Goal: Information Seeking & Learning: Compare options

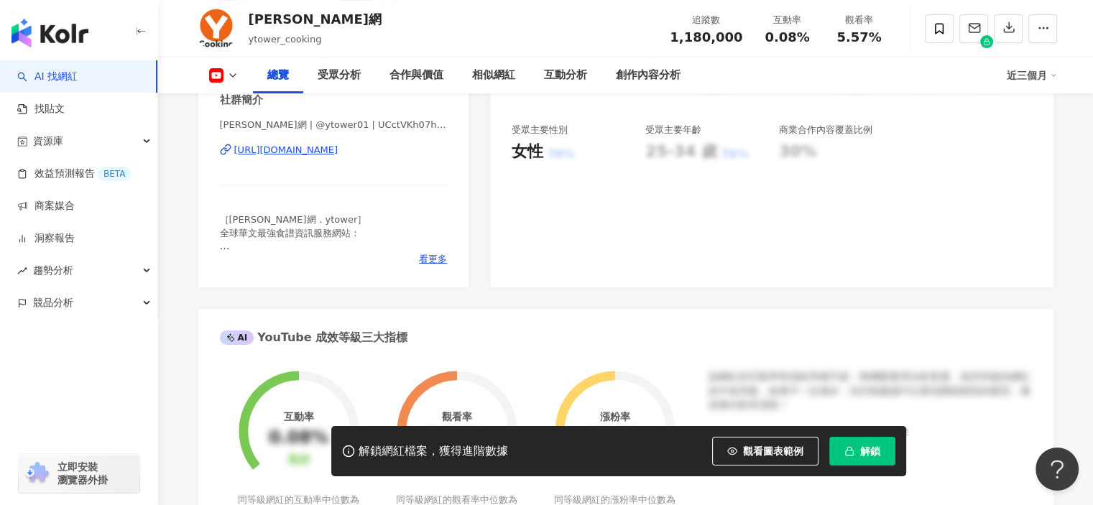
scroll to position [216, 0]
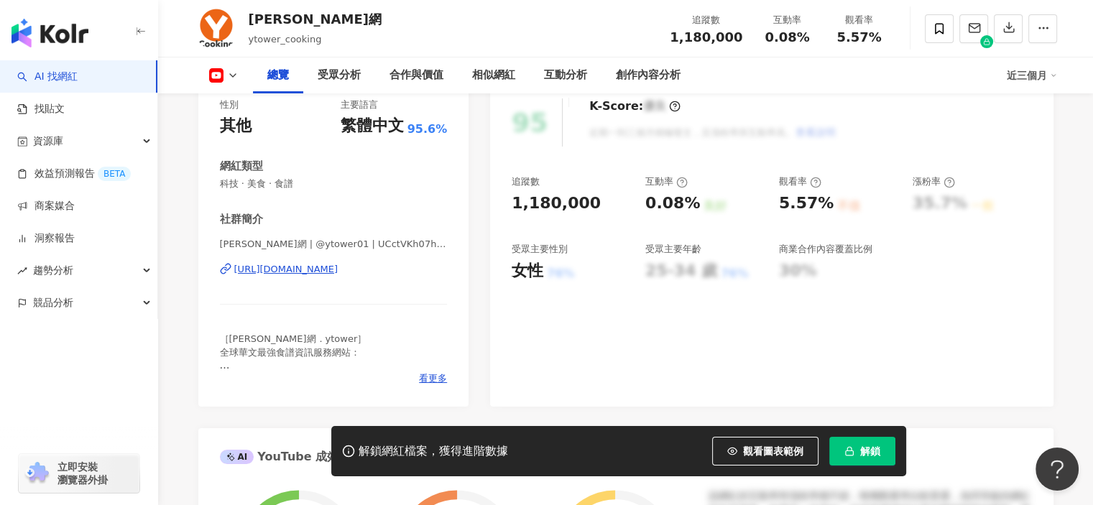
click at [339, 272] on div "https://www.youtube.com/channel/UCctVKh07hVAyQtqpl75pxYA" at bounding box center [286, 269] width 104 height 13
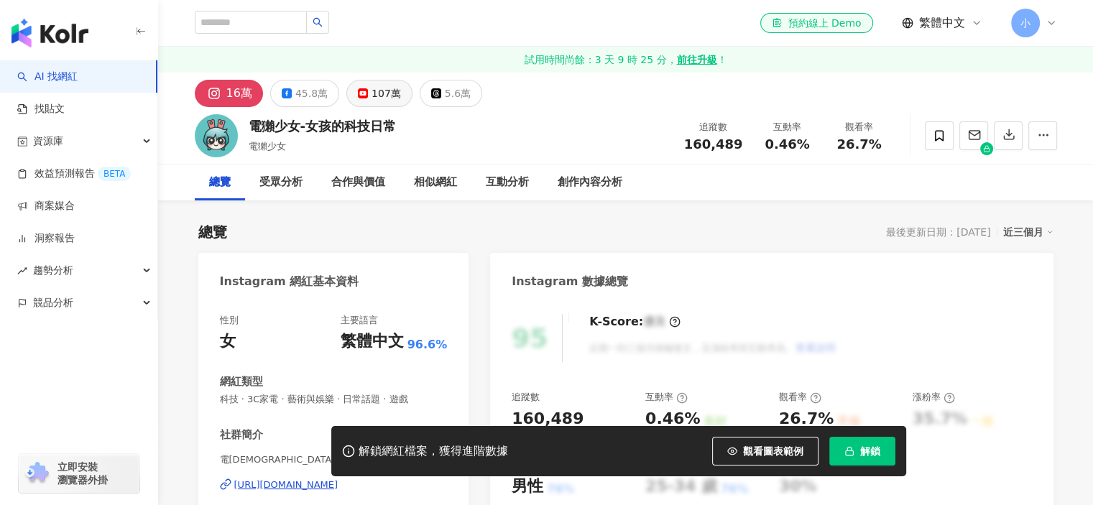
click at [388, 98] on div "107萬" at bounding box center [386, 93] width 29 height 20
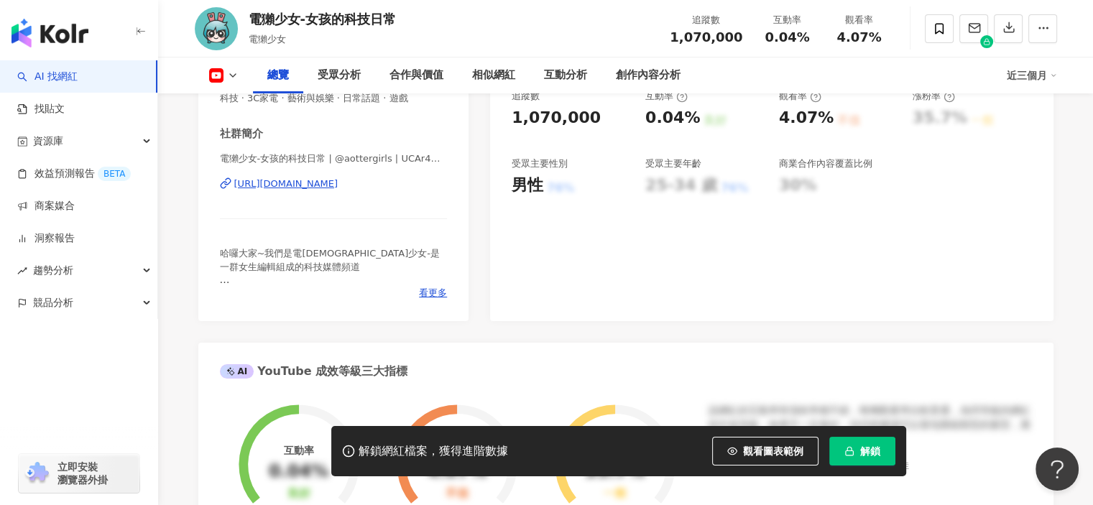
scroll to position [359, 0]
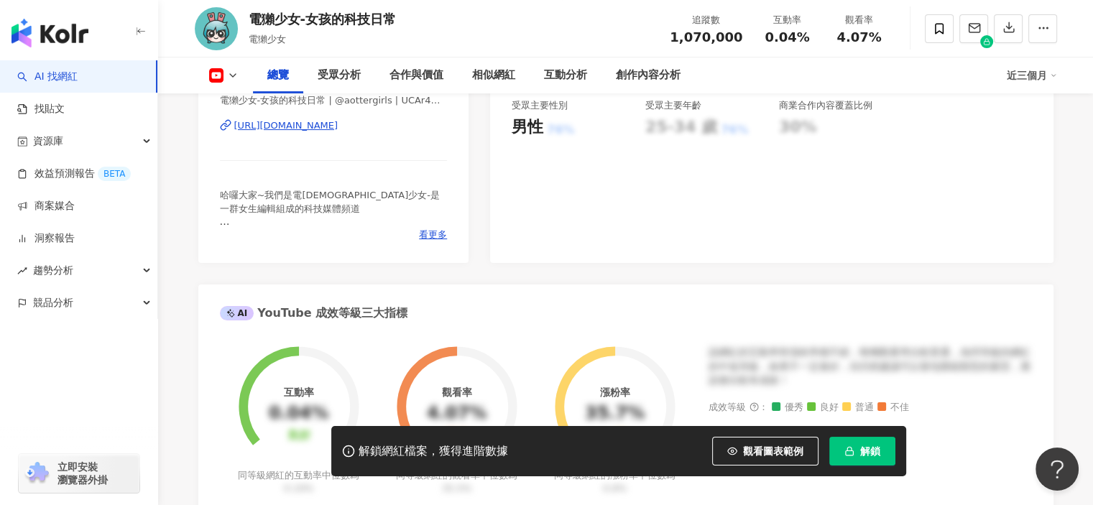
click at [362, 145] on div "電獺少女-女孩的科技日常 | @aottergirls | UCAr4MVsPBKjhg5eLDDpbDFg https://www.youtube.com/…" at bounding box center [334, 136] width 228 height 84
click at [339, 132] on div "https://www.youtube.com/channel/UCAr4MVsPBKjhg5eLDDpbDFg" at bounding box center [286, 125] width 104 height 13
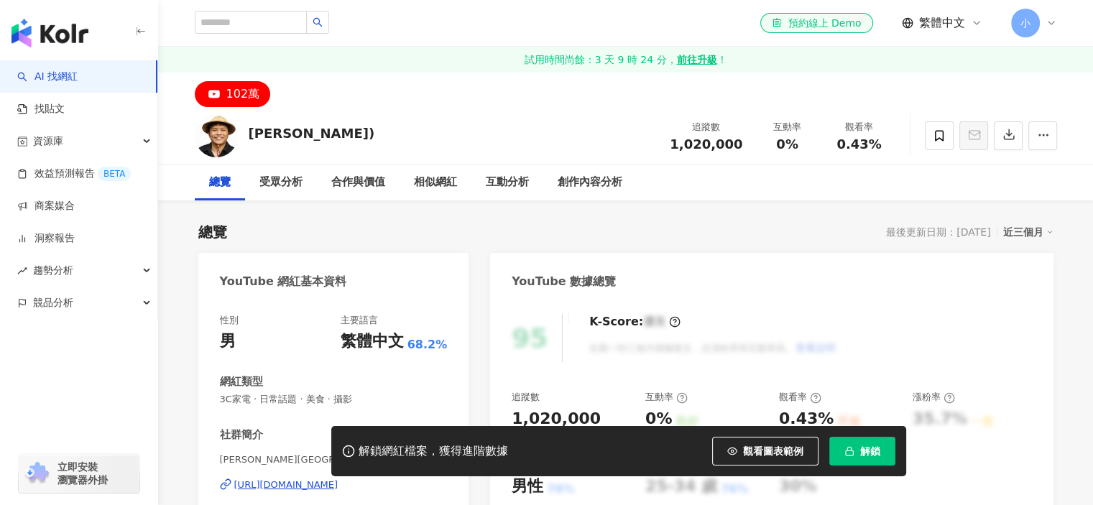
scroll to position [144, 0]
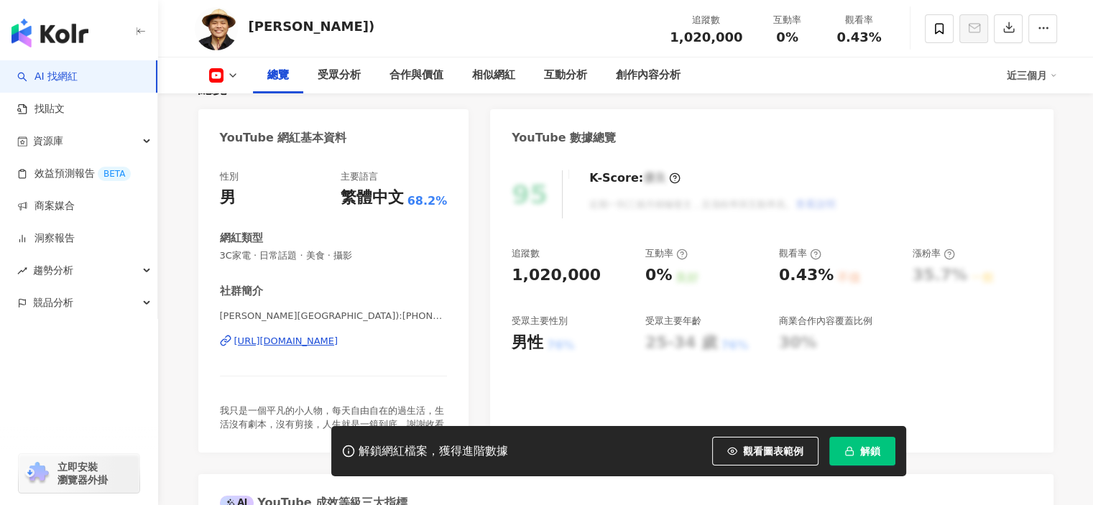
click at [334, 344] on div "https://www.youtube.com/channel/UCv8VVX5lDyDES9HE4KN99HA" at bounding box center [286, 341] width 104 height 13
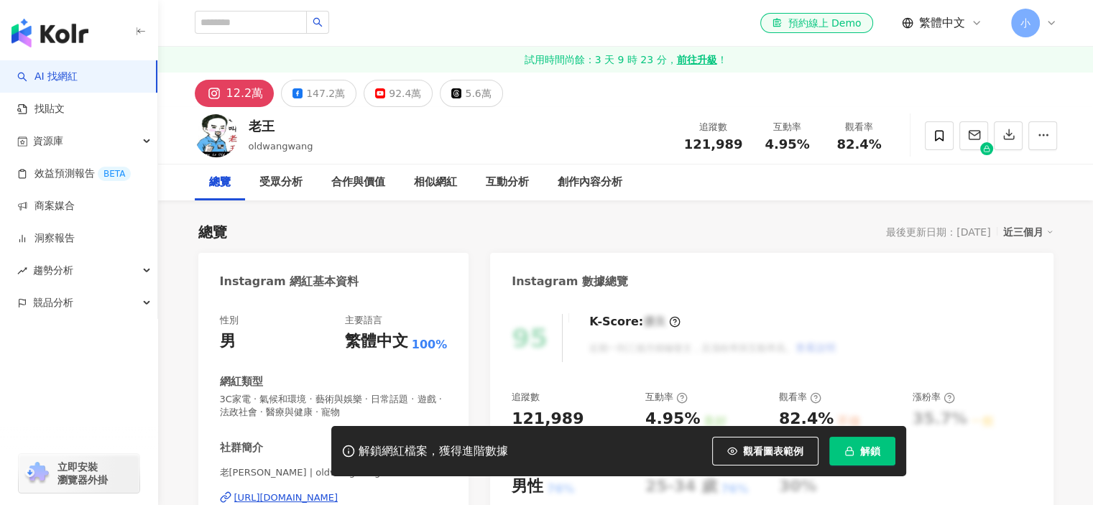
click at [389, 103] on div "92.4萬" at bounding box center [405, 93] width 32 height 20
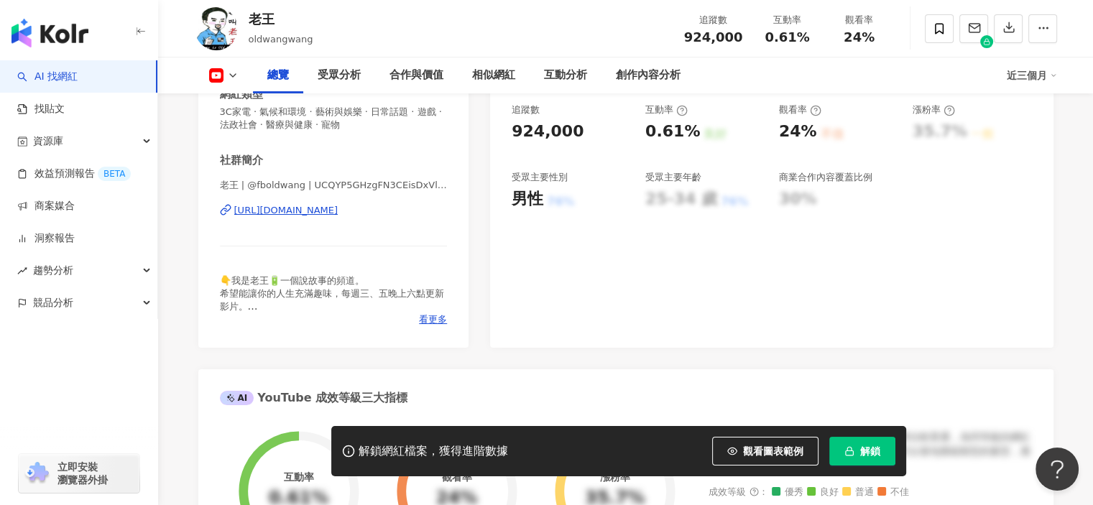
click at [339, 209] on div "https://www.youtube.com/channel/UCQYP5GHzgFN3CEisDxVlq_w" at bounding box center [286, 210] width 104 height 13
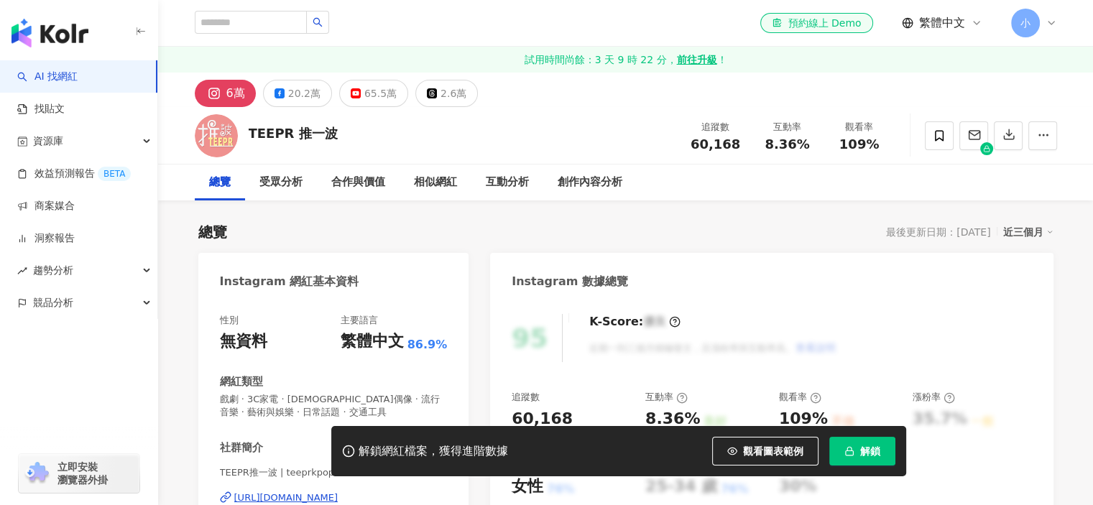
click at [384, 102] on div "65.5萬" at bounding box center [380, 93] width 32 height 20
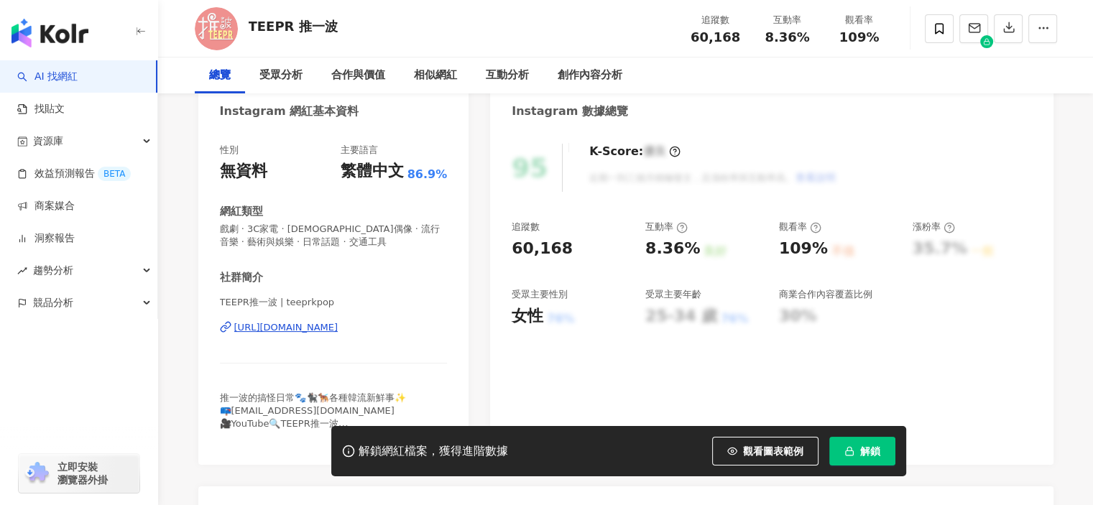
scroll to position [216, 0]
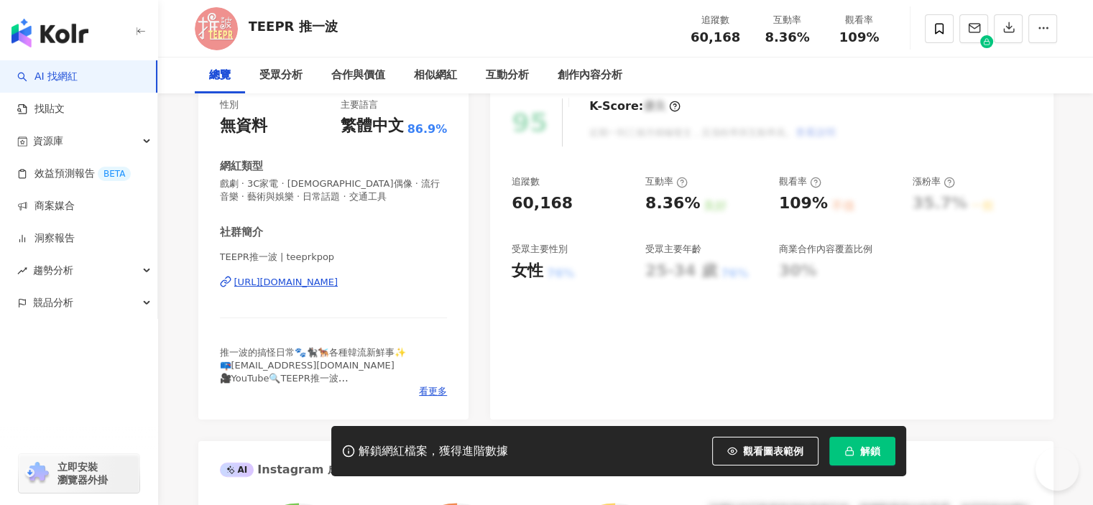
click at [339, 284] on div "https://www.instagram.com/teeprkpop/" at bounding box center [286, 282] width 104 height 13
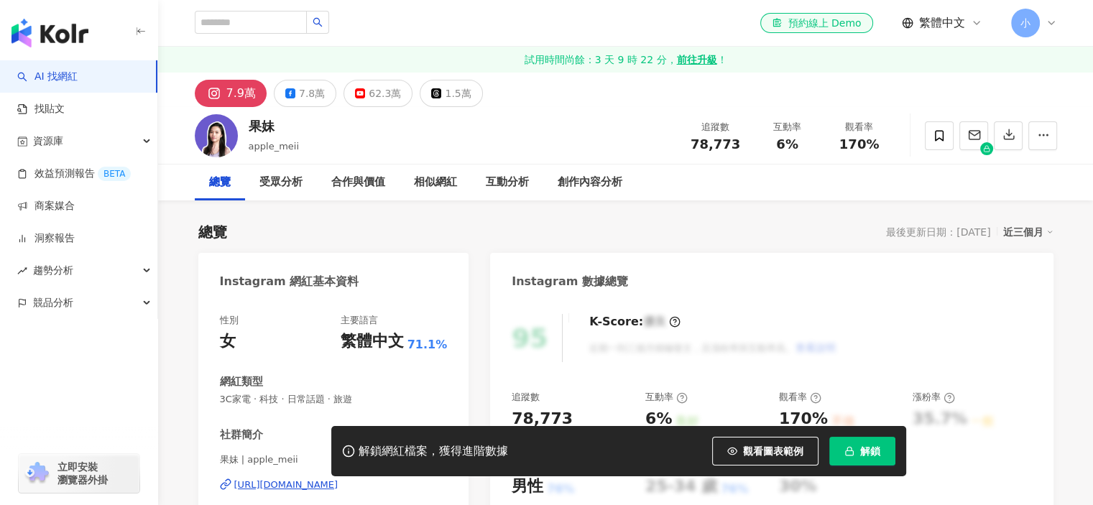
click at [369, 97] on div "62.3萬" at bounding box center [385, 93] width 32 height 20
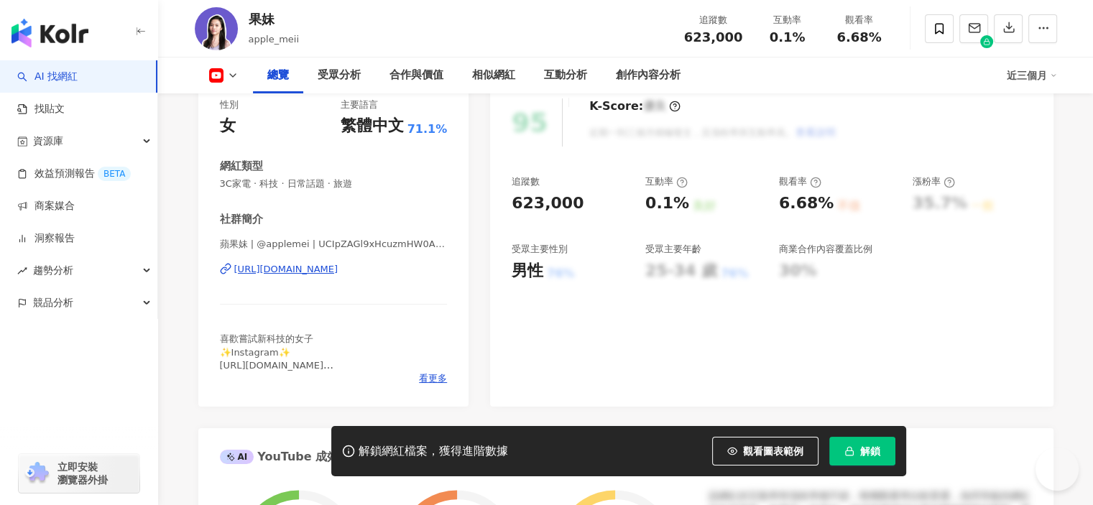
click at [309, 263] on div "[URL][DOMAIN_NAME]" at bounding box center [286, 269] width 104 height 13
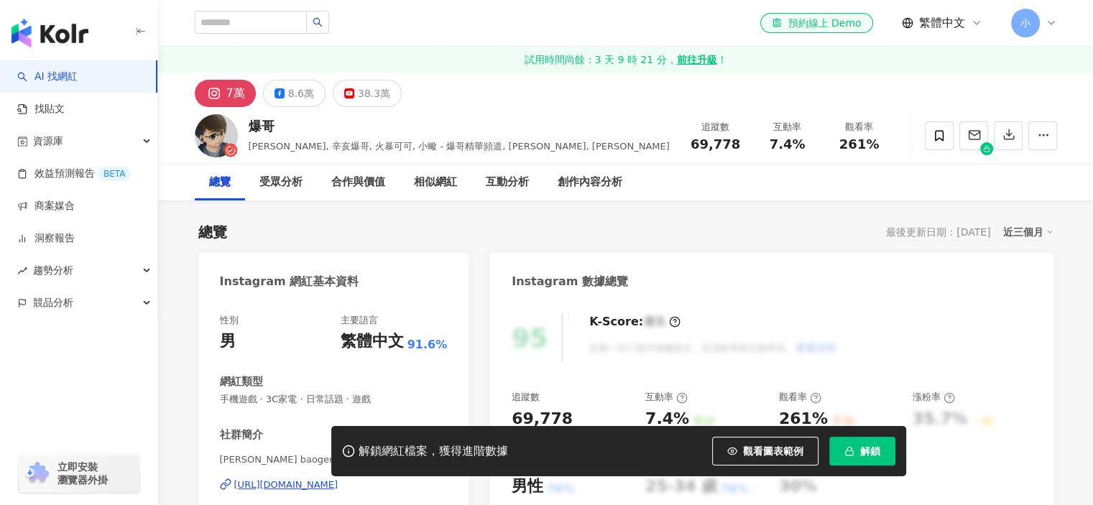
scroll to position [216, 0]
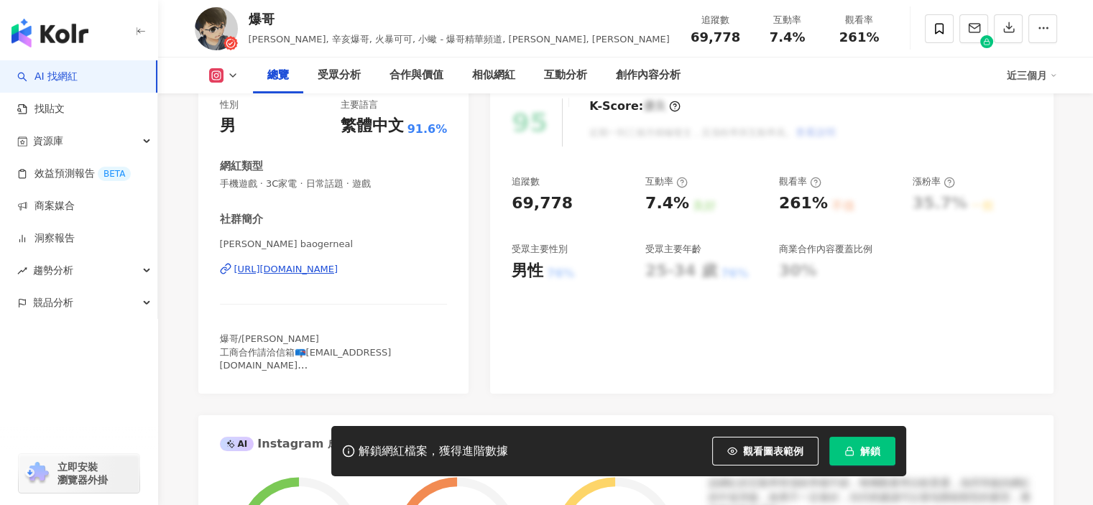
click at [339, 275] on div "https://www.instagram.com/baogerneal/" at bounding box center [286, 269] width 104 height 13
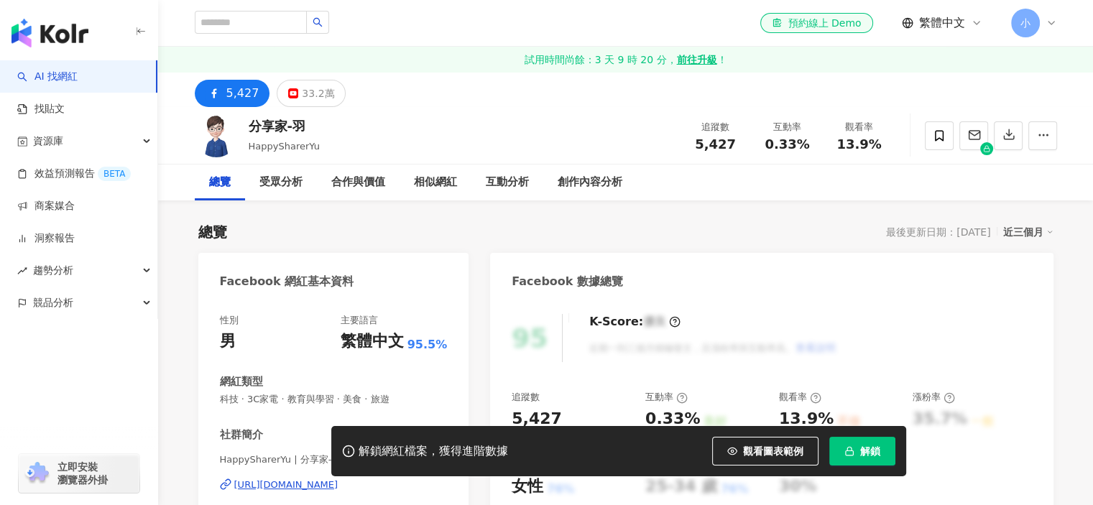
click at [316, 91] on div "33.2萬" at bounding box center [318, 93] width 32 height 20
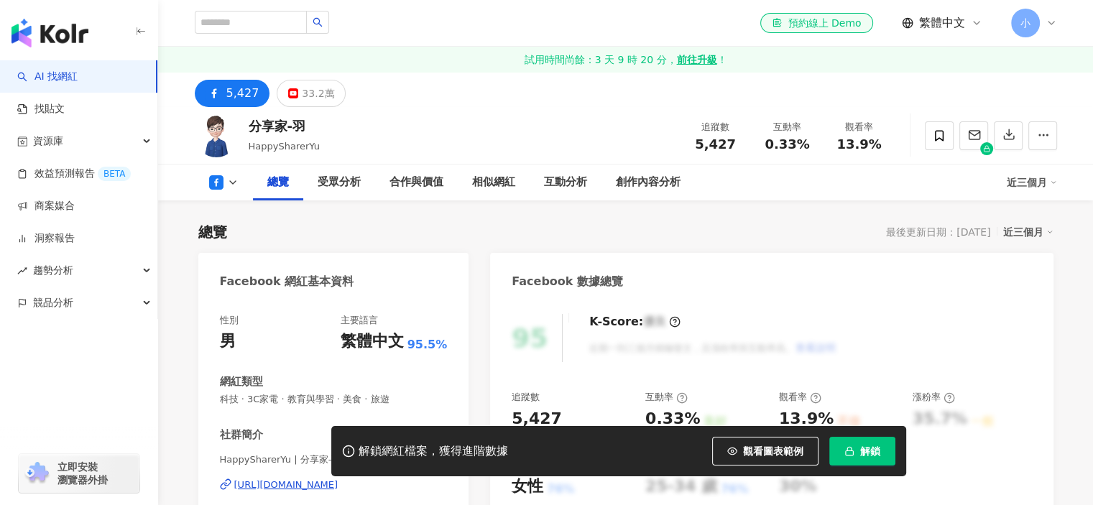
scroll to position [216, 0]
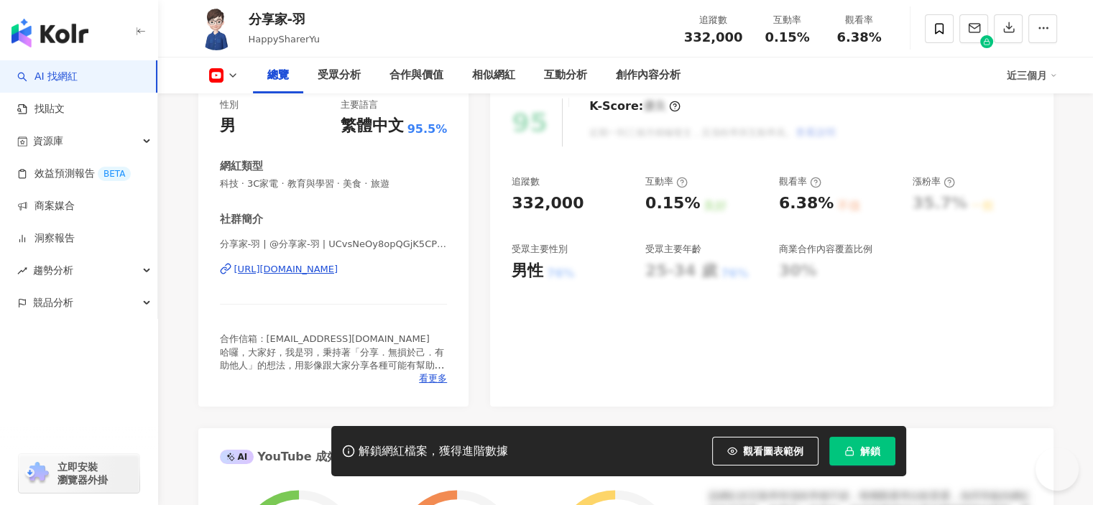
click at [339, 274] on div "https://www.youtube.com/channel/UCvsNeOy8opQGjK5CP_NAtAA" at bounding box center [286, 269] width 104 height 13
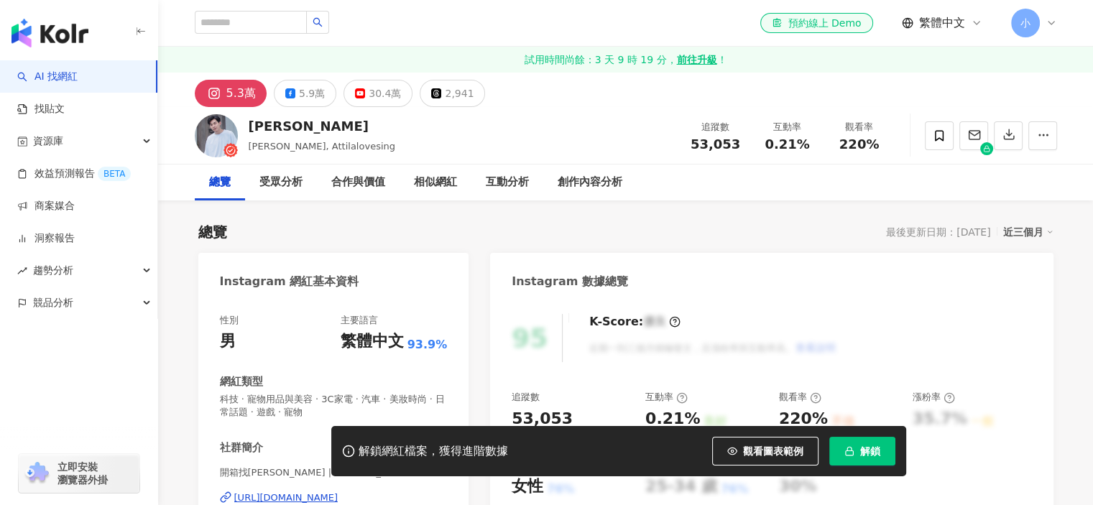
click at [377, 94] on div "30.4萬" at bounding box center [385, 93] width 32 height 20
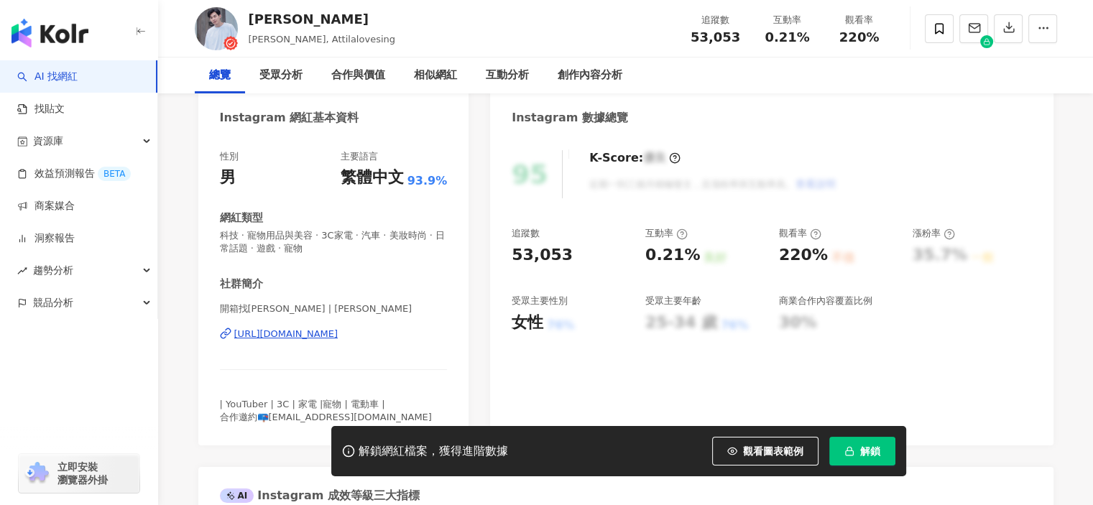
scroll to position [216, 0]
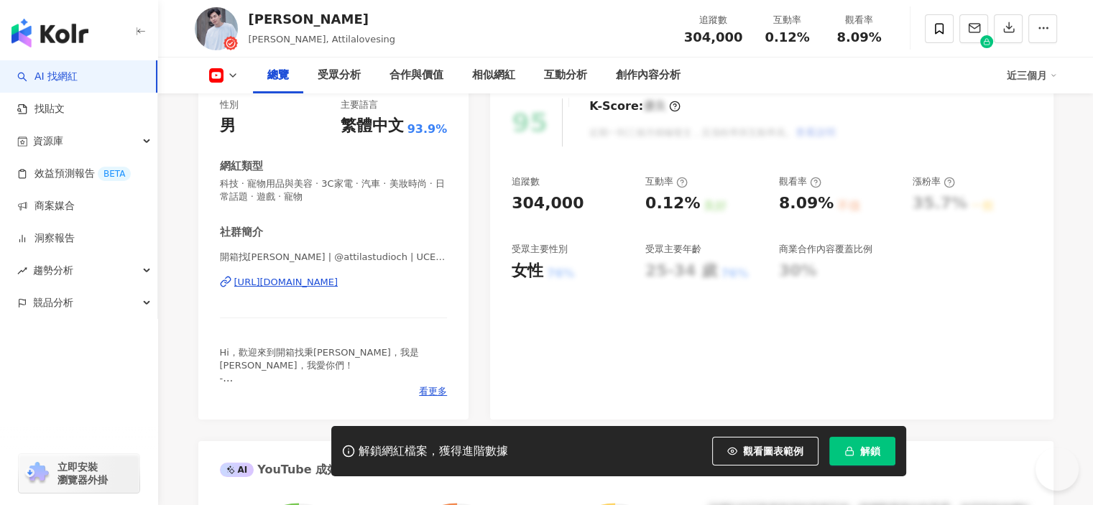
click at [339, 286] on div "https://www.youtube.com/channel/UCE2XsEVLt-8gm5TsXG7HjjQ" at bounding box center [286, 282] width 104 height 13
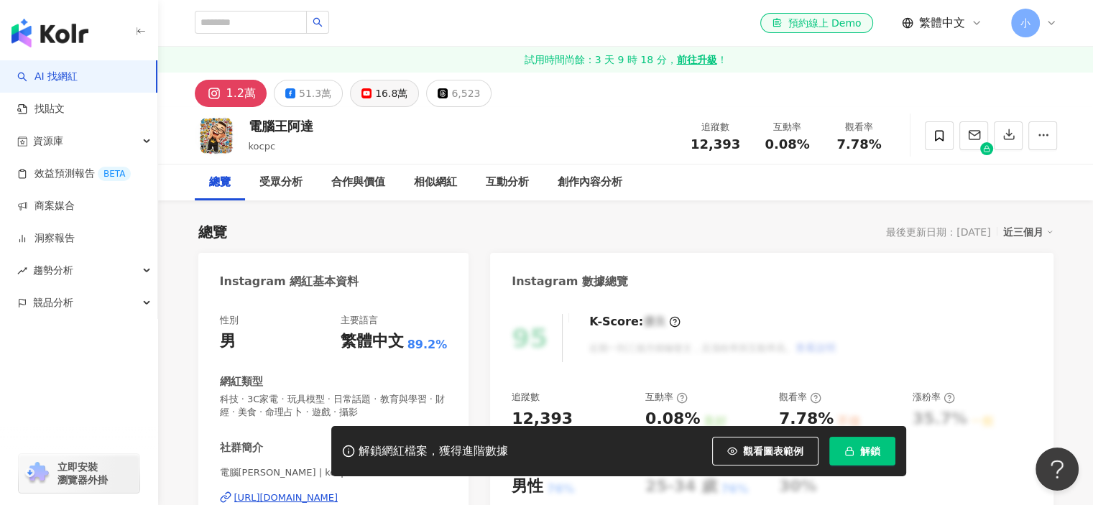
click at [375, 93] on div "16.8萬" at bounding box center [391, 93] width 32 height 20
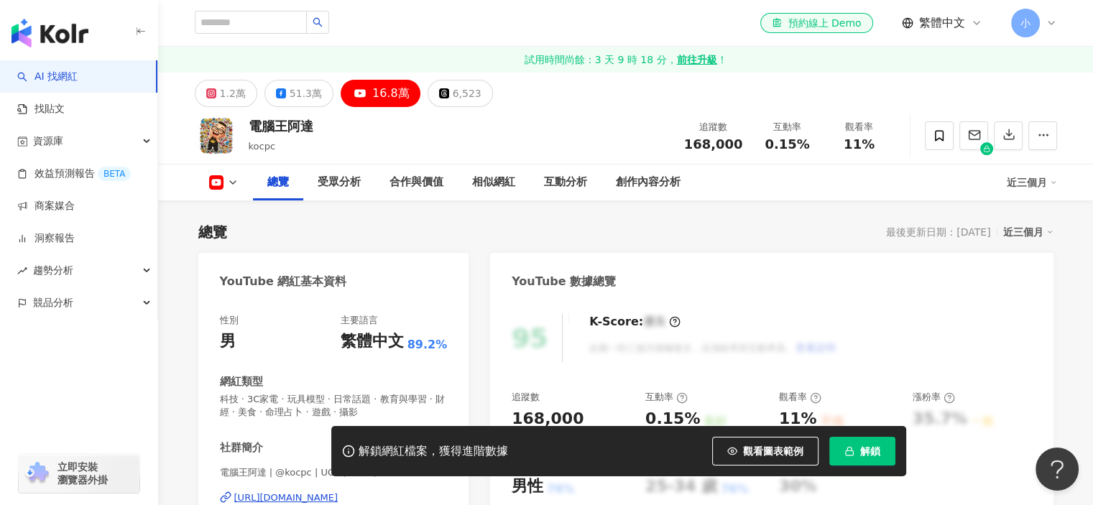
scroll to position [359, 0]
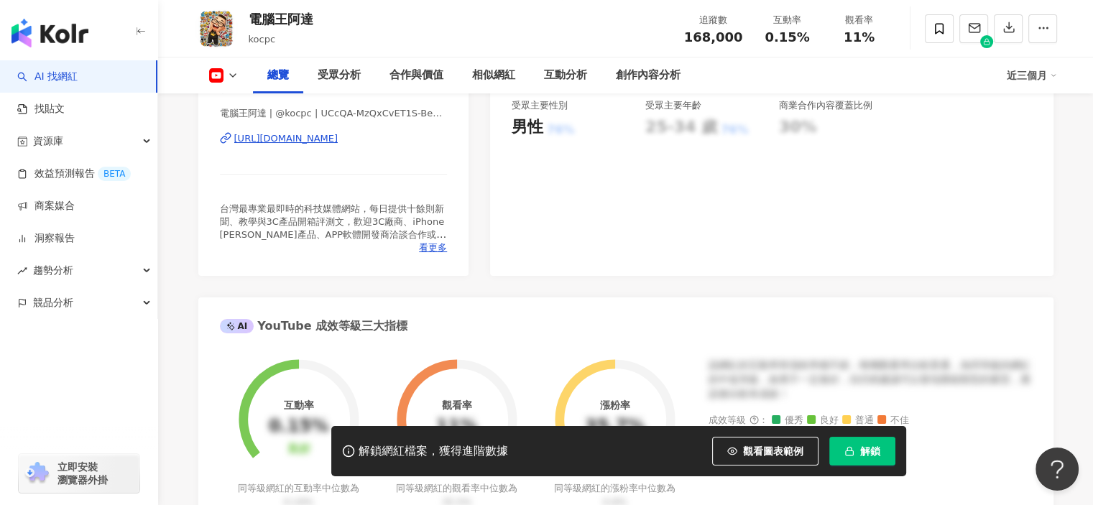
click at [339, 136] on div "https://www.youtube.com/channel/UCcQA-MzQxCvET1S-BekQdAA" at bounding box center [286, 138] width 104 height 13
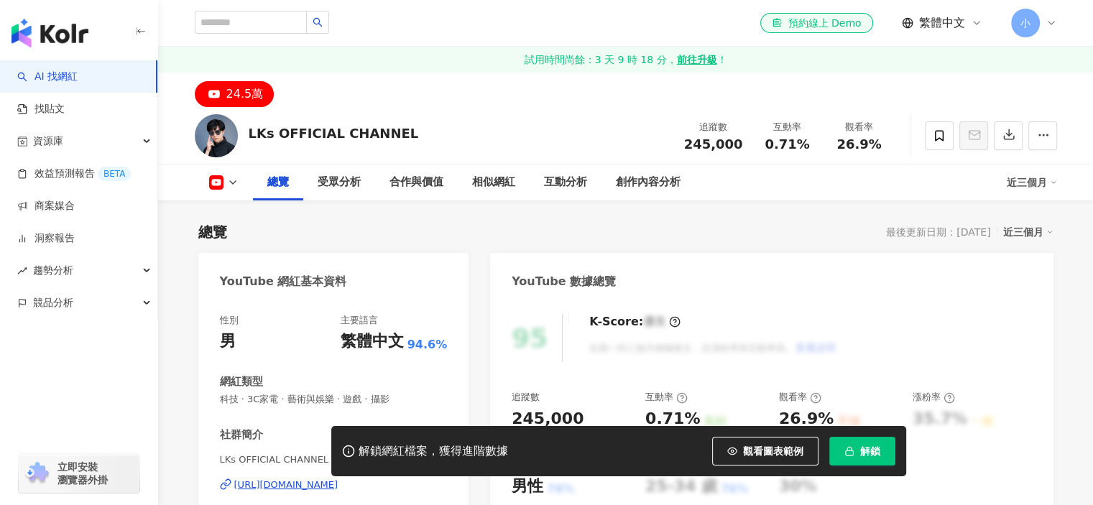
scroll to position [216, 0]
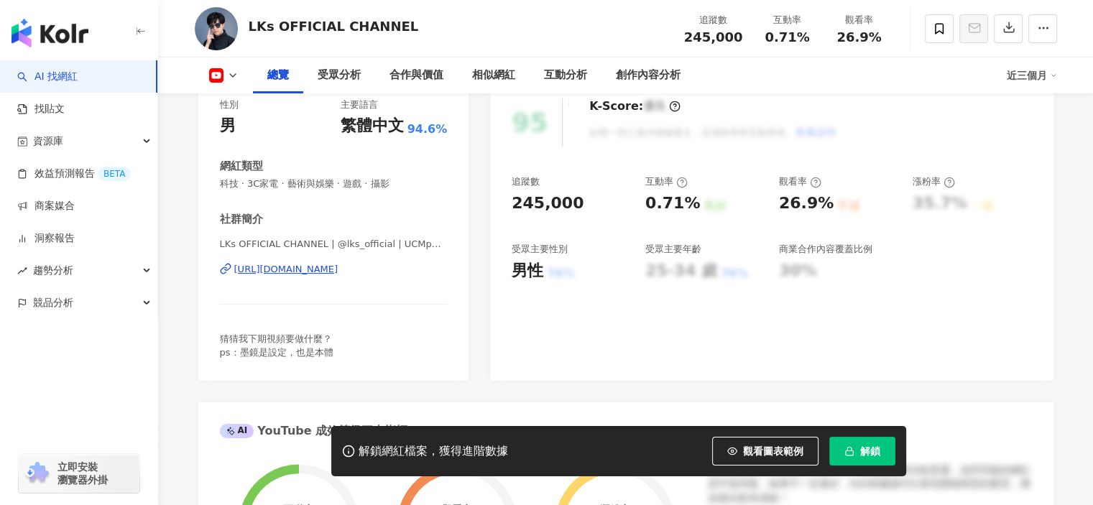
click at [270, 270] on div "https://www.youtube.com/channel/UCMpQA4MMSpl_bMvNTZ5rODQ" at bounding box center [286, 269] width 104 height 13
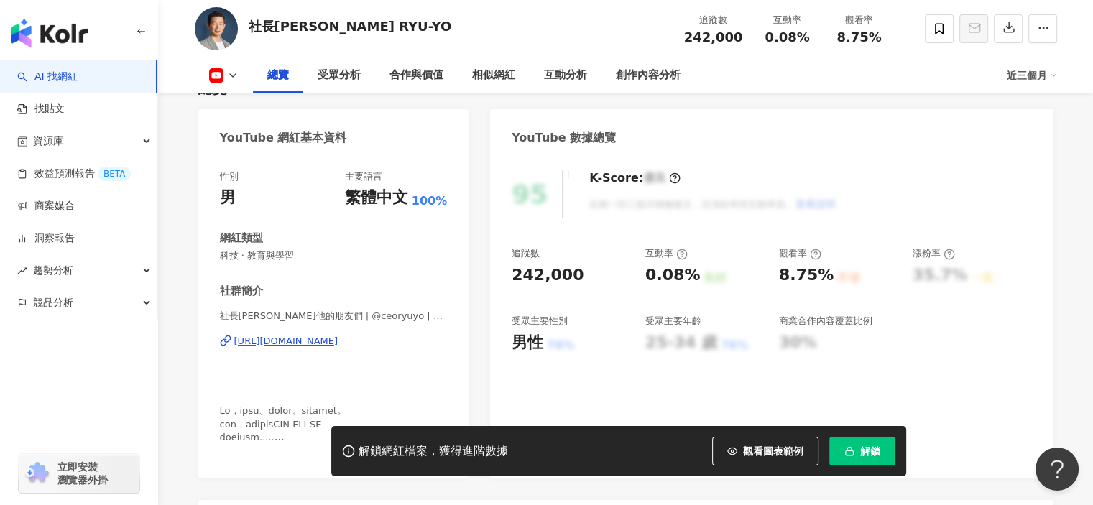
click at [339, 336] on div "[URL][DOMAIN_NAME]" at bounding box center [286, 341] width 104 height 13
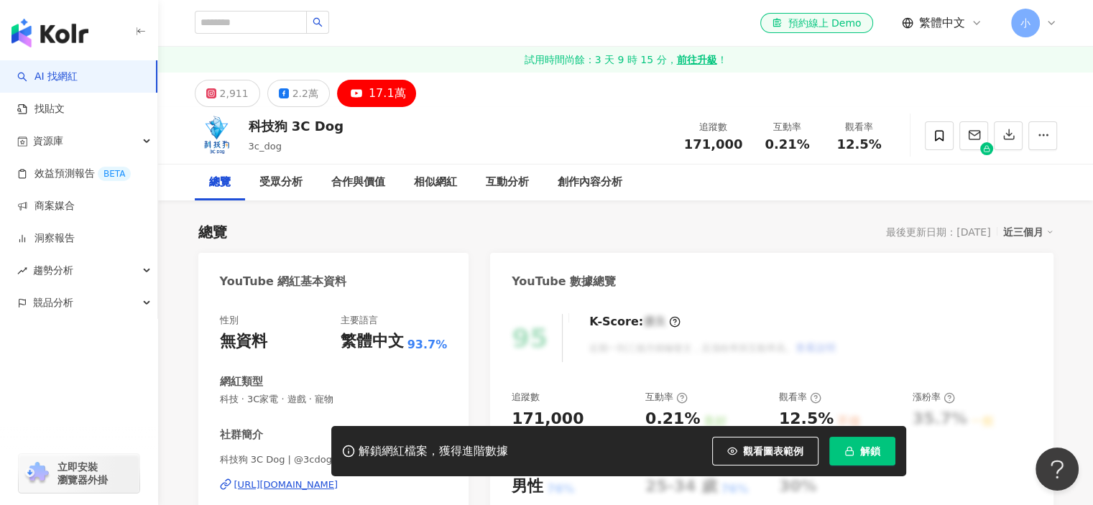
click at [286, 474] on div "解鎖網紅檔案，獲得進階數據 觀看圖表範例 解鎖" at bounding box center [546, 451] width 1093 height 50
click at [287, 487] on div "[URL][DOMAIN_NAME]" at bounding box center [286, 485] width 104 height 13
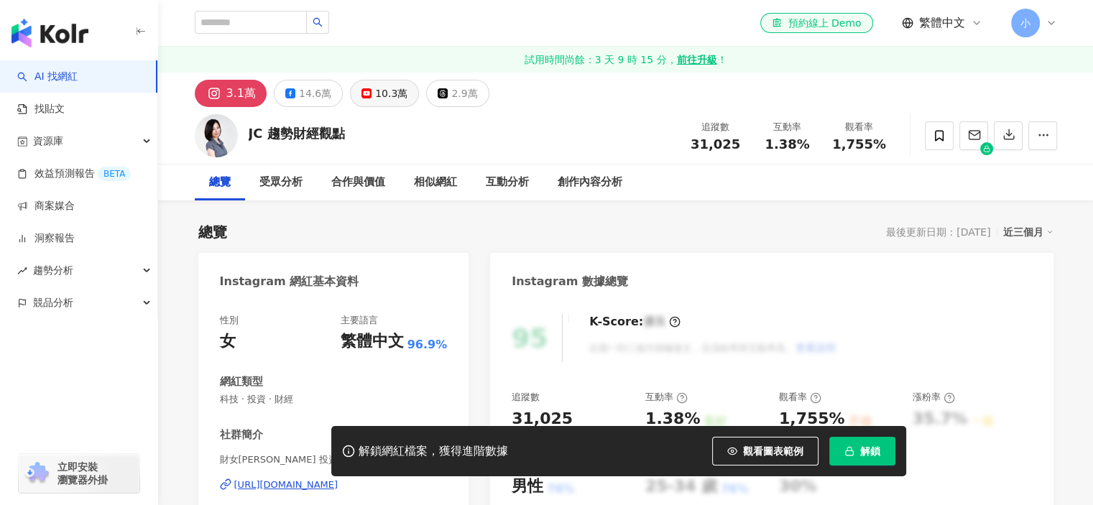
click at [406, 97] on button "10.3萬" at bounding box center [384, 93] width 69 height 27
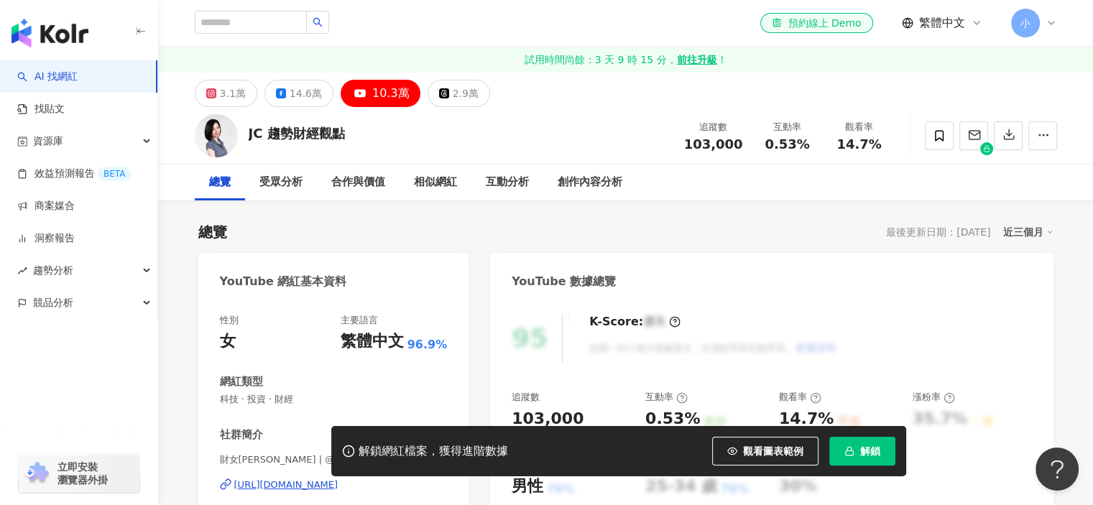
scroll to position [287, 0]
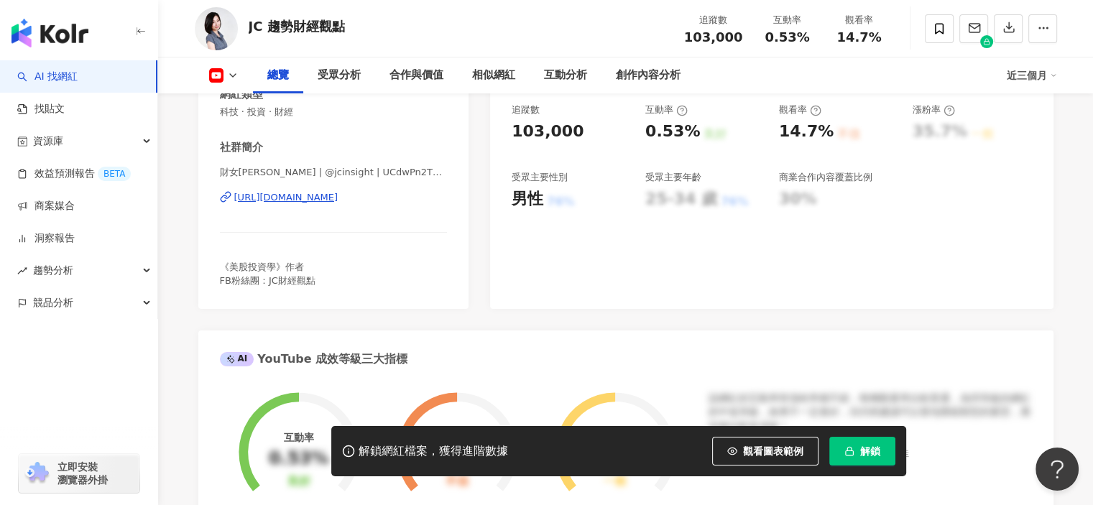
click at [339, 198] on div "https://www.youtube.com/channel/UCdwPn2TO60Ec8QDIFRx50lQ" at bounding box center [286, 197] width 104 height 13
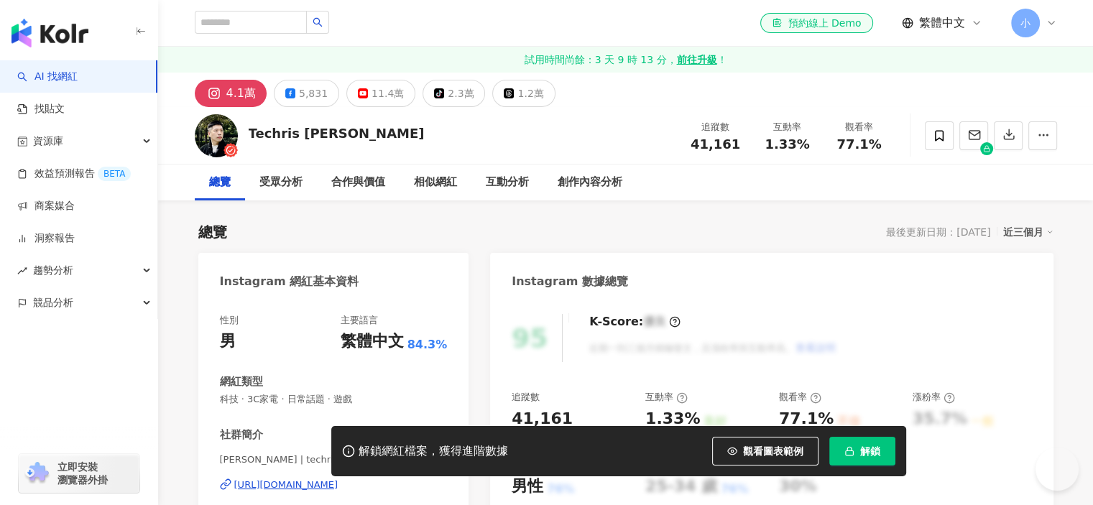
click at [372, 96] on div "11.4萬" at bounding box center [388, 93] width 32 height 20
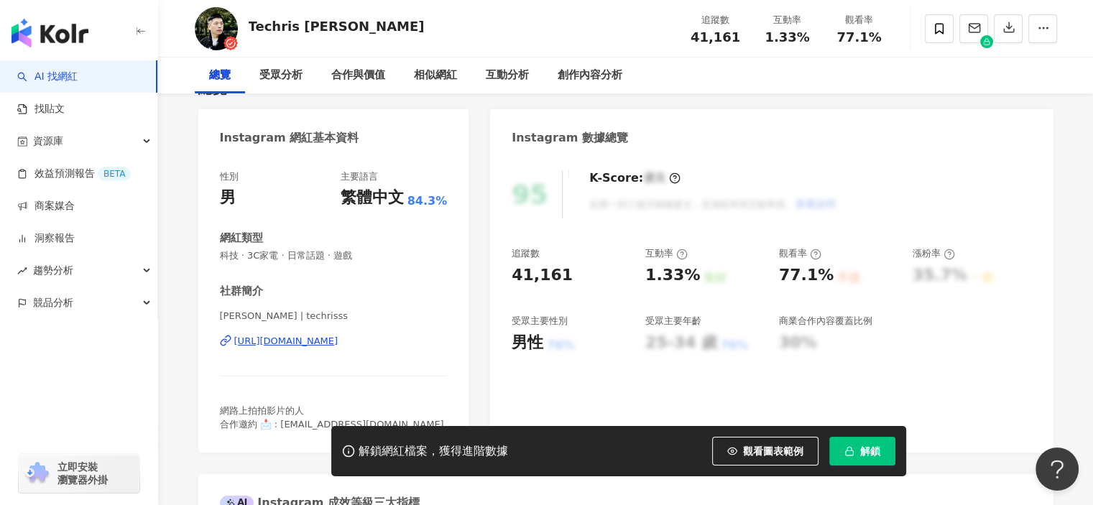
click at [285, 346] on div "https://www.instagram.com/techrisss/" at bounding box center [286, 341] width 104 height 13
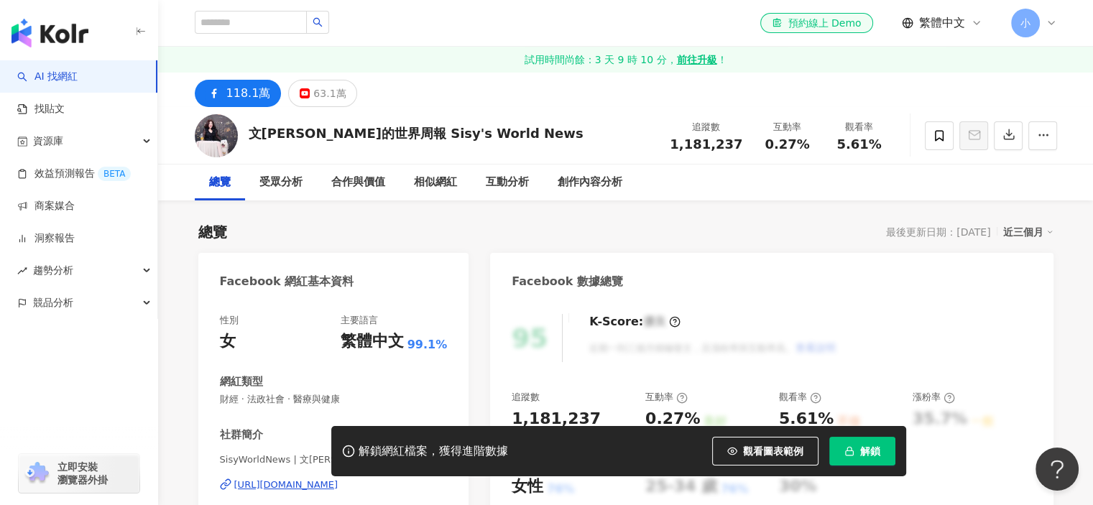
click at [313, 89] on div "63.1萬" at bounding box center [329, 93] width 32 height 20
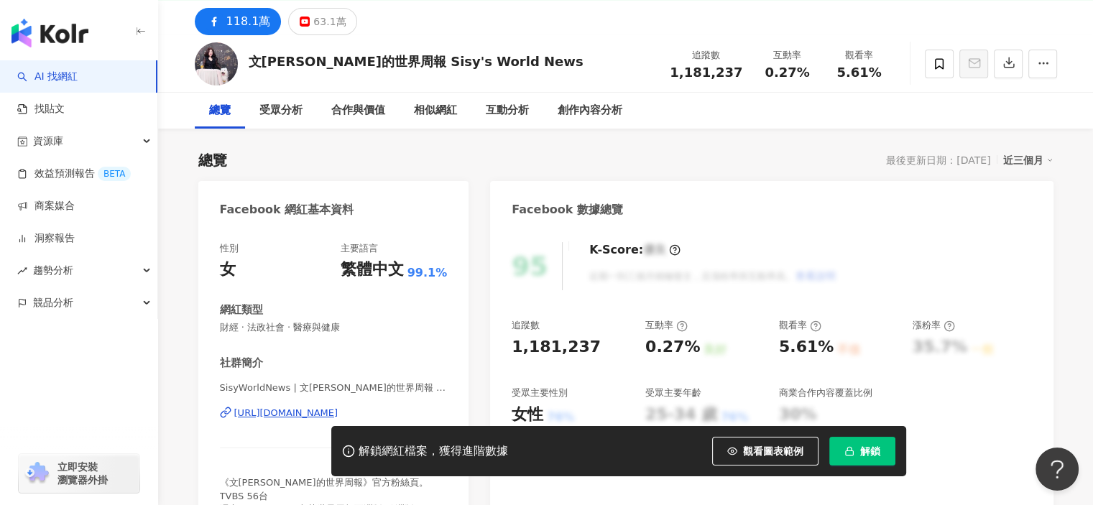
click at [294, 410] on div "[URL][DOMAIN_NAME]" at bounding box center [286, 413] width 104 height 13
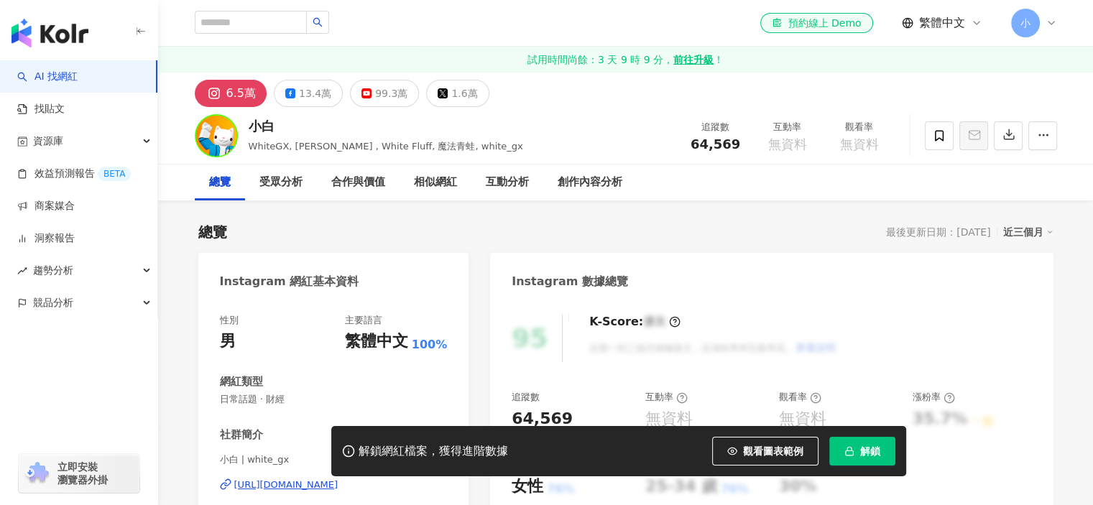
click at [405, 107] on div "小白 WhiteGX, [PERSON_NAME] , White Fluff, 魔法青蛙, white_gx 追蹤數 64,569 互動率 無資料 觀看率 …" at bounding box center [626, 135] width 920 height 57
click at [392, 91] on div "99.3萬" at bounding box center [391, 93] width 32 height 20
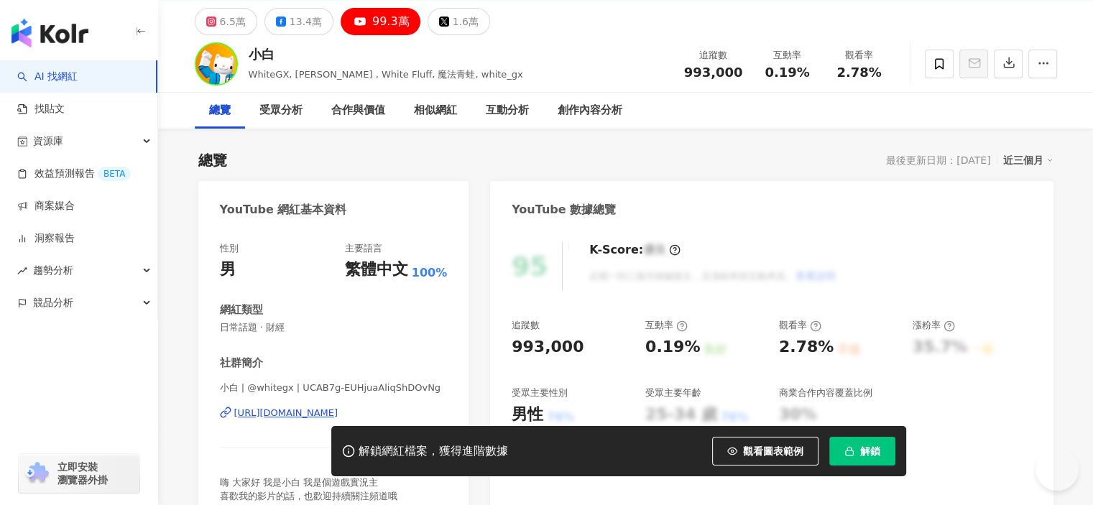
click at [288, 414] on div "https://www.youtube.com/channel/UCAB7g-EUHjuaAliqShDOvNg" at bounding box center [286, 413] width 104 height 13
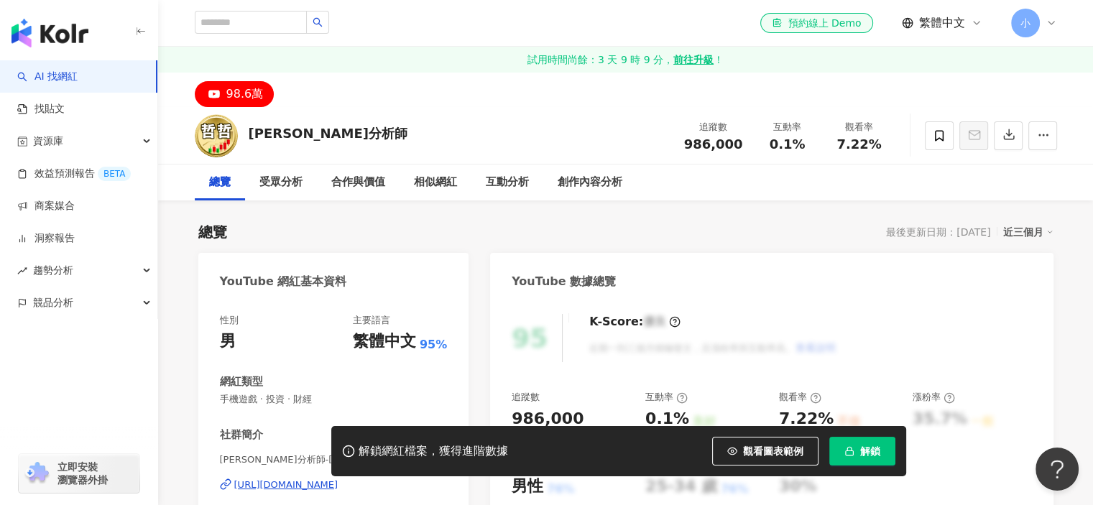
scroll to position [72, 0]
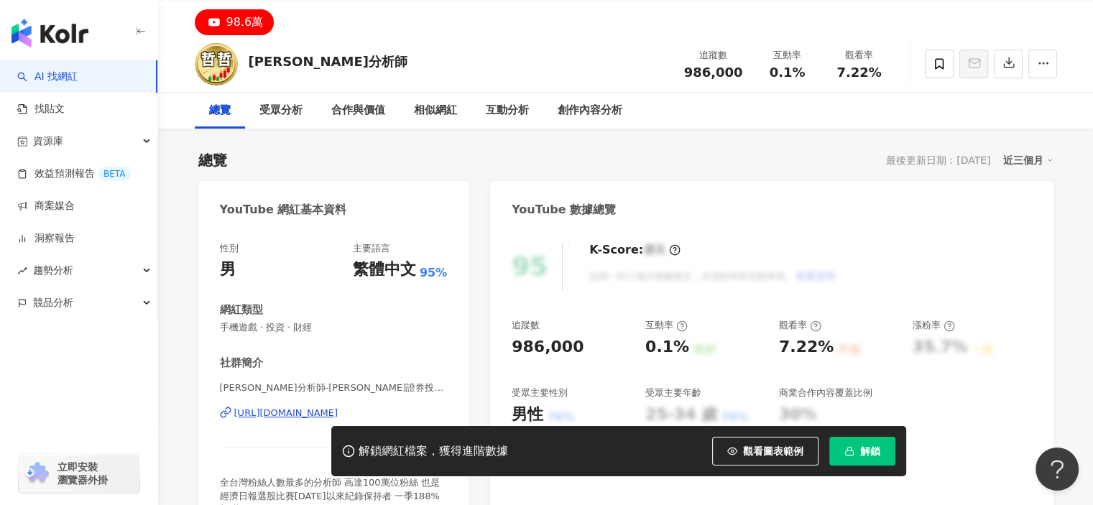
click at [339, 413] on div "https://www.youtube.com/channel/UChfl3auNxAxOR3wy8a8ysQQ" at bounding box center [286, 413] width 104 height 13
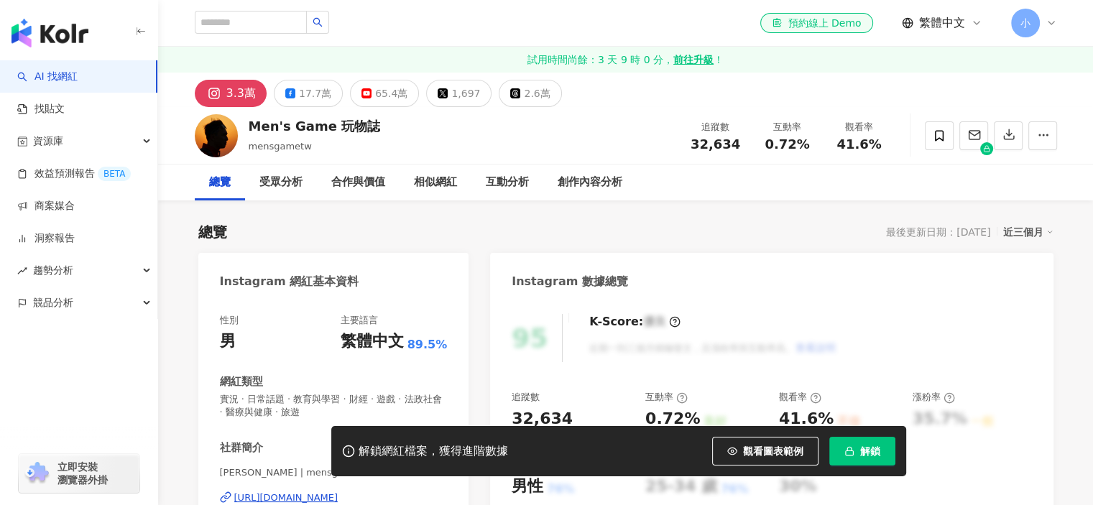
click at [389, 107] on div "Men's Game 玩物誌 mensgametw 追蹤數 32,634 互動率 0.72% 觀看率 41.6%" at bounding box center [626, 135] width 920 height 57
click at [384, 92] on div "65.4萬" at bounding box center [391, 93] width 32 height 20
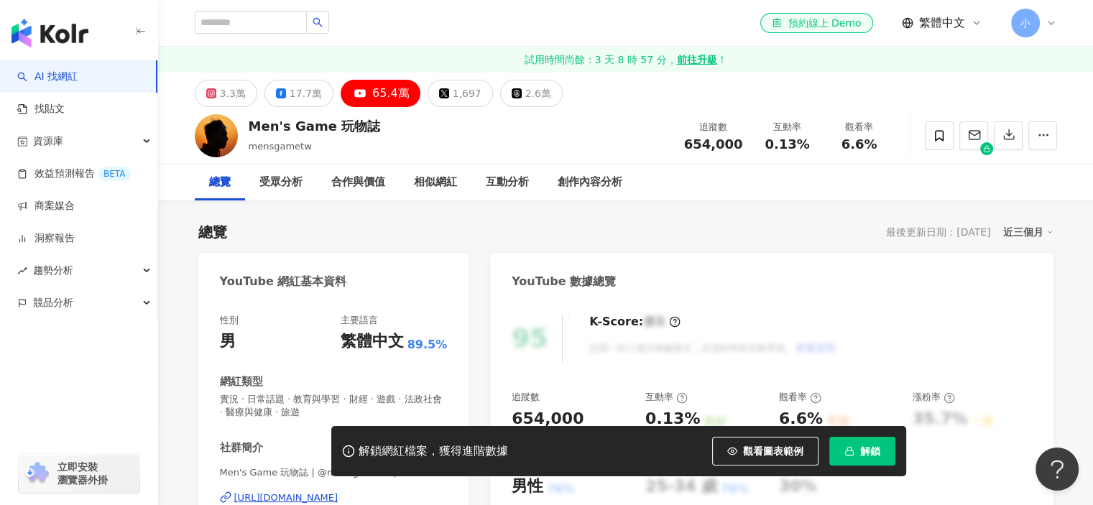
scroll to position [72, 0]
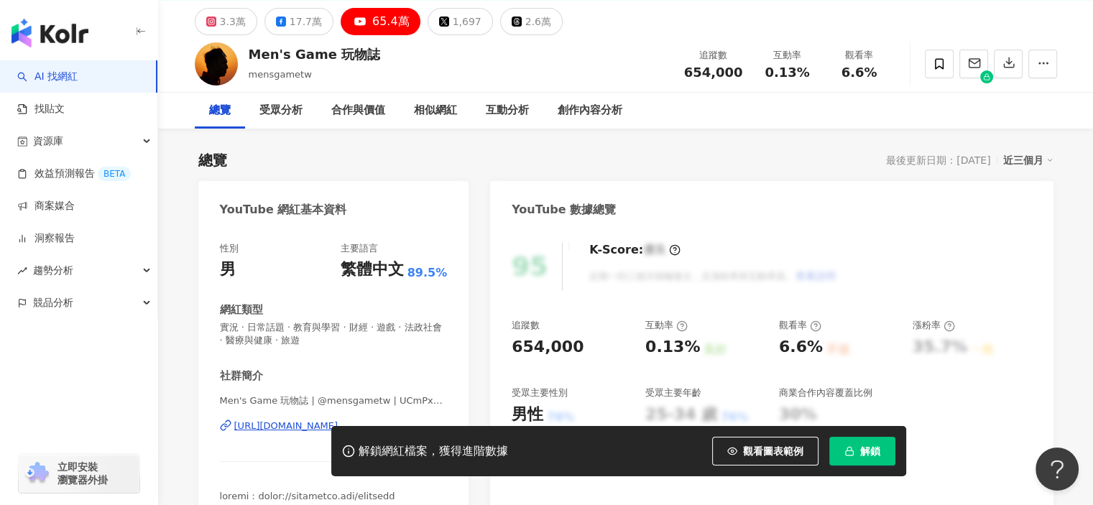
click at [293, 431] on div "解鎖網紅檔案，獲得進階數據 觀看圖表範例 解鎖" at bounding box center [546, 451] width 1093 height 50
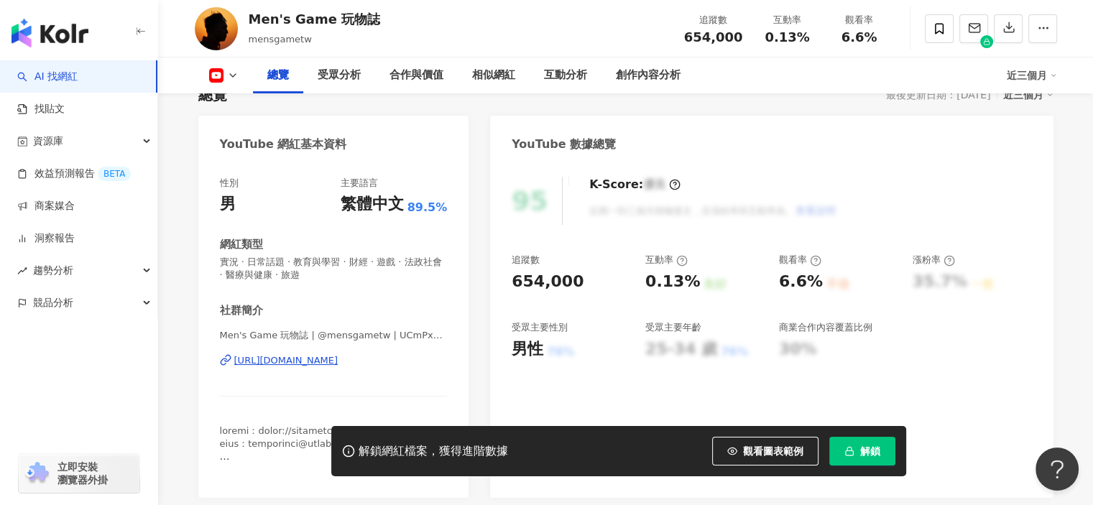
scroll to position [144, 0]
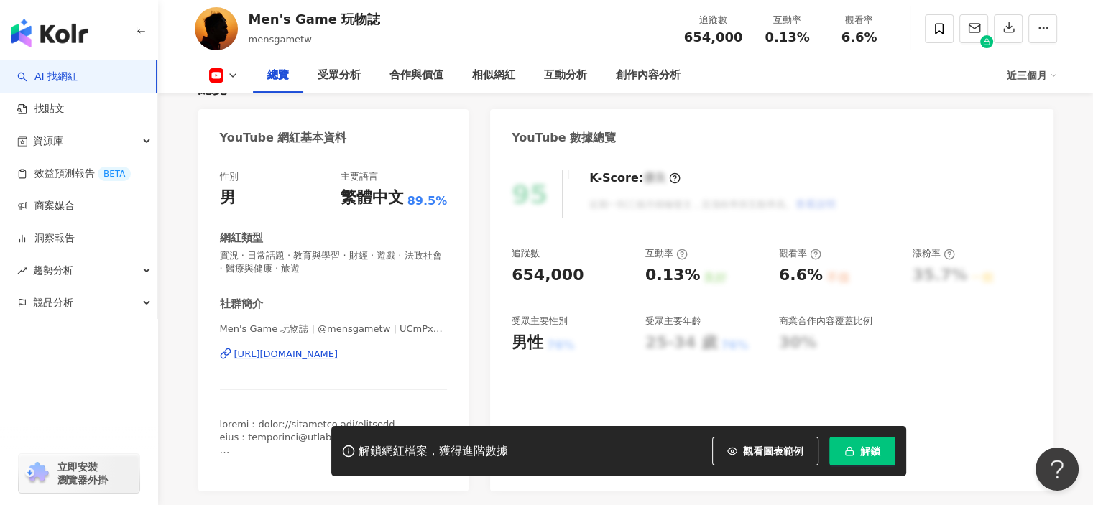
click at [288, 356] on div "[URL][DOMAIN_NAME]" at bounding box center [286, 354] width 104 height 13
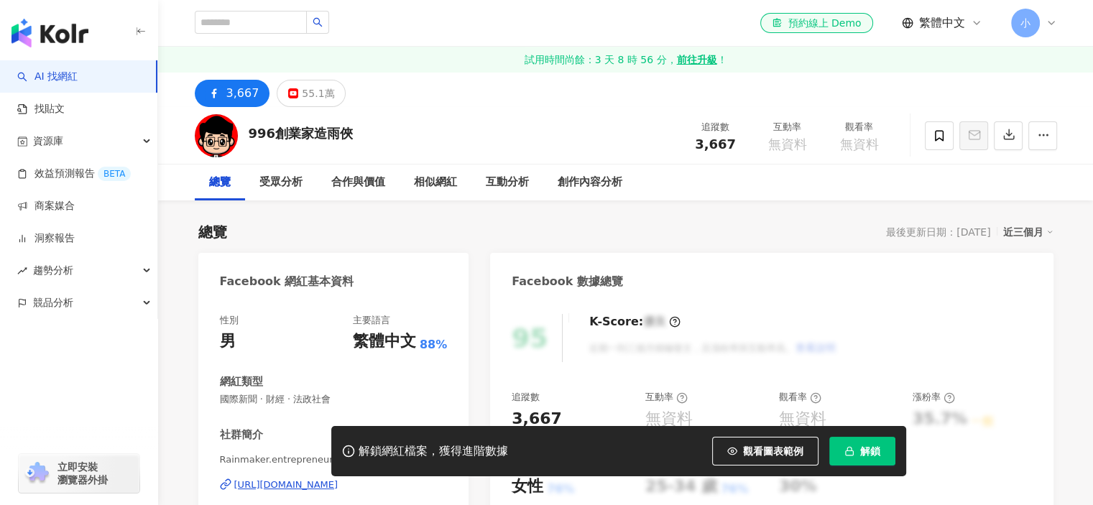
scroll to position [216, 0]
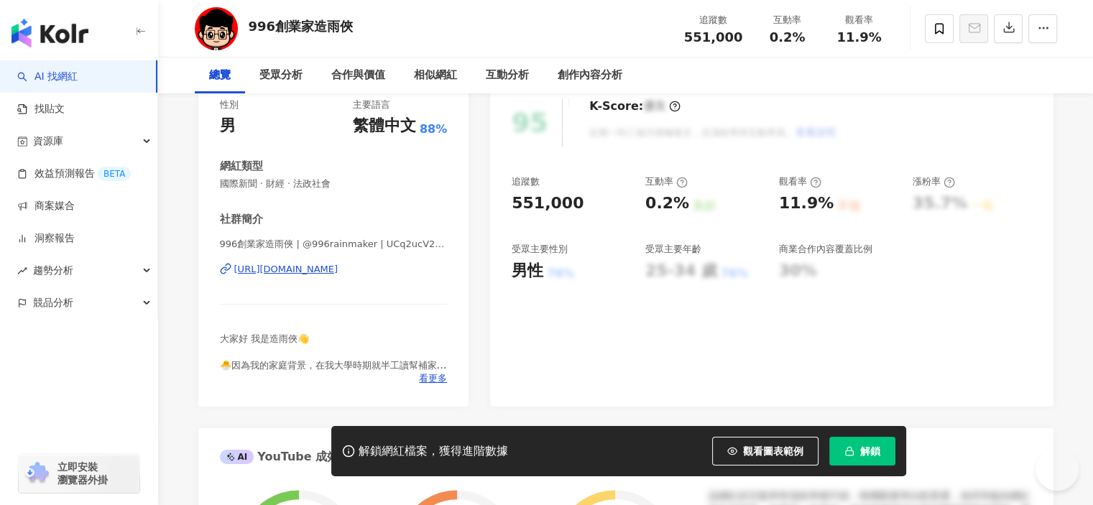
click at [335, 272] on div "[URL][DOMAIN_NAME]" at bounding box center [286, 269] width 104 height 13
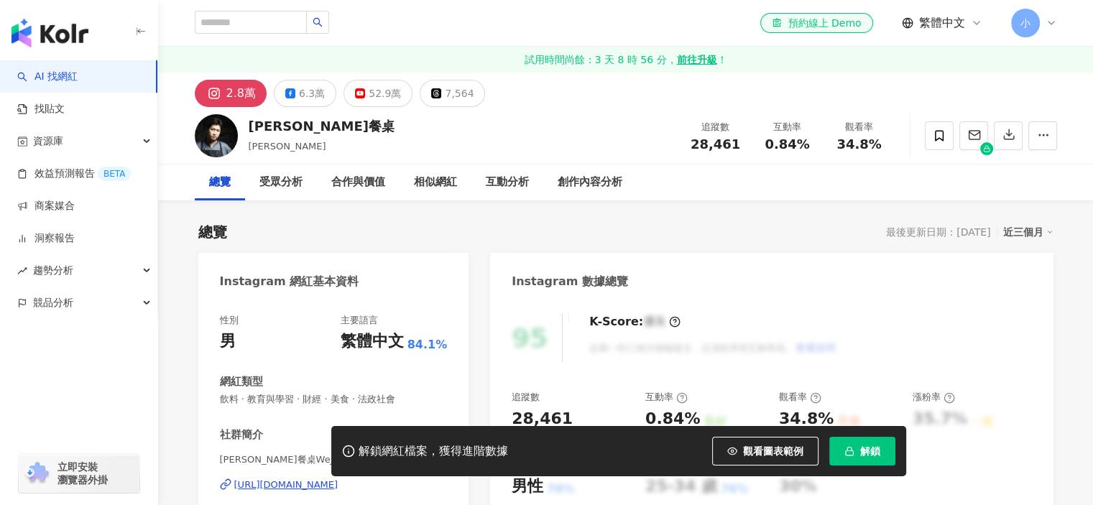
scroll to position [72, 0]
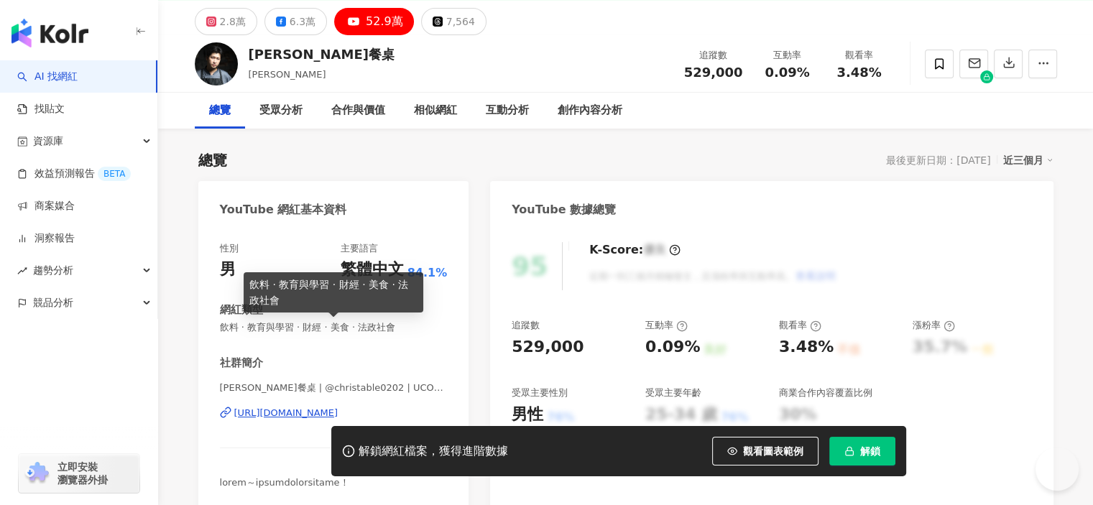
scroll to position [216, 0]
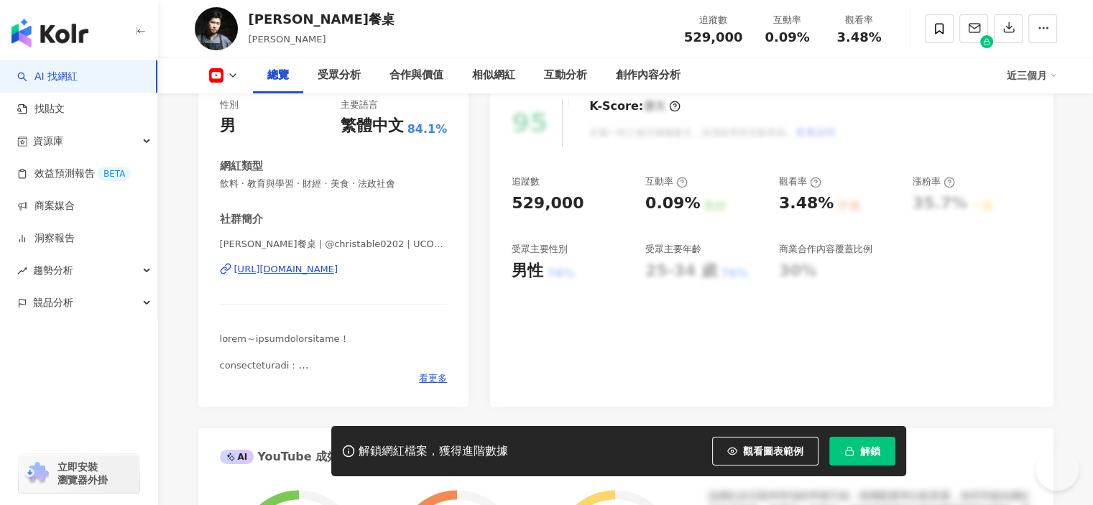
click at [339, 274] on div "https://www.youtube.com/channel/UCODOevQkFCpcTYD9ezP22ug" at bounding box center [286, 269] width 104 height 13
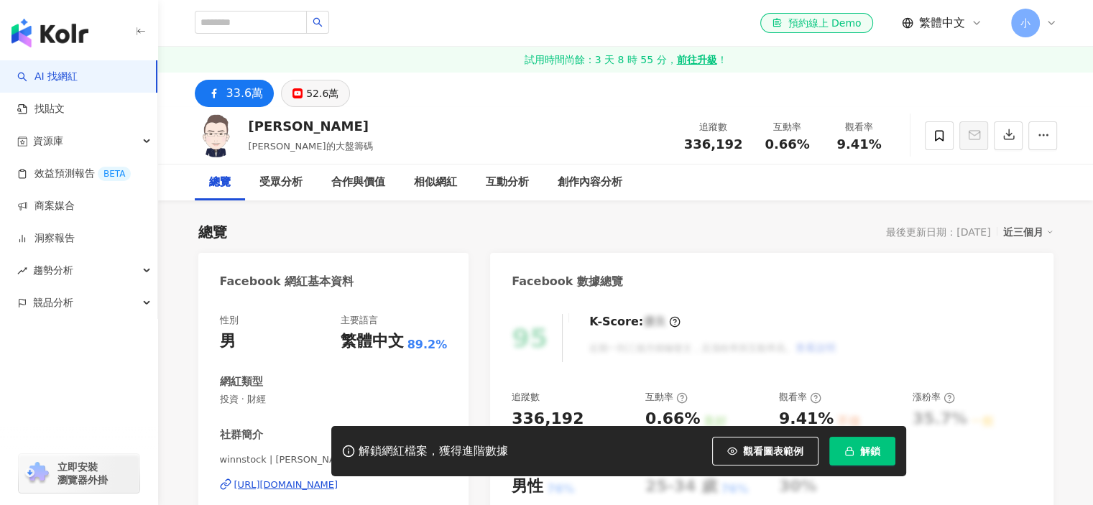
click at [308, 103] on button "52.6萬" at bounding box center [315, 93] width 69 height 27
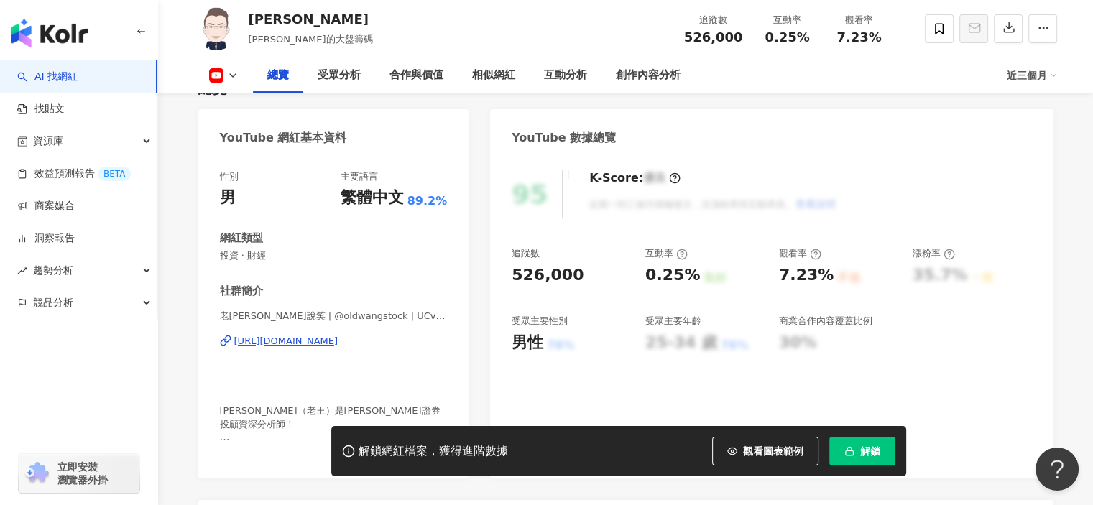
click at [339, 344] on div "https://www.youtube.com/channel/UCvnLmiWt_zIVIh0zUm_j4Hw" at bounding box center [286, 341] width 104 height 13
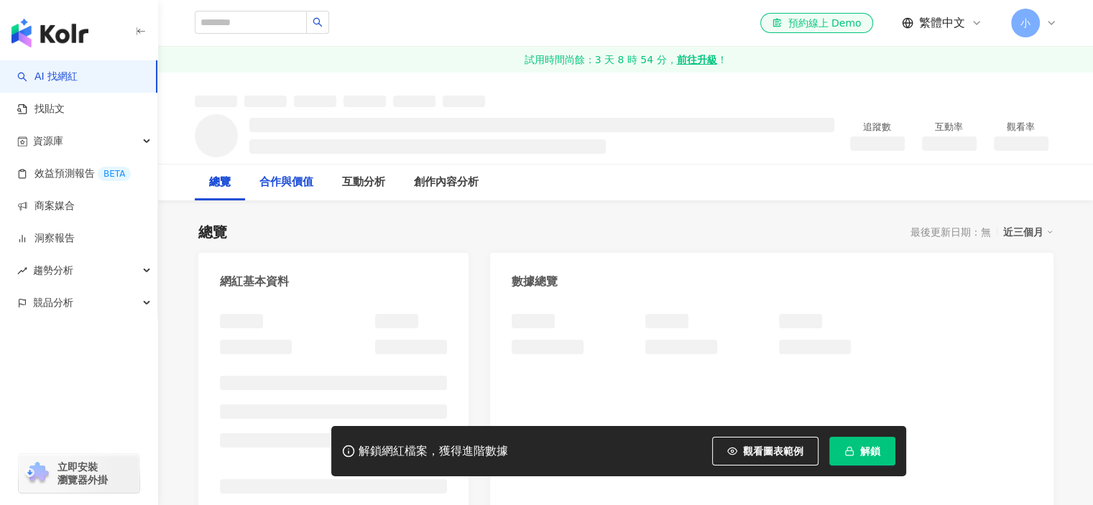
click at [313, 187] on div "合作與價值" at bounding box center [286, 182] width 54 height 17
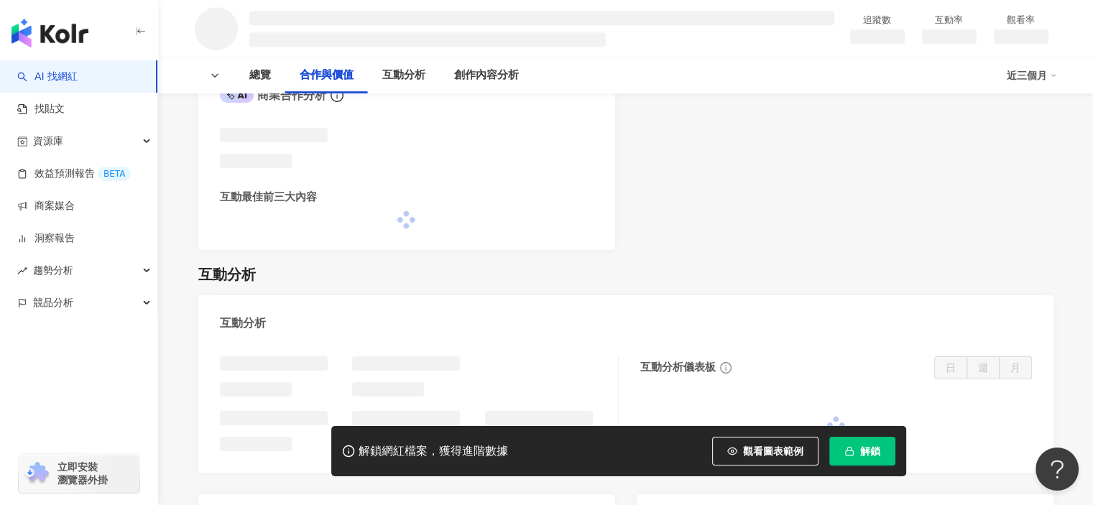
scroll to position [896, 0]
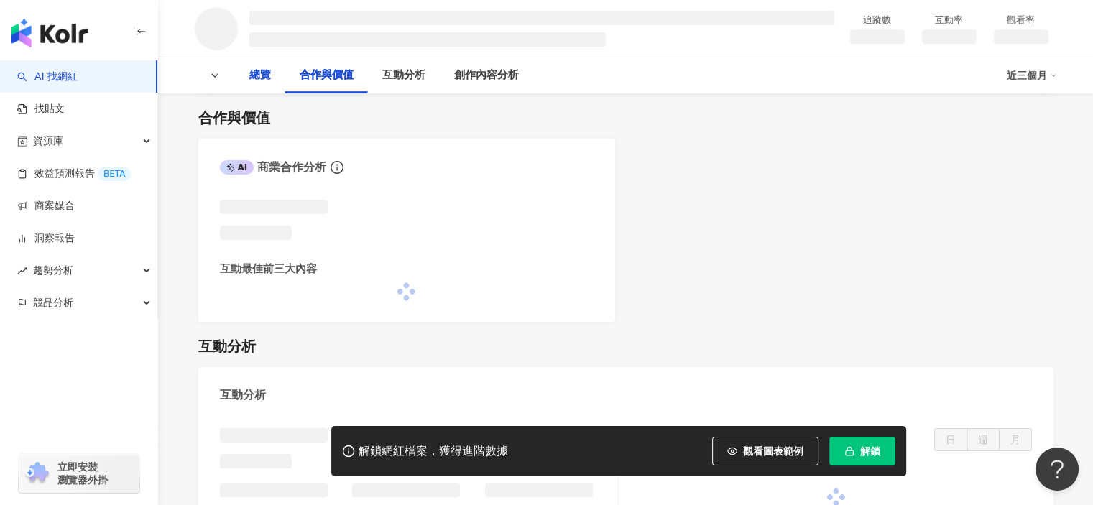
click at [253, 70] on div "總覽" at bounding box center [260, 75] width 22 height 17
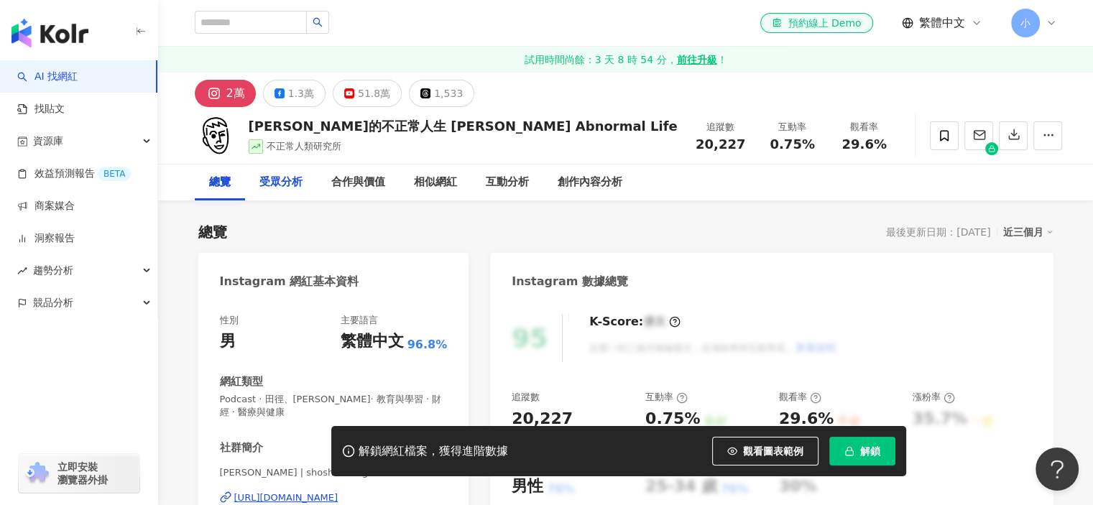
click at [356, 165] on div "合作與價值" at bounding box center [358, 183] width 83 height 36
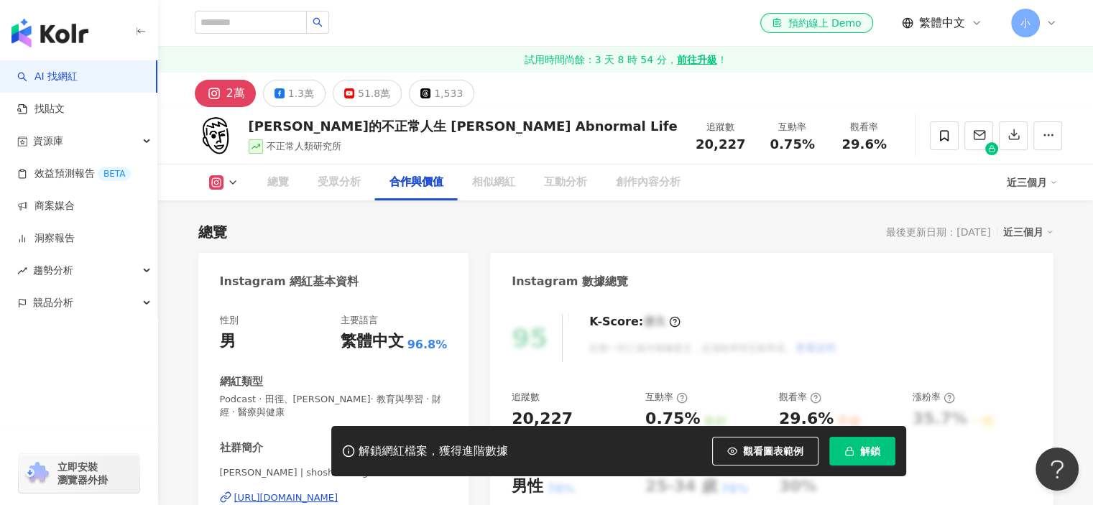
scroll to position [11, 0]
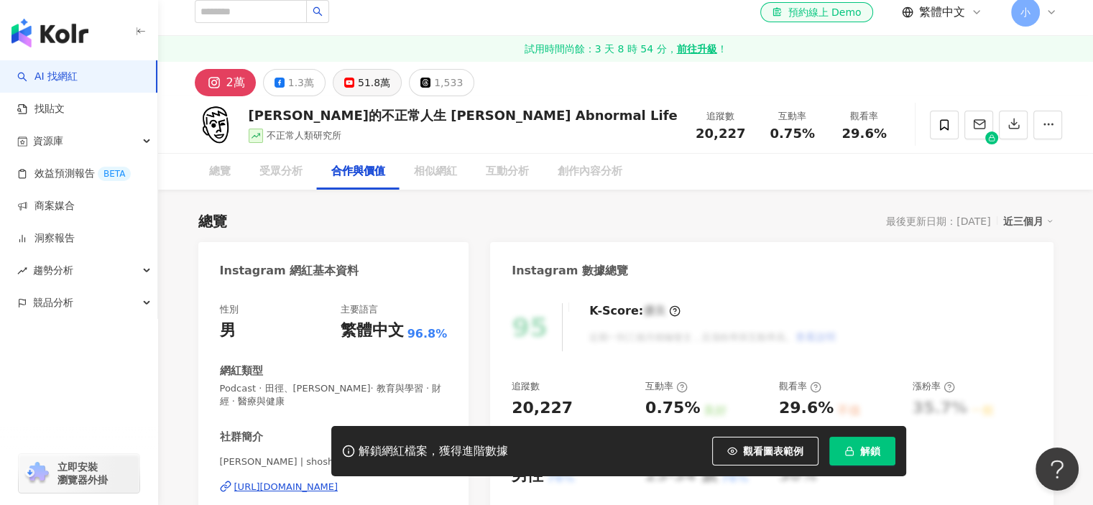
click at [362, 93] on div "51.8萬" at bounding box center [374, 83] width 32 height 20
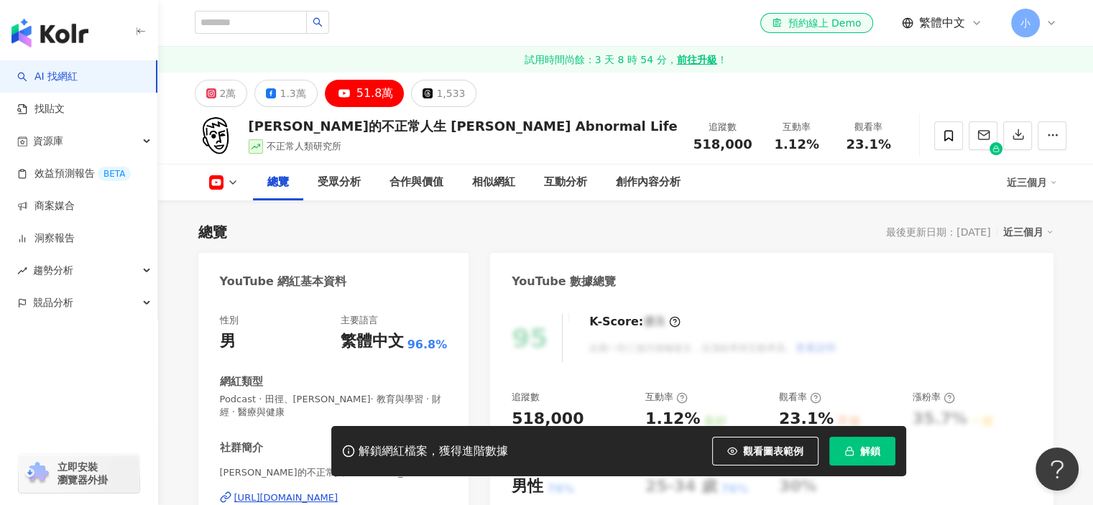
scroll to position [216, 0]
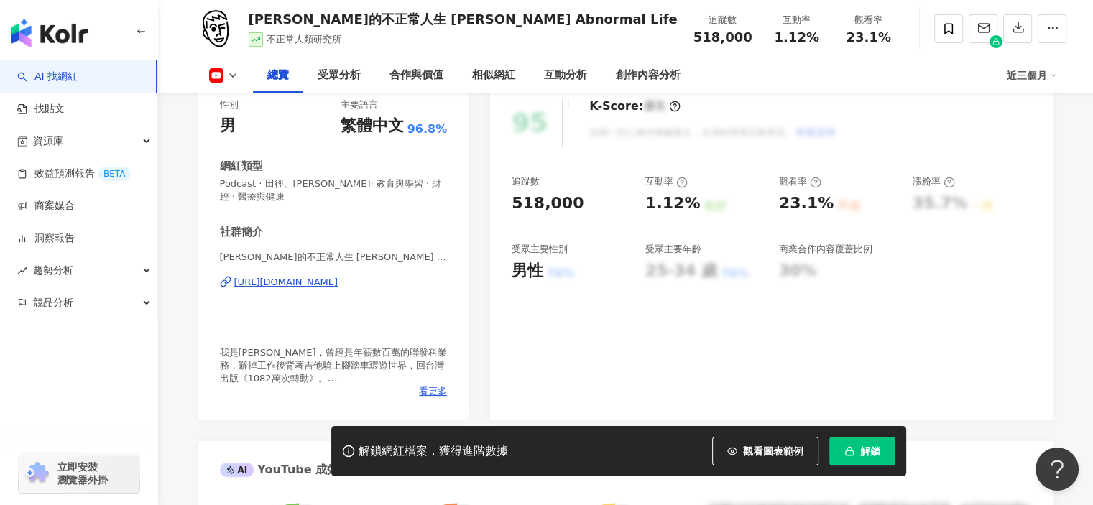
click at [339, 285] on div "[URL][DOMAIN_NAME]" at bounding box center [286, 282] width 104 height 13
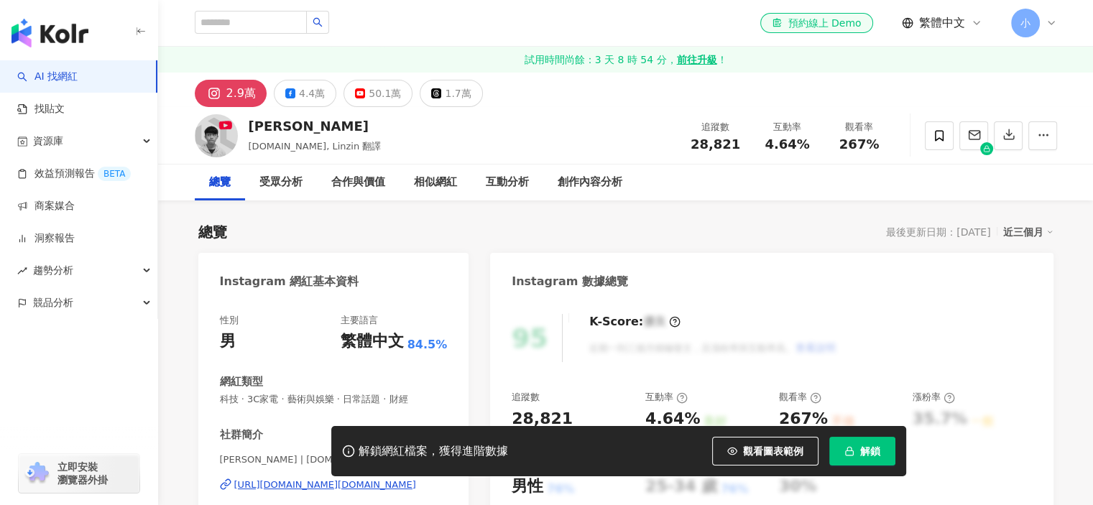
click at [371, 99] on div "50.1萬" at bounding box center [385, 93] width 32 height 20
click at [374, 101] on div "50.1萬" at bounding box center [385, 93] width 32 height 20
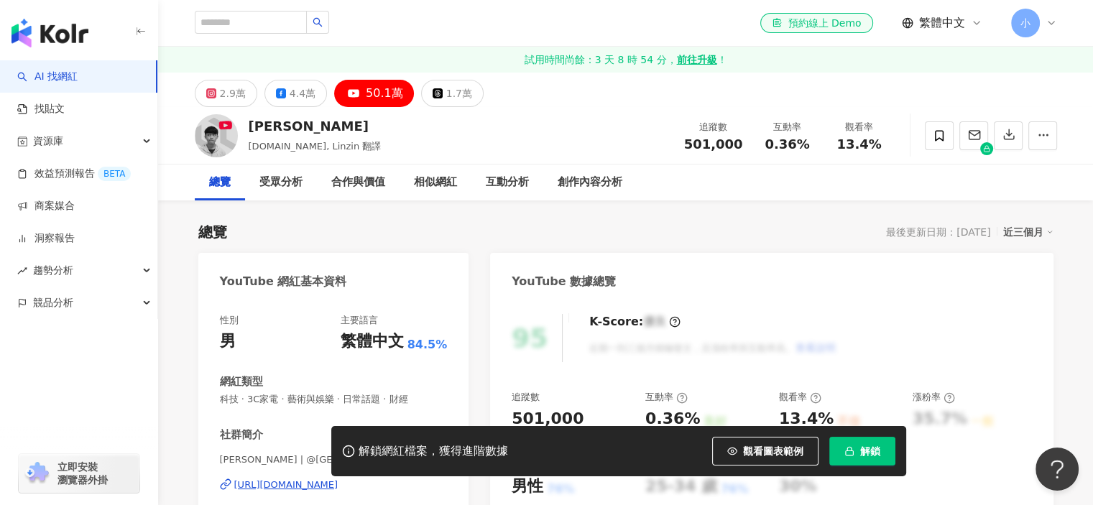
click at [339, 479] on div "[URL][DOMAIN_NAME]" at bounding box center [286, 485] width 104 height 13
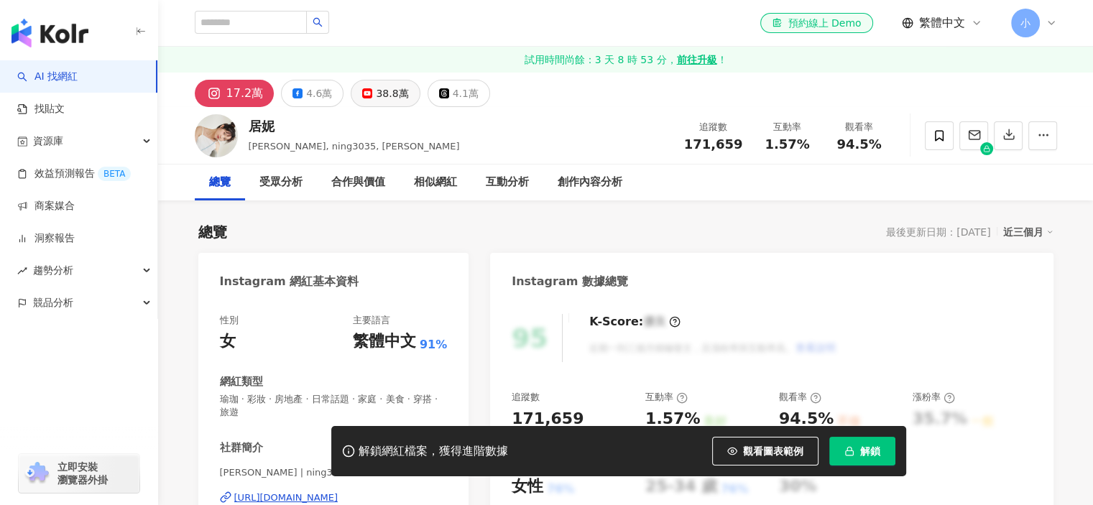
click at [411, 94] on button "38.8萬" at bounding box center [385, 93] width 69 height 27
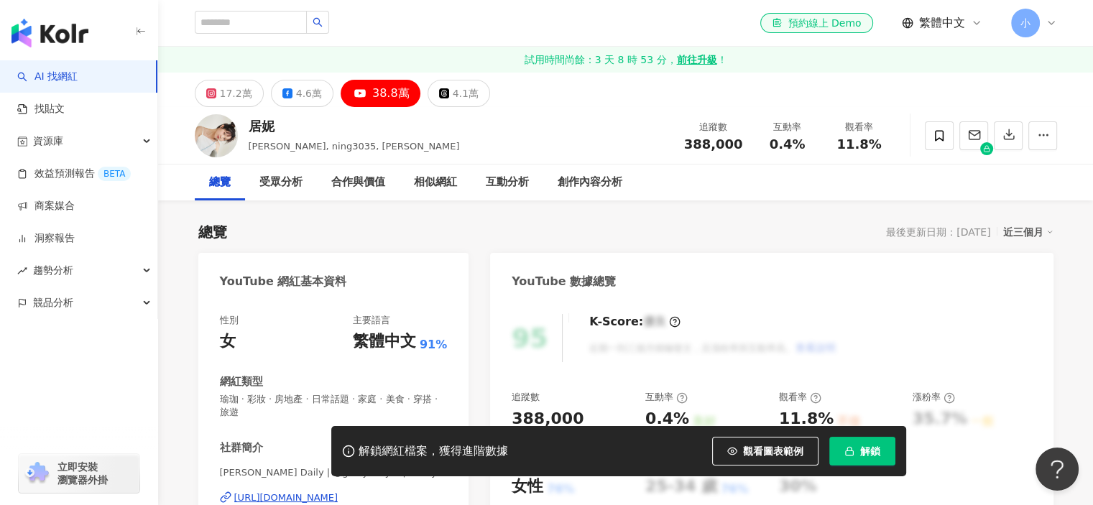
scroll to position [144, 0]
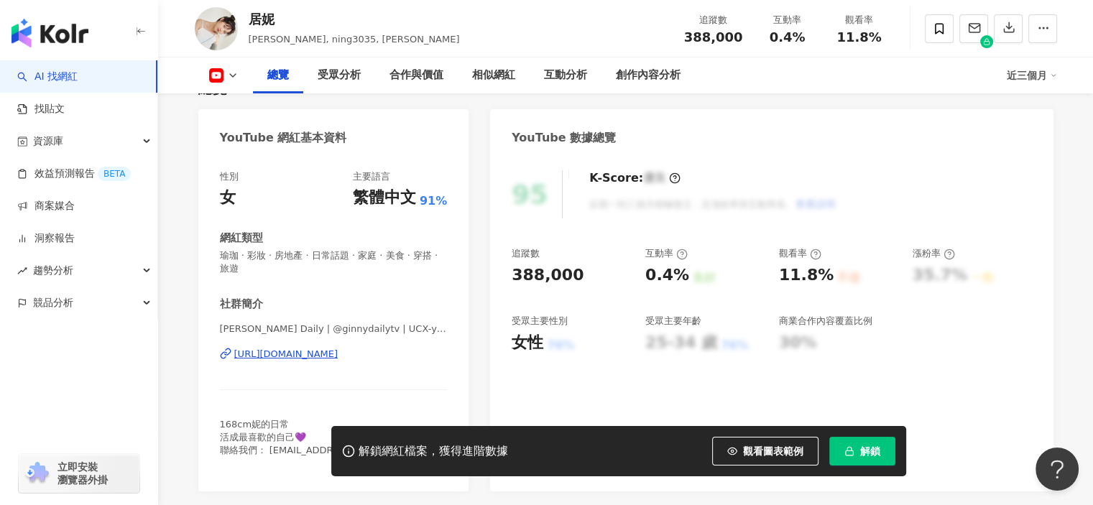
click at [344, 357] on div "居妮Ginny Daily | @ginnydailytv | UCX-yj8EcJpokdzwT9zcO6AA https://www.youtube.co…" at bounding box center [334, 365] width 228 height 84
click at [331, 348] on div "https://www.youtube.com/channel/UCX-yj8EcJpokdzwT9zcO6AA" at bounding box center [286, 354] width 104 height 13
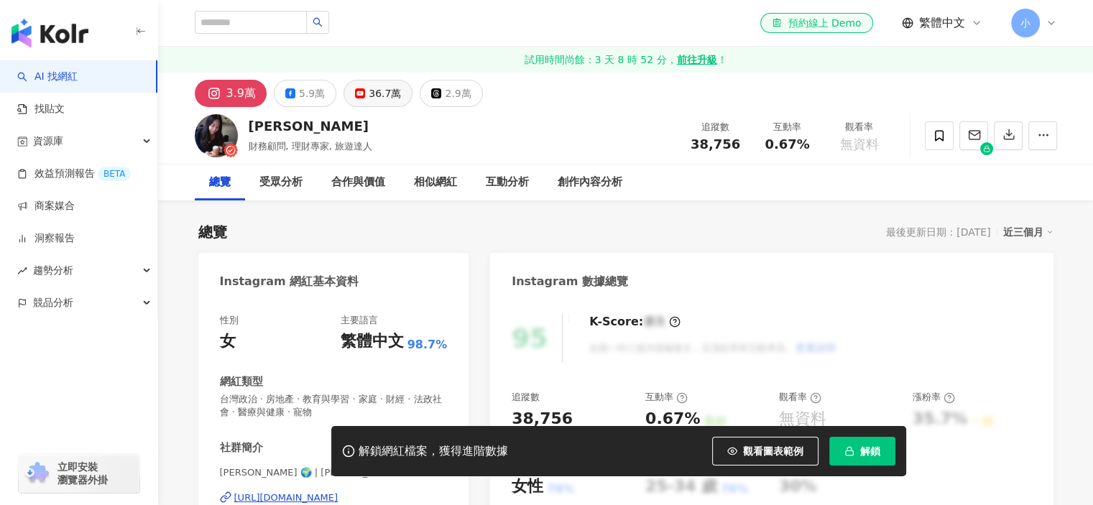
click at [381, 75] on div "3.9萬 5.9萬 36.7萬 2.9萬" at bounding box center [626, 90] width 920 height 34
click at [382, 86] on div "36.7萬" at bounding box center [385, 93] width 32 height 20
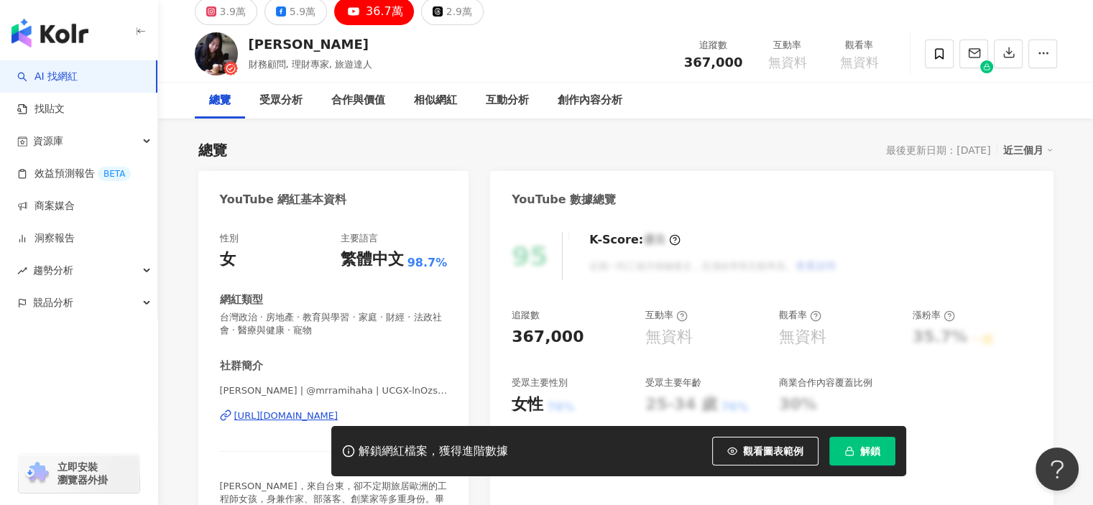
scroll to position [216, 0]
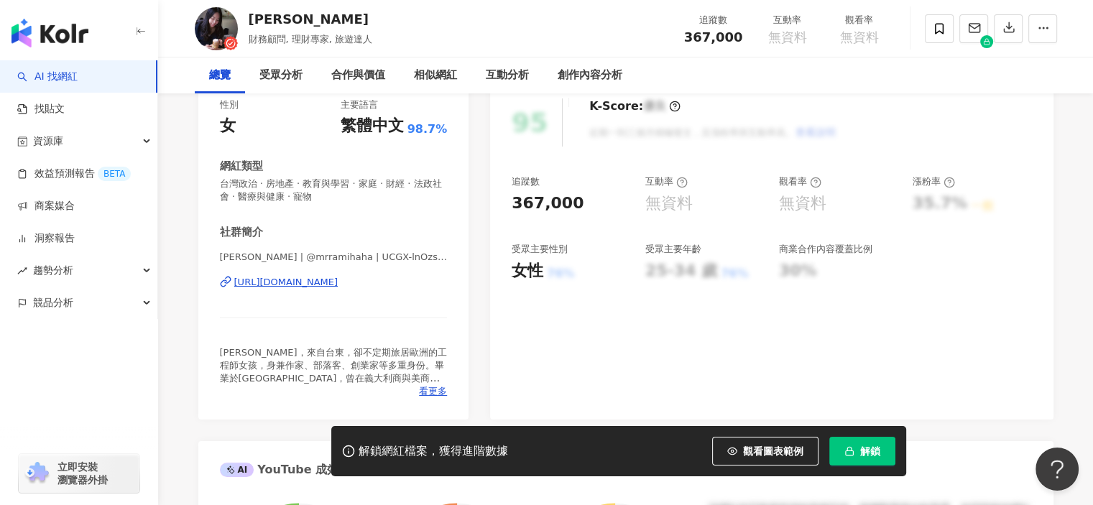
click at [313, 289] on div "https://www.youtube.com/channel/UCGX-lnOzsVjbdzb1VJxmWSg" at bounding box center [286, 282] width 104 height 13
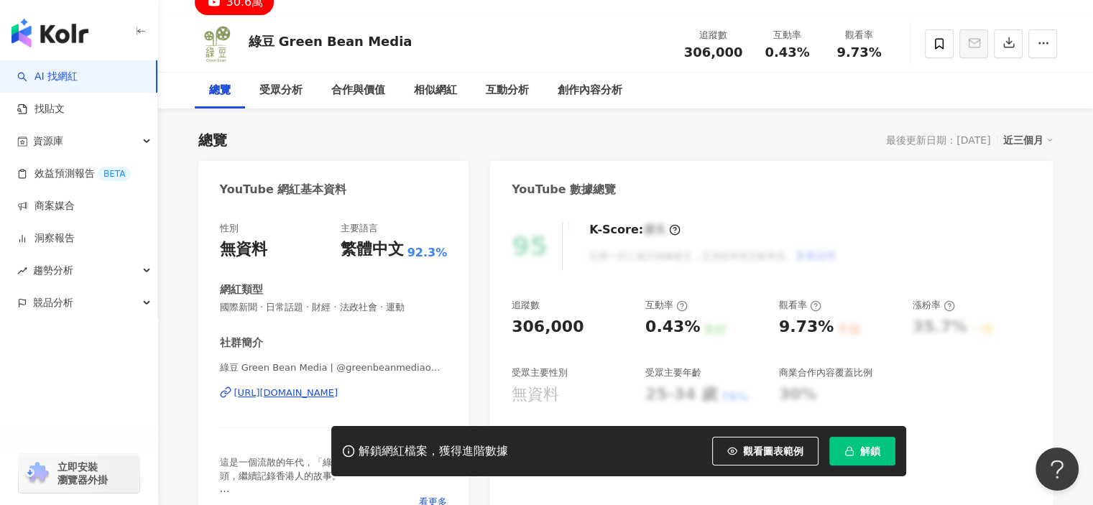
scroll to position [216, 0]
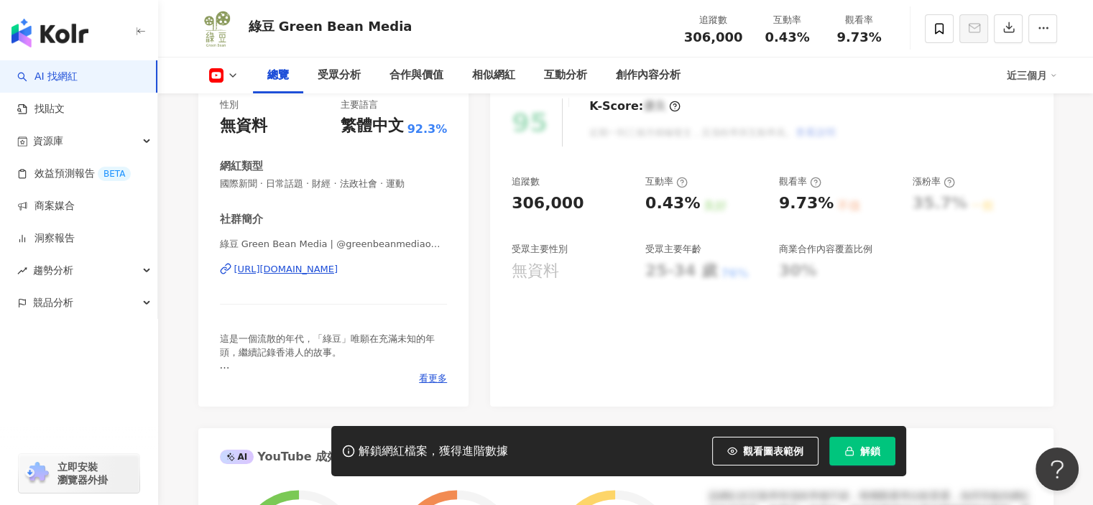
click at [339, 275] on div "[URL][DOMAIN_NAME]" at bounding box center [286, 269] width 104 height 13
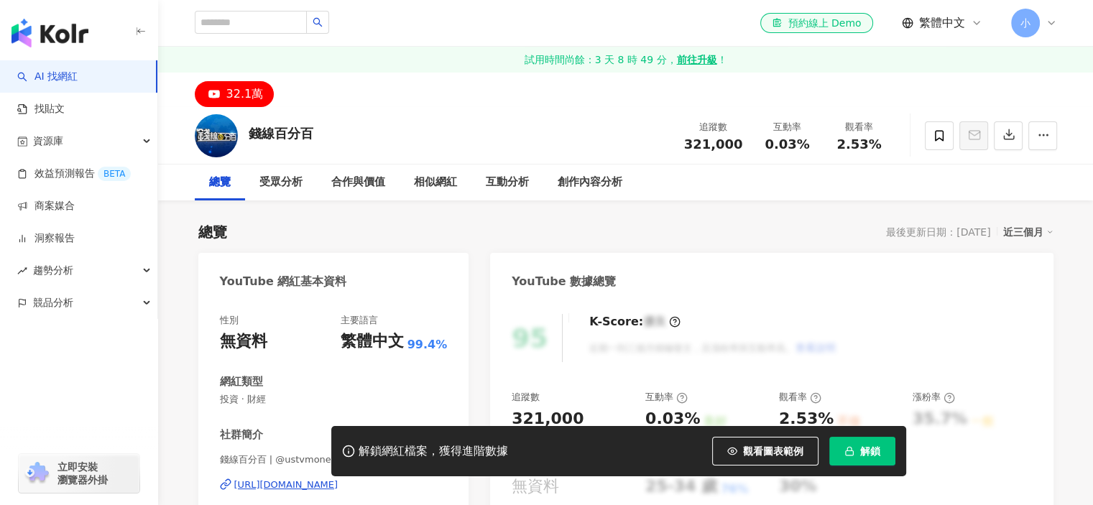
scroll to position [216, 0]
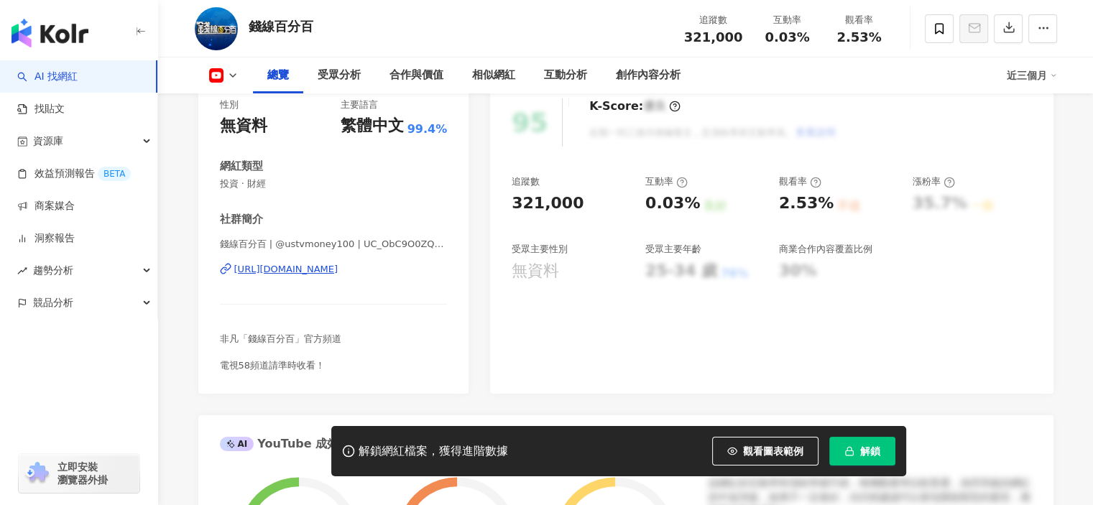
click at [300, 276] on div "錢線百分百 | @ustvmoney100 | UC_ObC9O0ZQ2FhW6u9_iFlZA https://www.youtube.com/channe…" at bounding box center [334, 280] width 228 height 84
click at [300, 272] on div "https://www.youtube.com/channel/UC_ObC9O0ZQ2FhW6u9_iFlZA" at bounding box center [286, 269] width 104 height 13
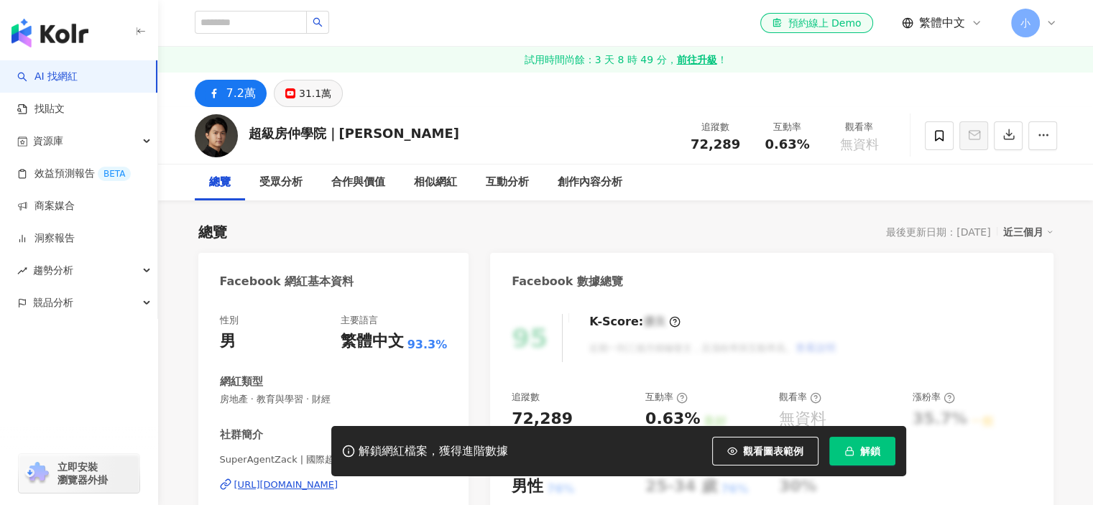
click at [303, 95] on div "31.1萬" at bounding box center [315, 93] width 32 height 20
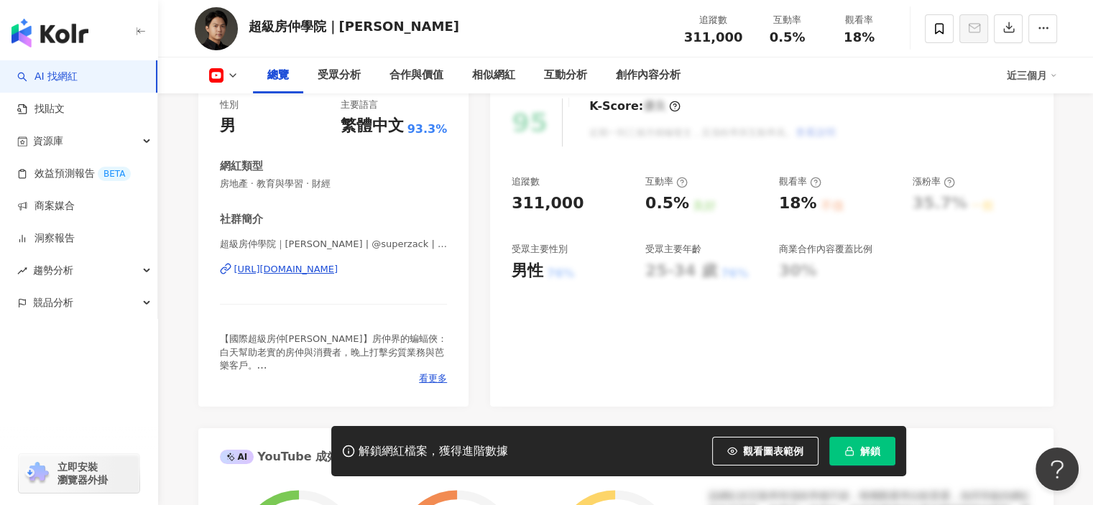
click at [339, 267] on div "https://www.youtube.com/channel/UCvj1qp0qh7VQY4Bz5VGdCVA" at bounding box center [286, 269] width 104 height 13
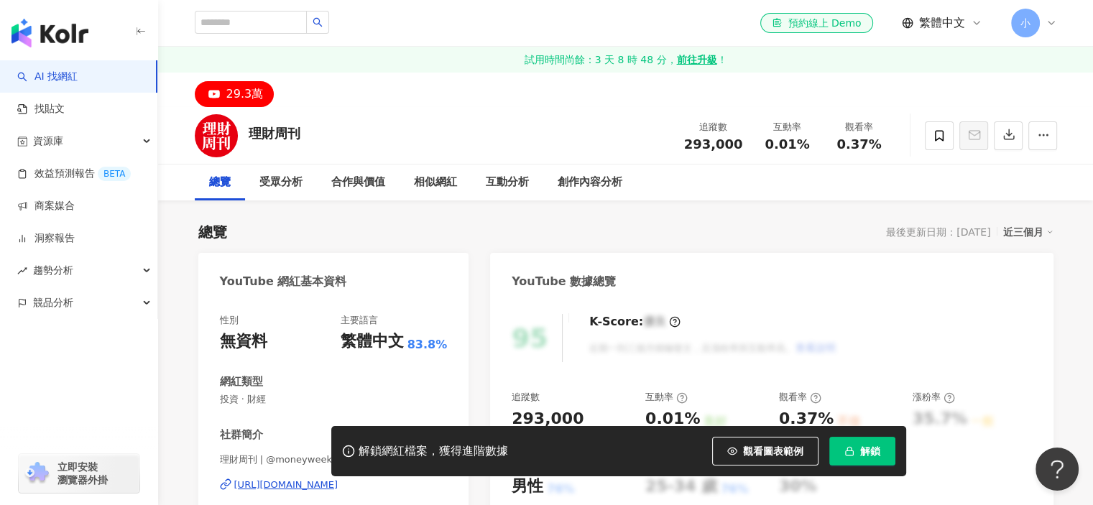
click at [270, 479] on div "[URL][DOMAIN_NAME]" at bounding box center [286, 485] width 104 height 13
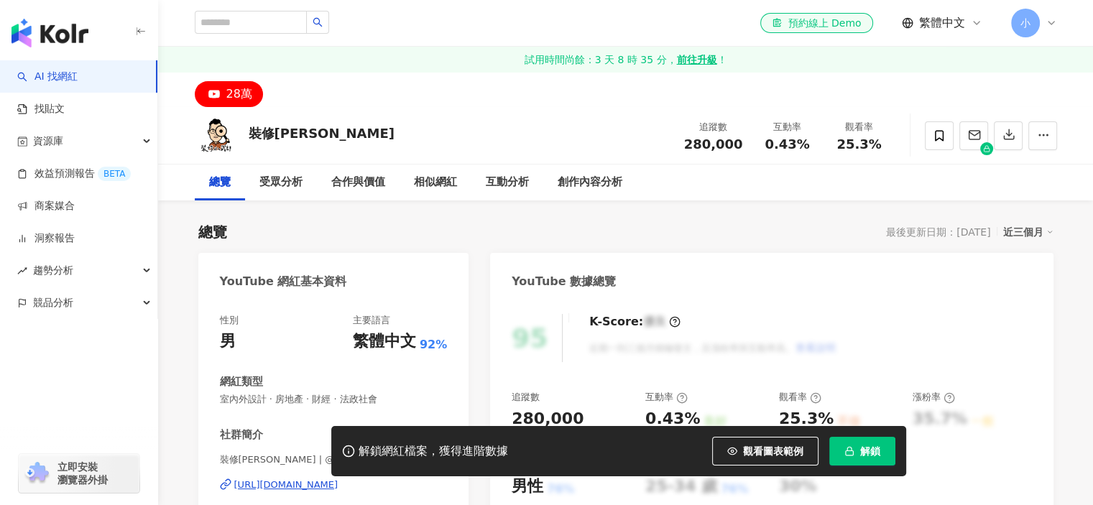
scroll to position [216, 0]
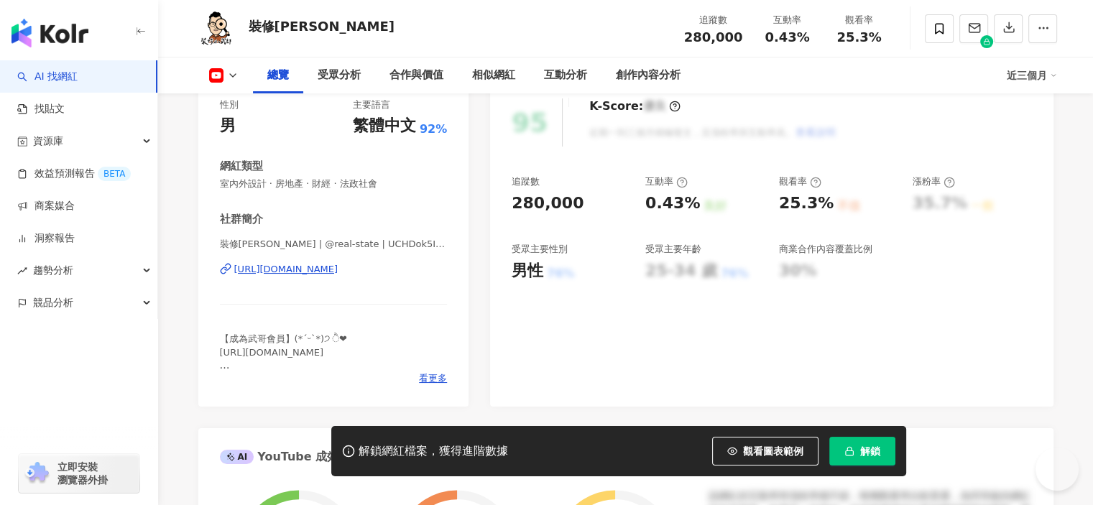
click at [312, 264] on div "https://www.youtube.com/channel/UCHDok5IzApSeLOJHHhqey8A" at bounding box center [286, 269] width 104 height 13
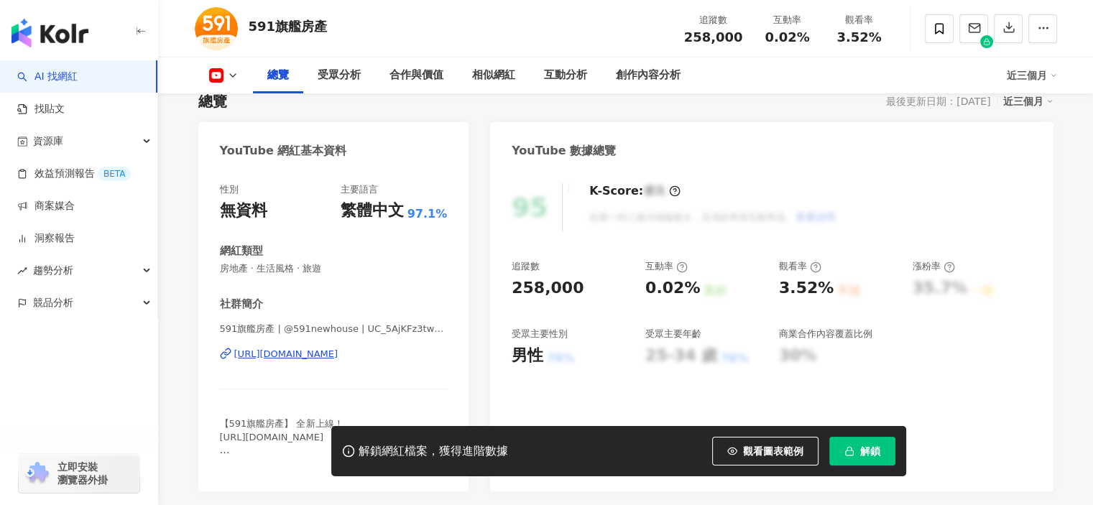
click at [328, 359] on div "[URL][DOMAIN_NAME]" at bounding box center [286, 354] width 104 height 13
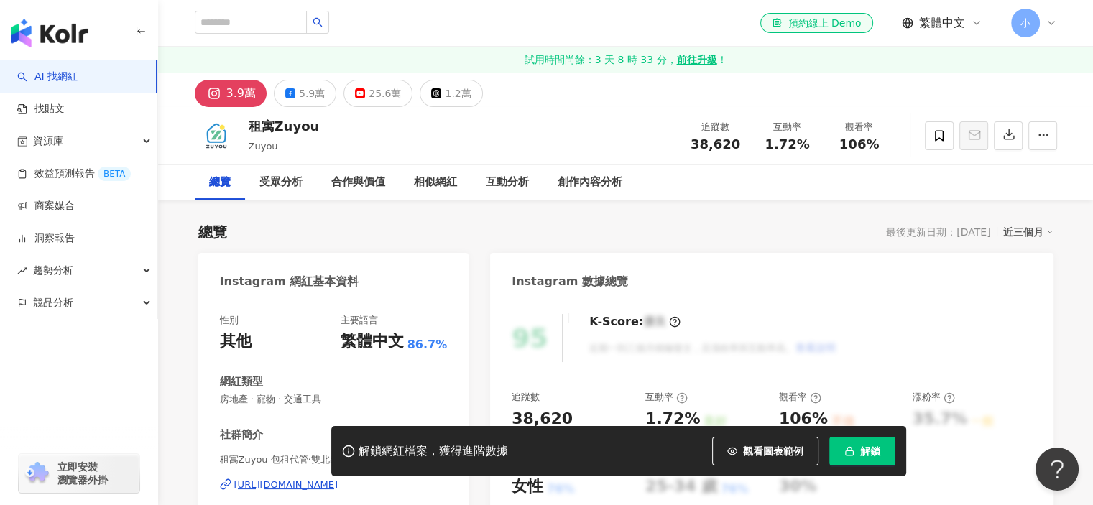
click at [362, 83] on button "25.6萬" at bounding box center [378, 93] width 69 height 27
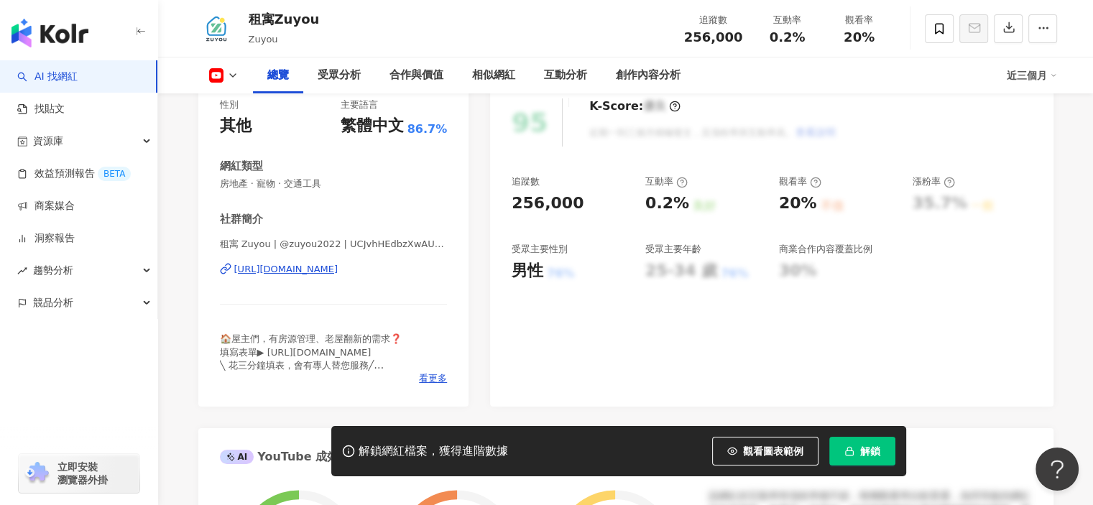
scroll to position [287, 0]
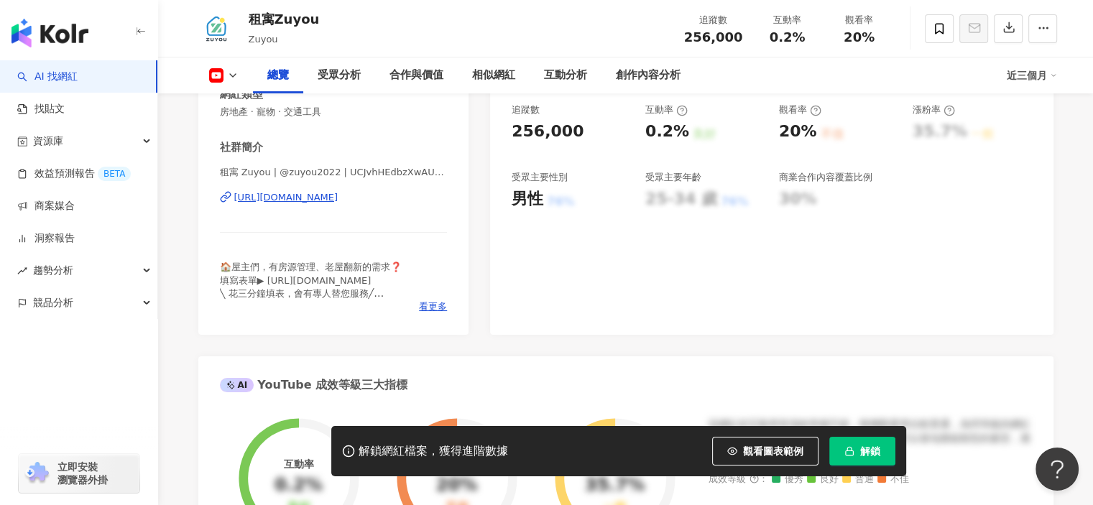
click at [339, 192] on div "[URL][DOMAIN_NAME]" at bounding box center [286, 197] width 104 height 13
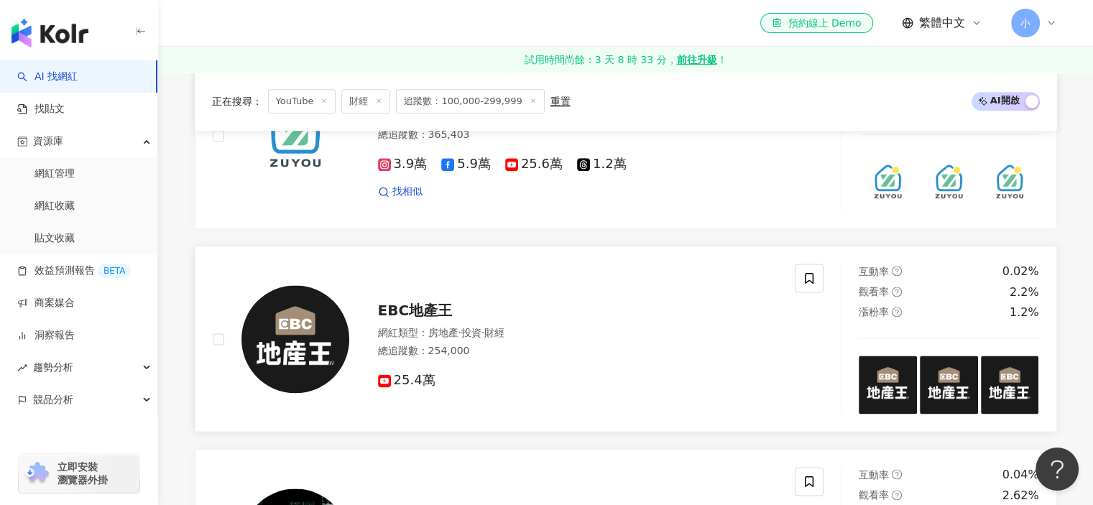
scroll to position [1888, 0]
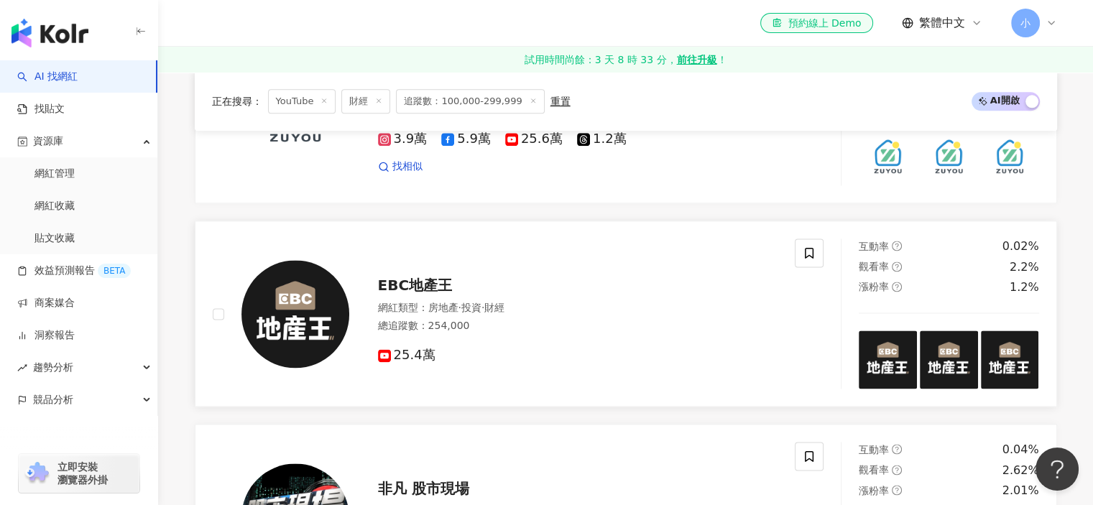
click at [256, 288] on img at bounding box center [295, 314] width 108 height 108
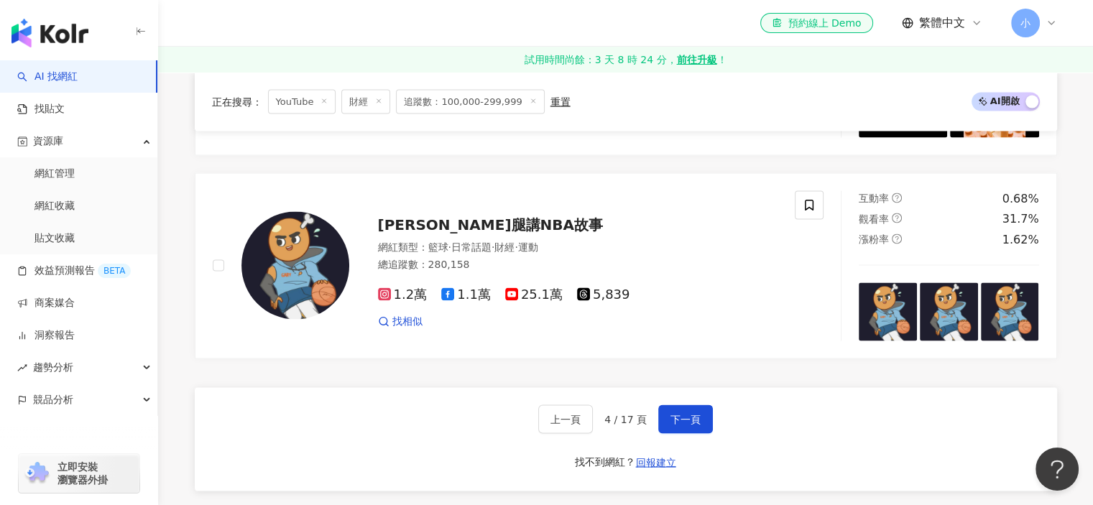
scroll to position [2894, 0]
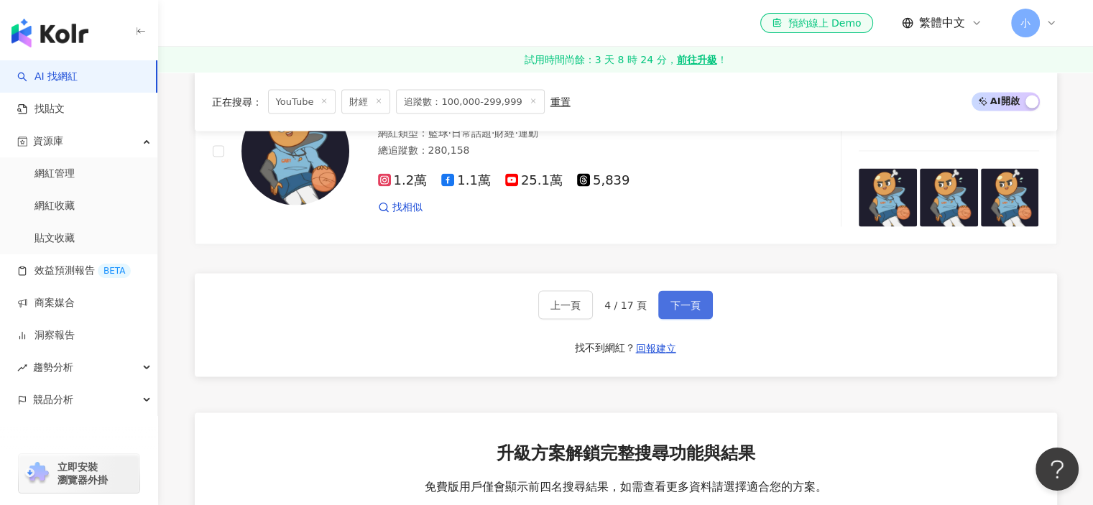
click at [691, 300] on span "下一頁" at bounding box center [686, 305] width 30 height 11
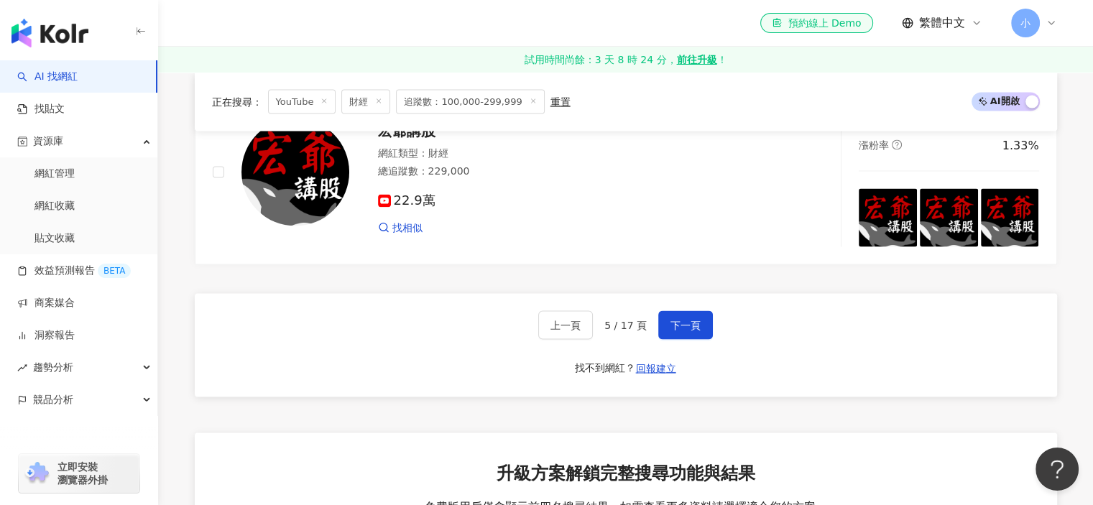
scroll to position [2751, 0]
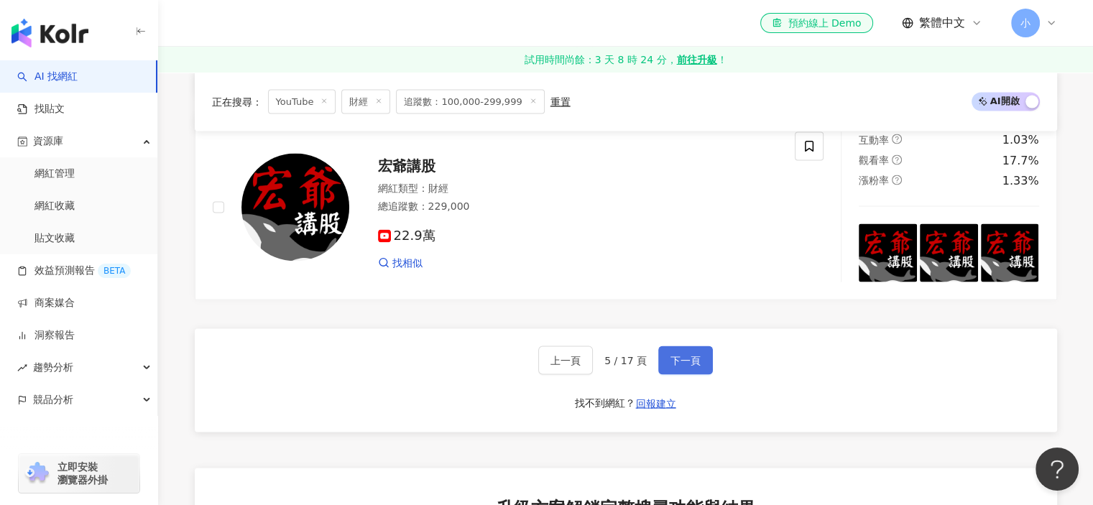
click at [678, 367] on span "下一頁" at bounding box center [686, 360] width 30 height 11
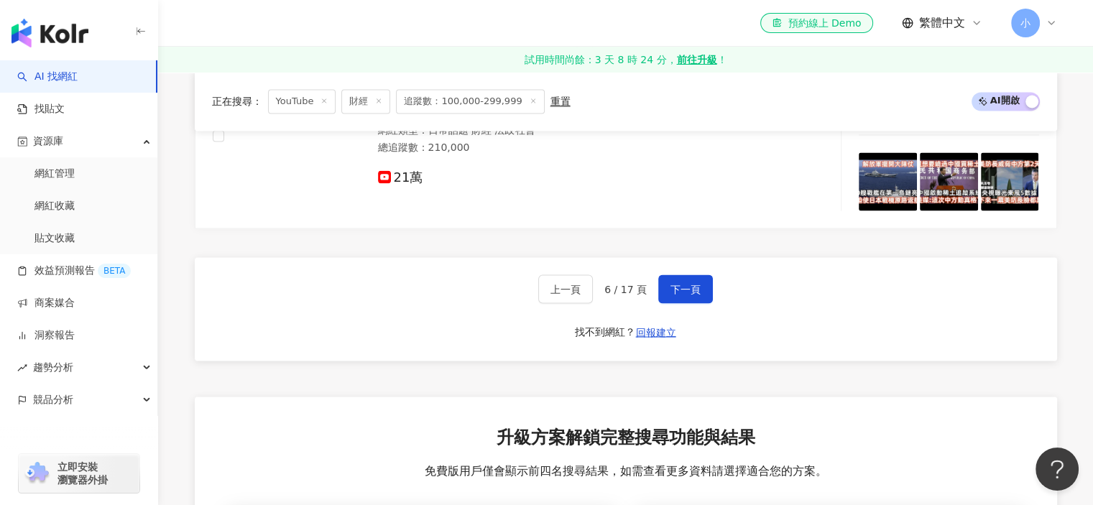
scroll to position [2622, 0]
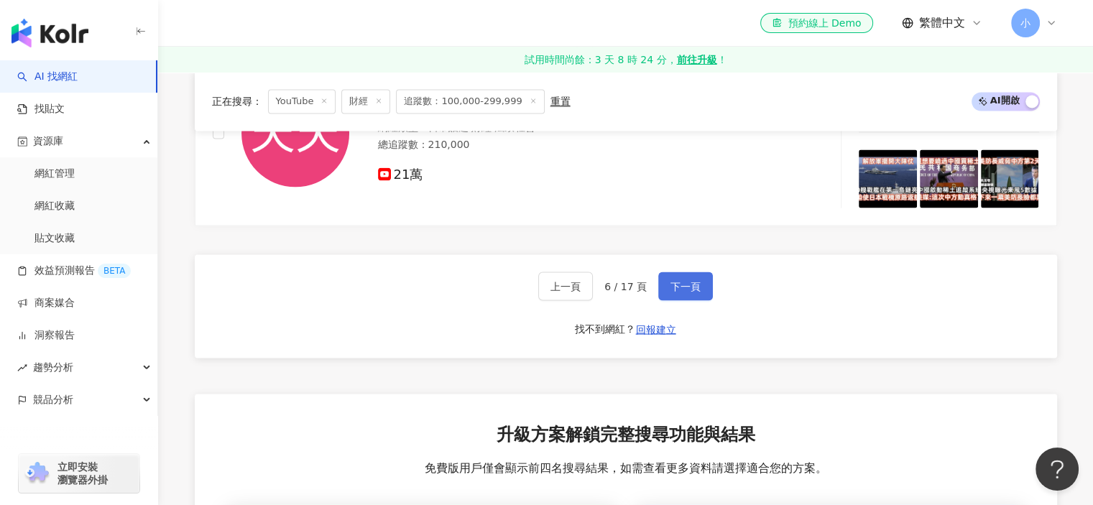
click at [673, 292] on span "下一頁" at bounding box center [686, 285] width 30 height 11
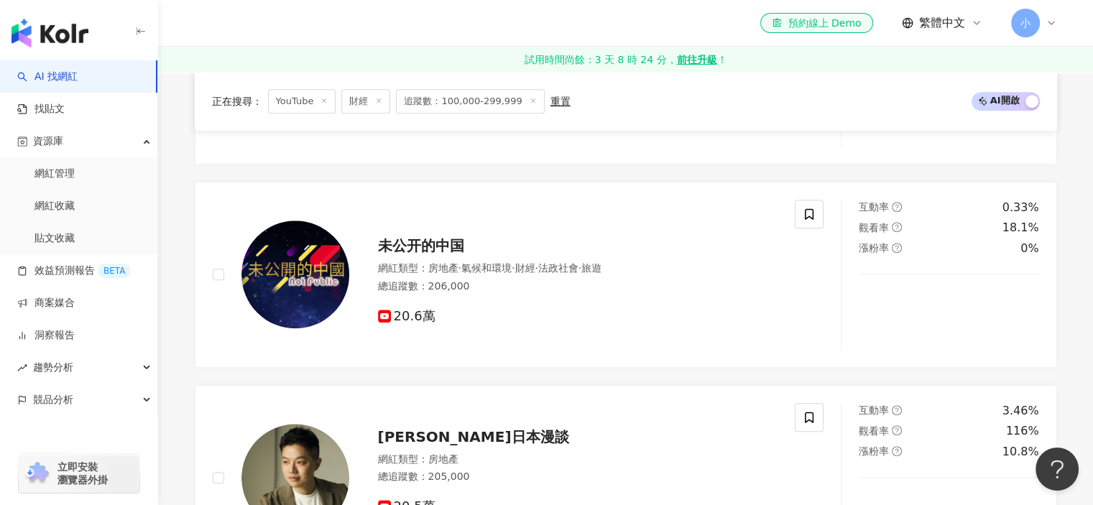
scroll to position [2825, 0]
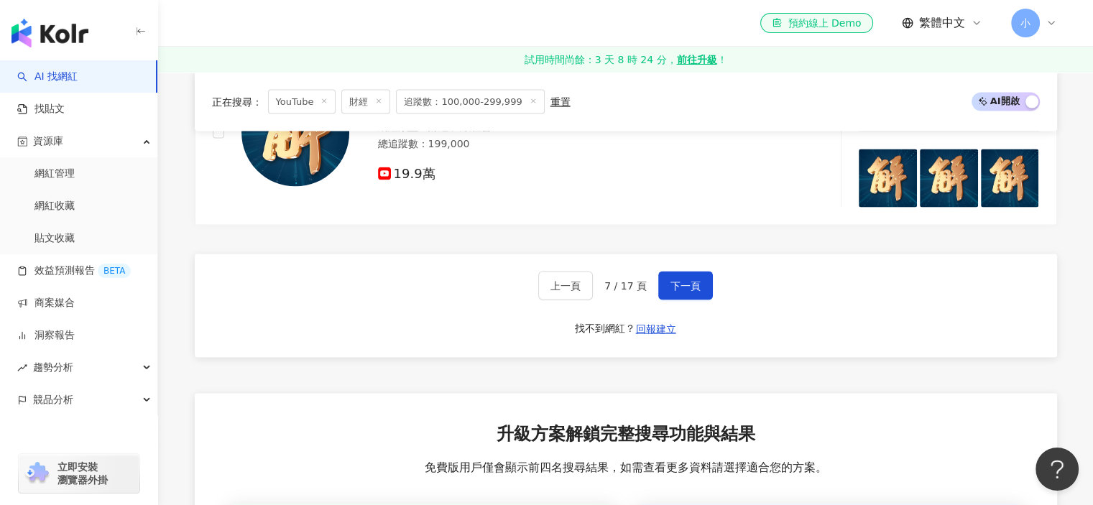
click at [845, 282] on div "上一頁 7 / 17 頁 下一頁 找不到網紅？ 回報建立" at bounding box center [626, 305] width 862 height 103
click at [694, 287] on span "下一頁" at bounding box center [686, 285] width 30 height 11
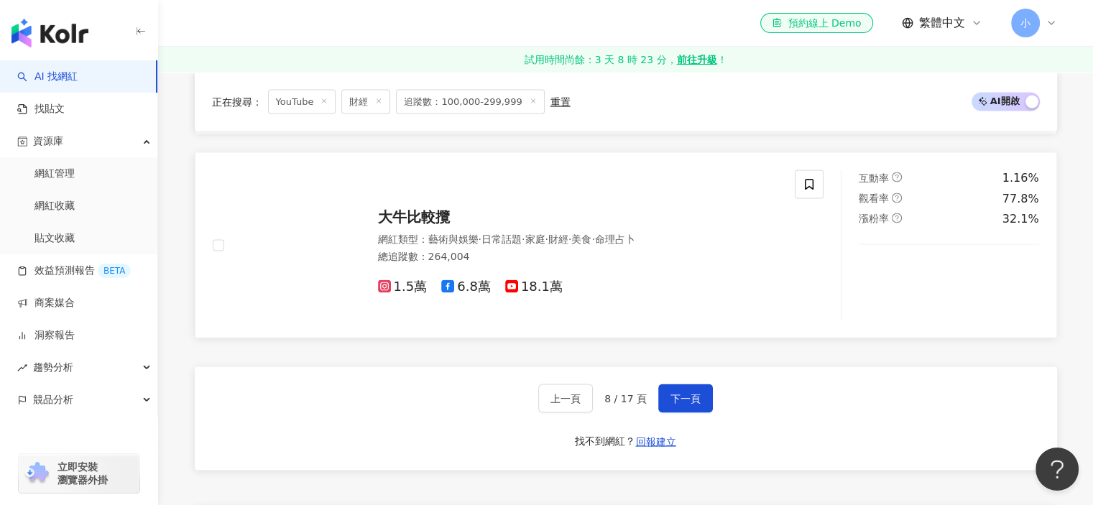
scroll to position [2803, 0]
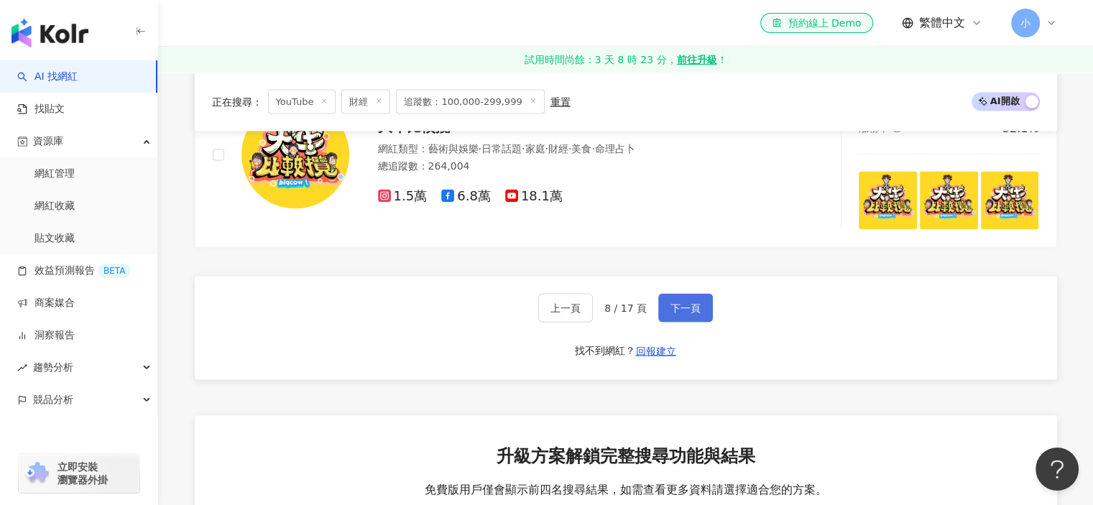
click at [661, 312] on button "下一頁" at bounding box center [685, 308] width 55 height 29
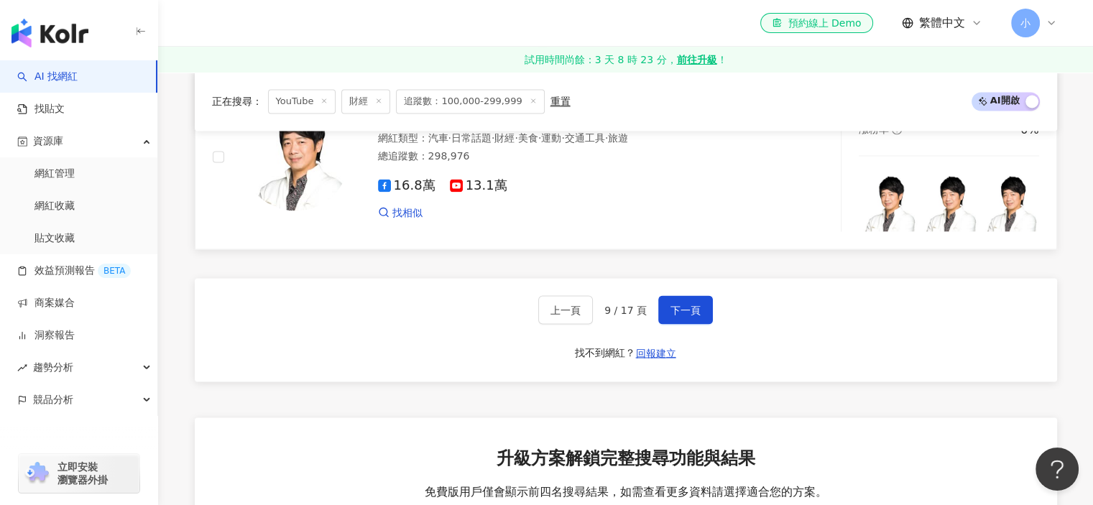
scroll to position [2603, 0]
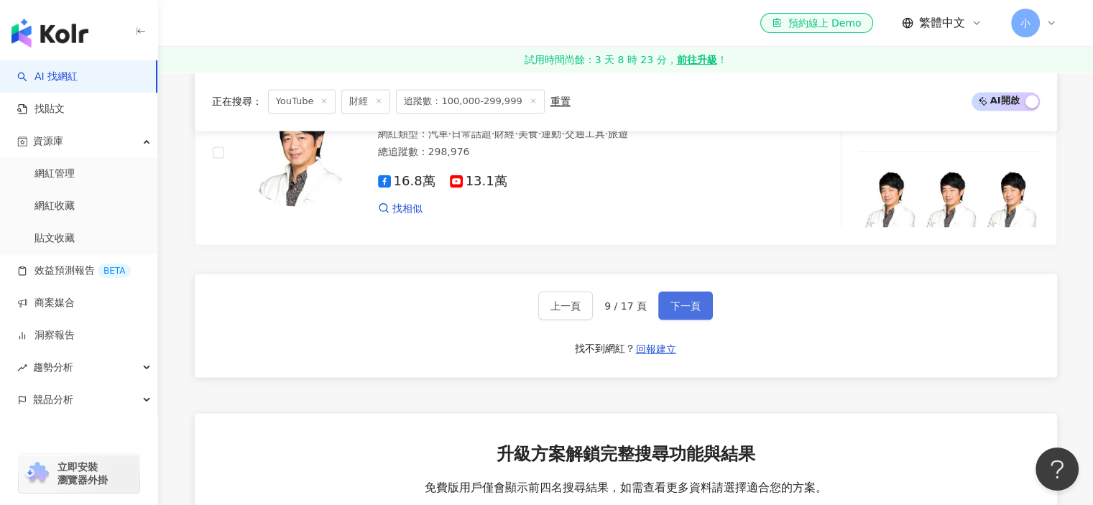
click at [704, 312] on button "下一頁" at bounding box center [685, 305] width 55 height 29
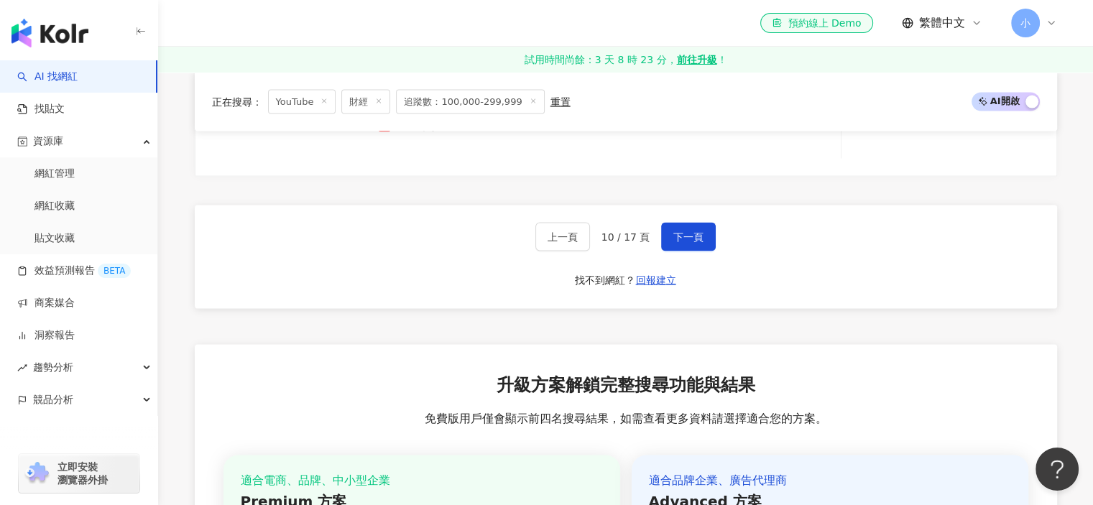
scroll to position [2884, 0]
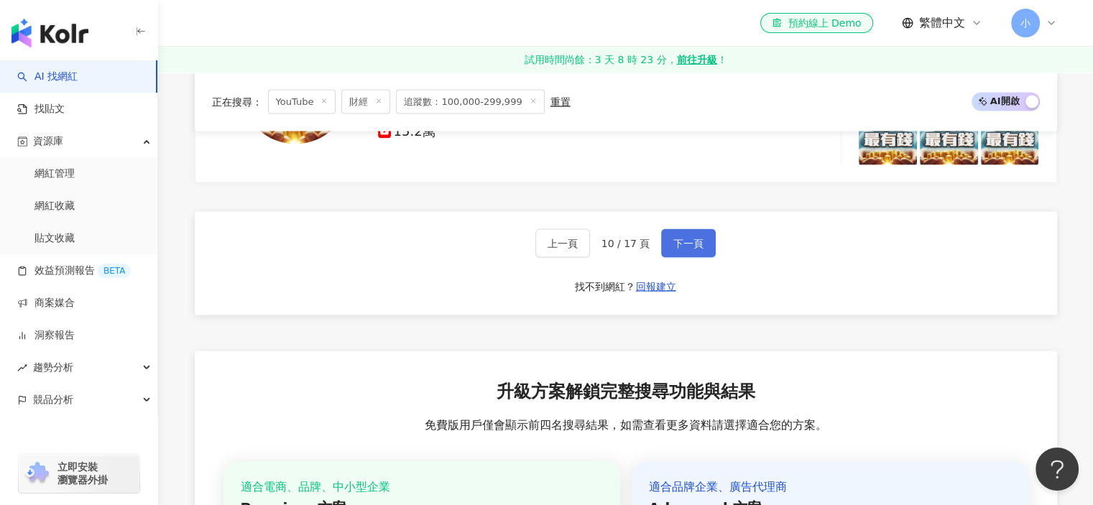
click at [696, 238] on span "下一頁" at bounding box center [688, 243] width 30 height 11
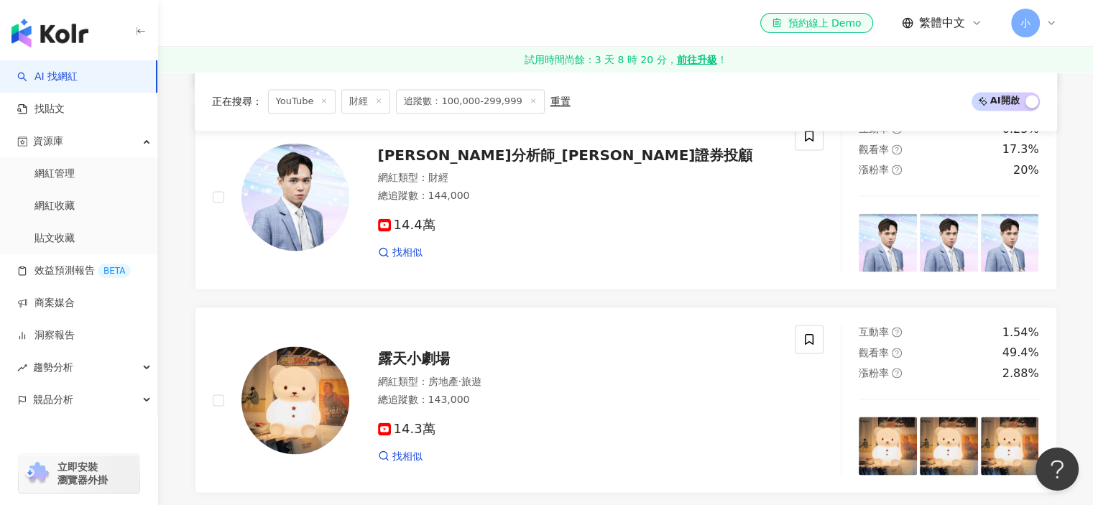
scroll to position [2668, 0]
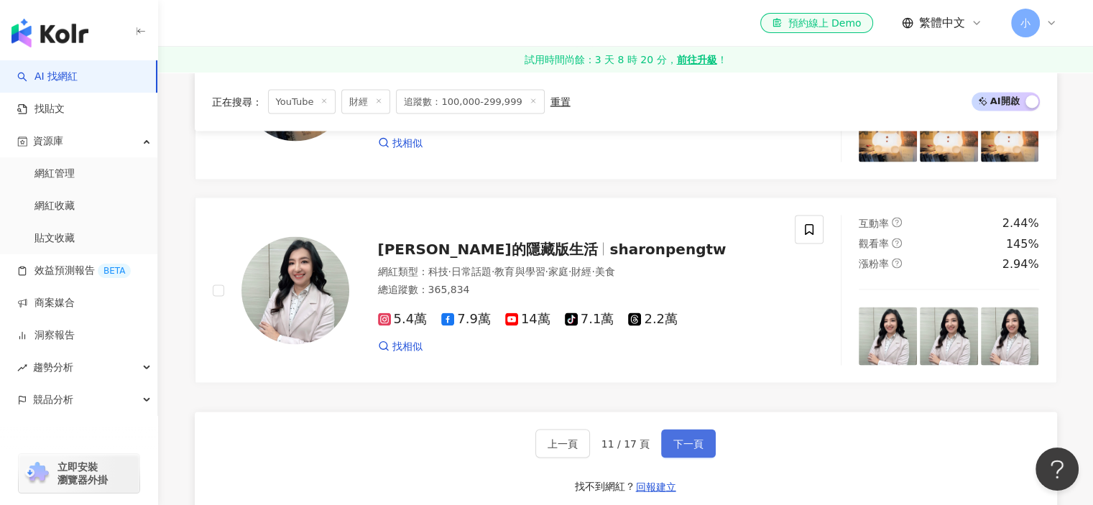
click at [697, 449] on span "下一頁" at bounding box center [688, 443] width 30 height 11
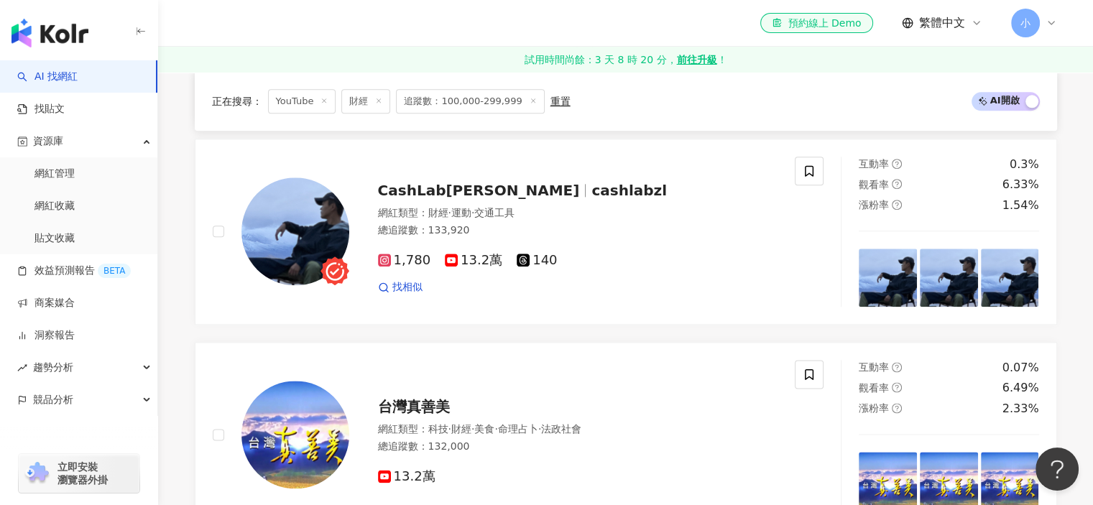
scroll to position [1678, 0]
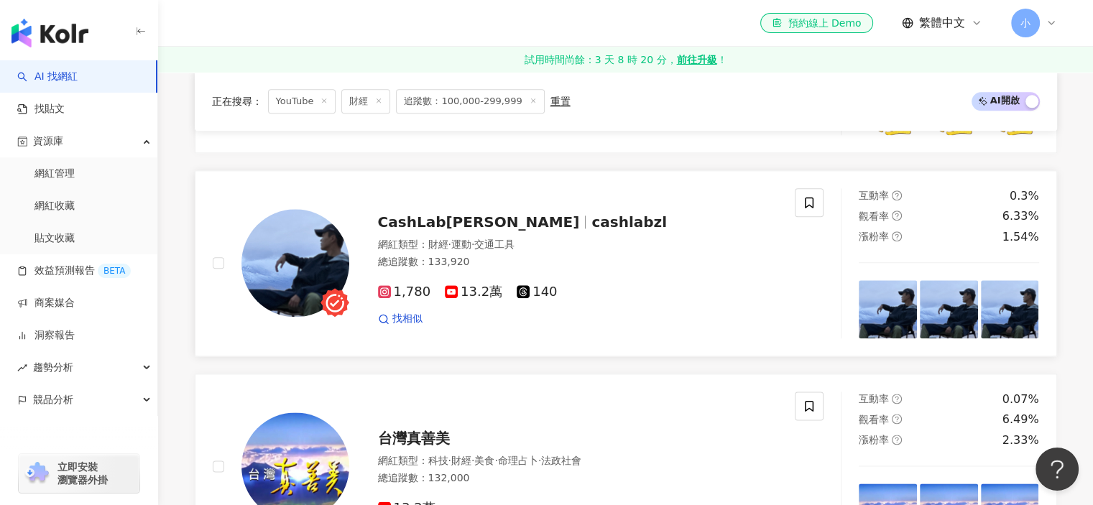
click at [592, 221] on span "cashlabzl" at bounding box center [629, 221] width 75 height 17
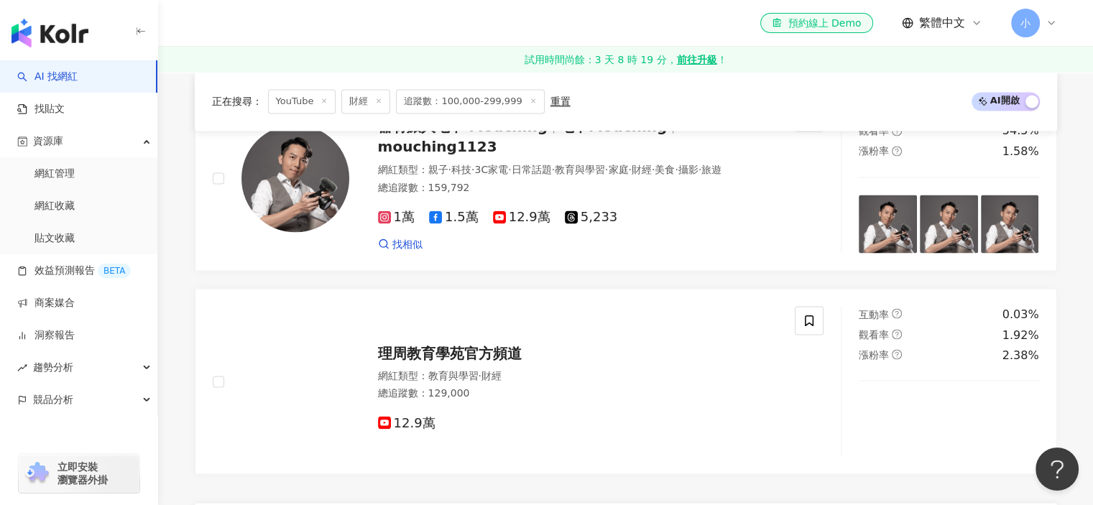
scroll to position [2756, 0]
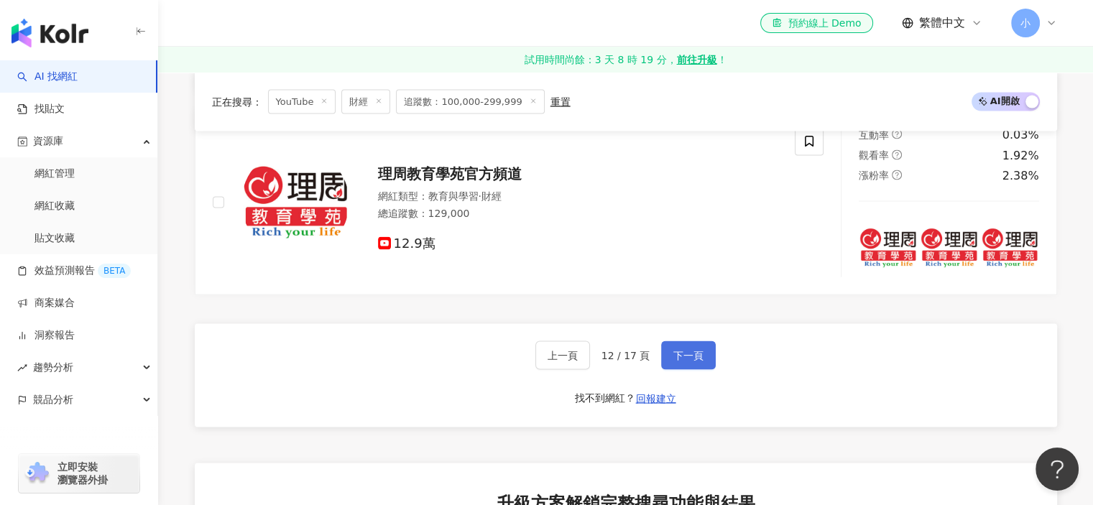
click at [702, 365] on button "下一頁" at bounding box center [688, 355] width 55 height 29
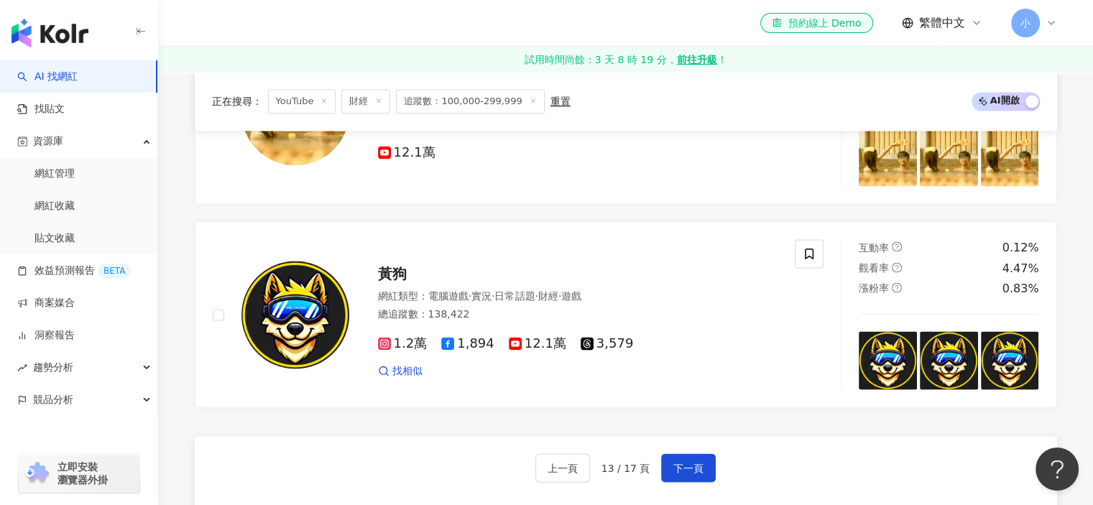
scroll to position [2516, 0]
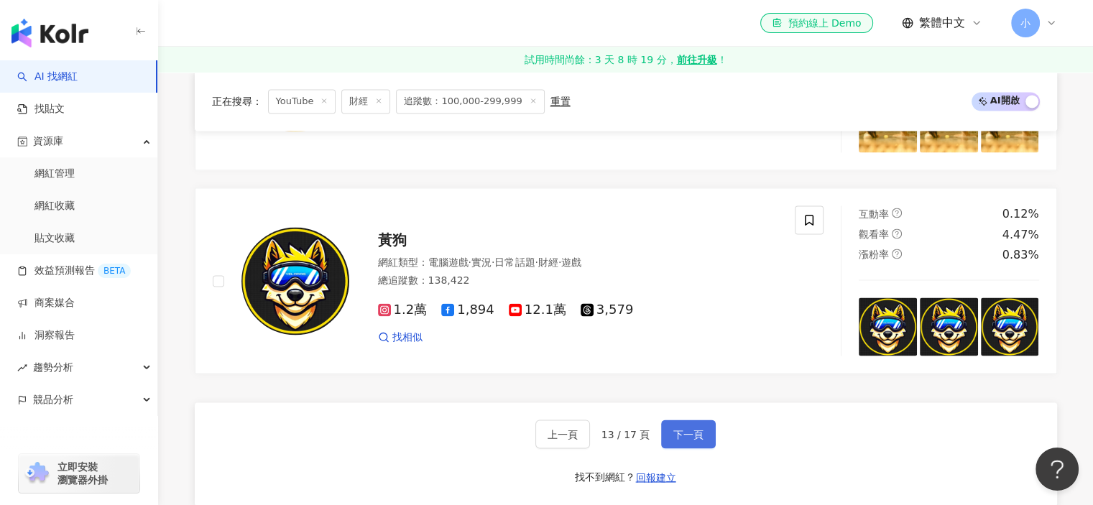
click at [676, 433] on button "下一頁" at bounding box center [688, 434] width 55 height 29
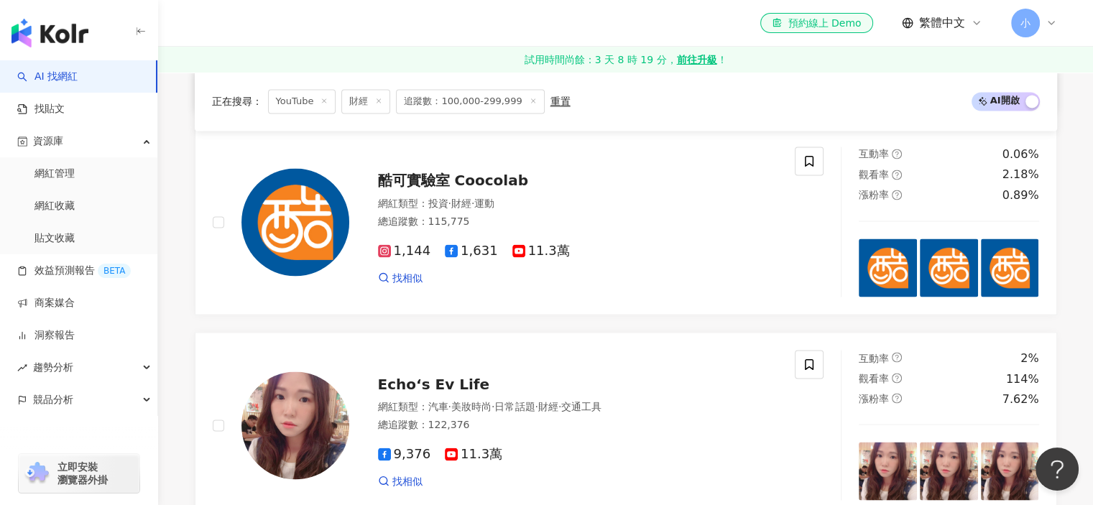
scroll to position [2677, 0]
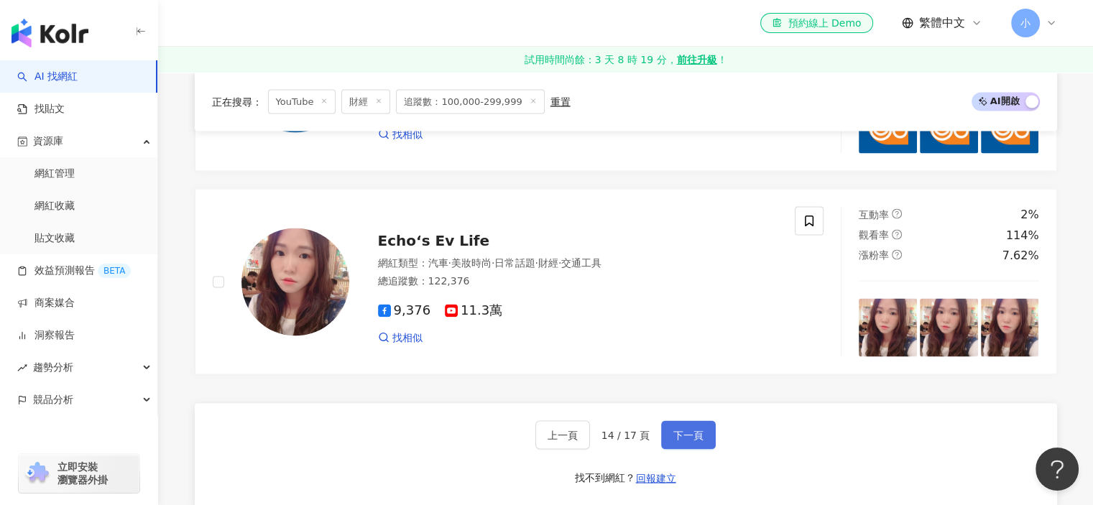
click at [699, 438] on span "下一頁" at bounding box center [688, 434] width 30 height 11
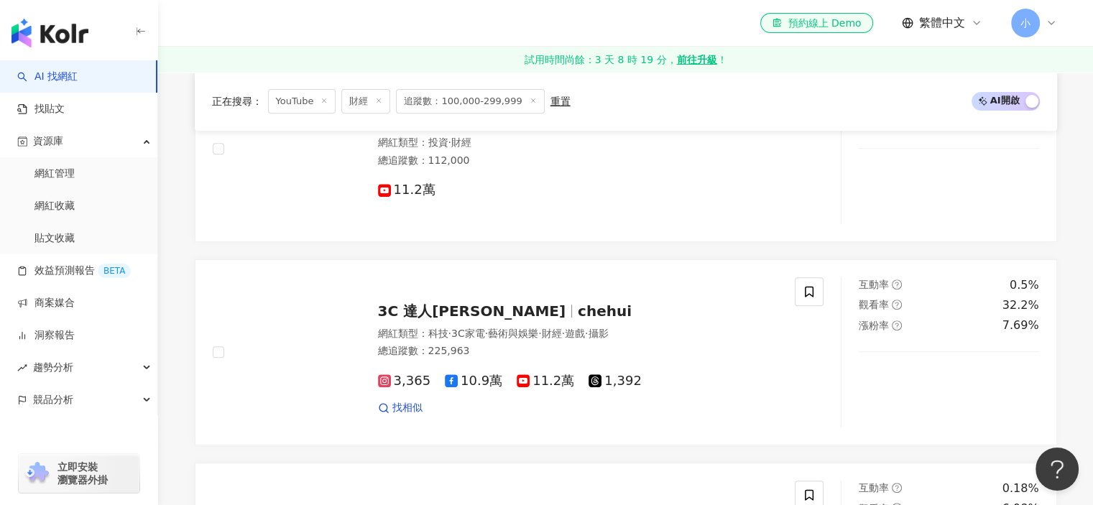
scroll to position [608, 0]
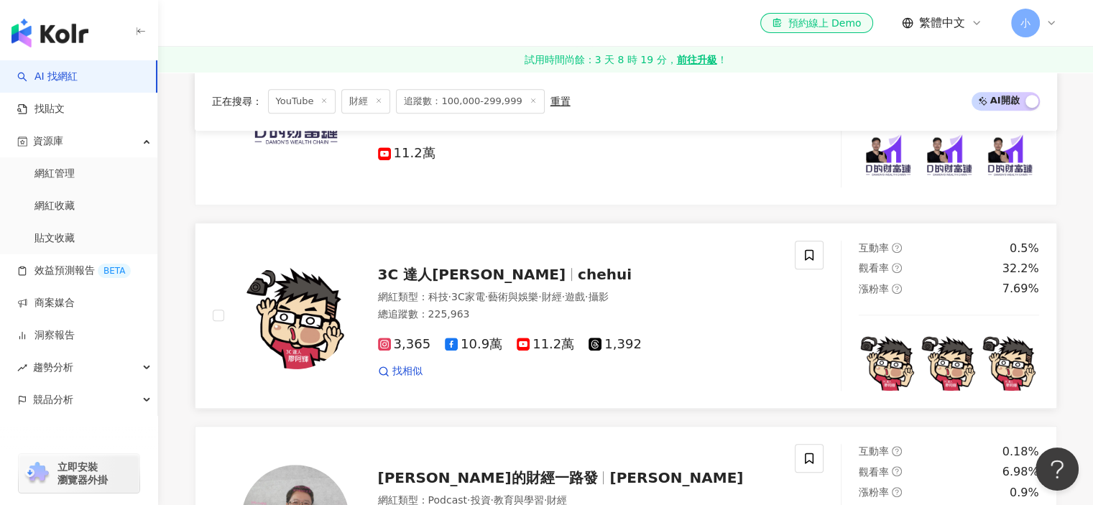
click at [578, 283] on span "chehui" at bounding box center [605, 274] width 54 height 17
click at [814, 260] on icon at bounding box center [809, 254] width 9 height 11
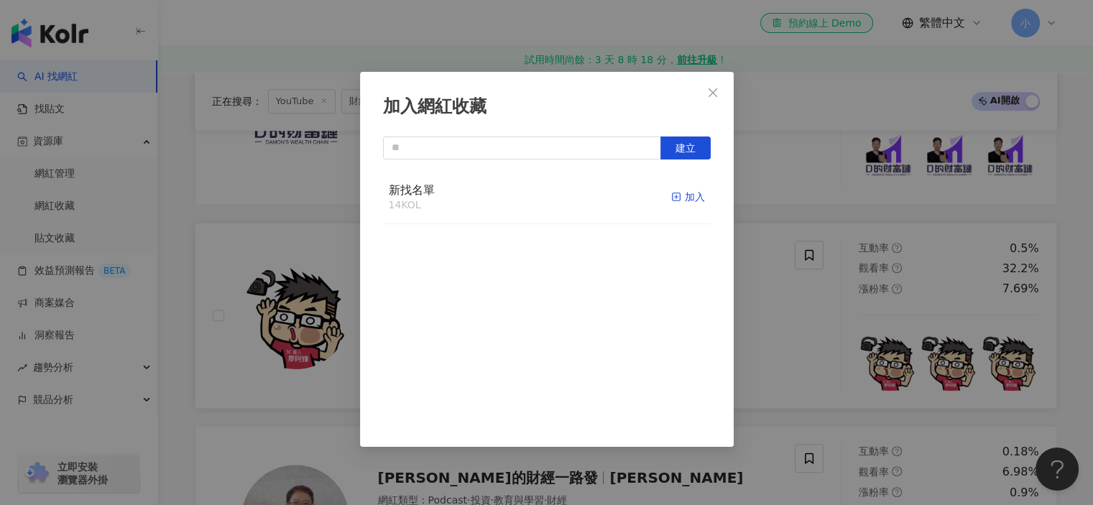
click at [687, 200] on div "加入" at bounding box center [688, 197] width 34 height 16
click at [849, 307] on div "加入網紅收藏 建立" at bounding box center [546, 252] width 1093 height 505
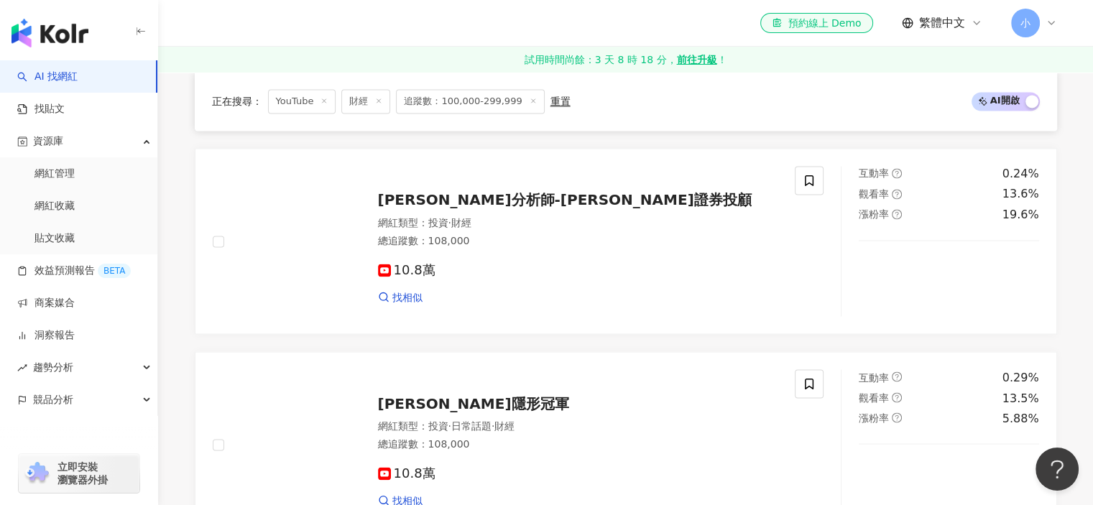
scroll to position [2692, 0]
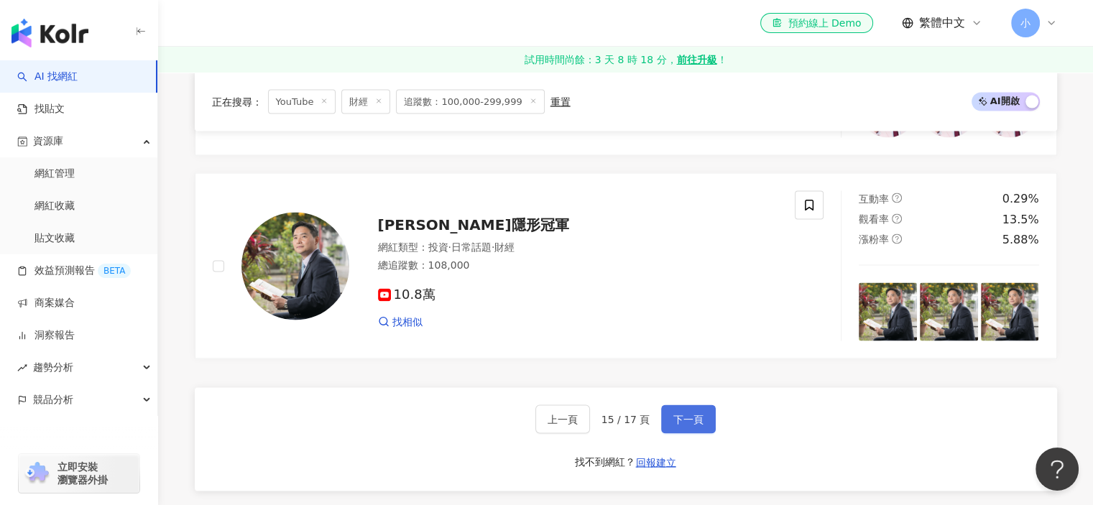
click at [699, 433] on button "下一頁" at bounding box center [688, 419] width 55 height 29
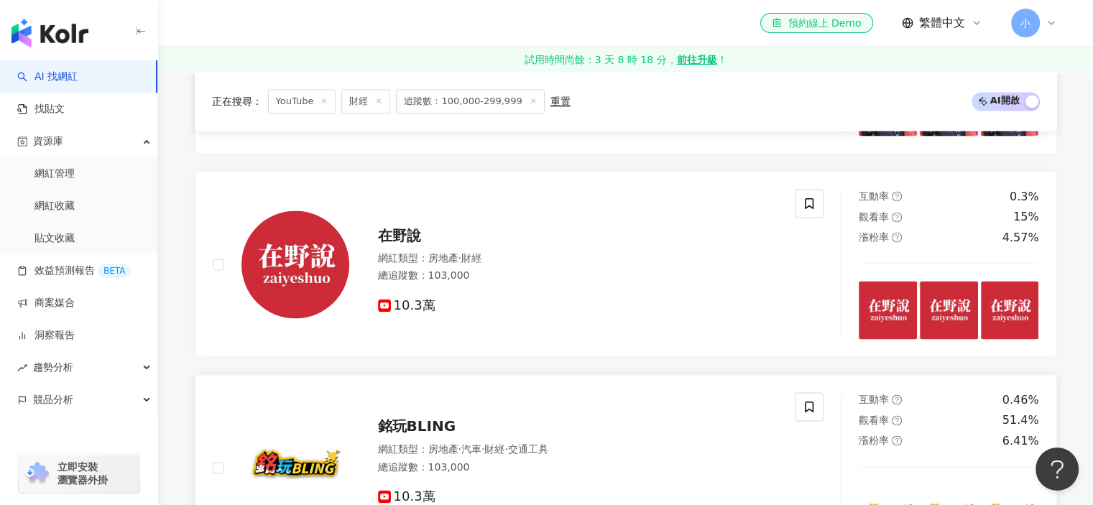
scroll to position [2444, 0]
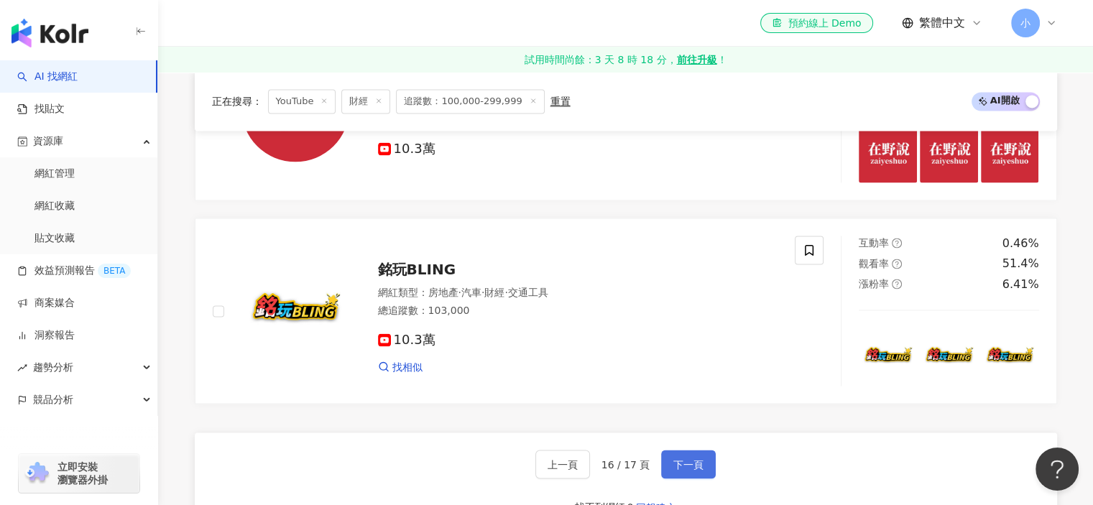
click at [678, 469] on span "下一頁" at bounding box center [688, 464] width 30 height 11
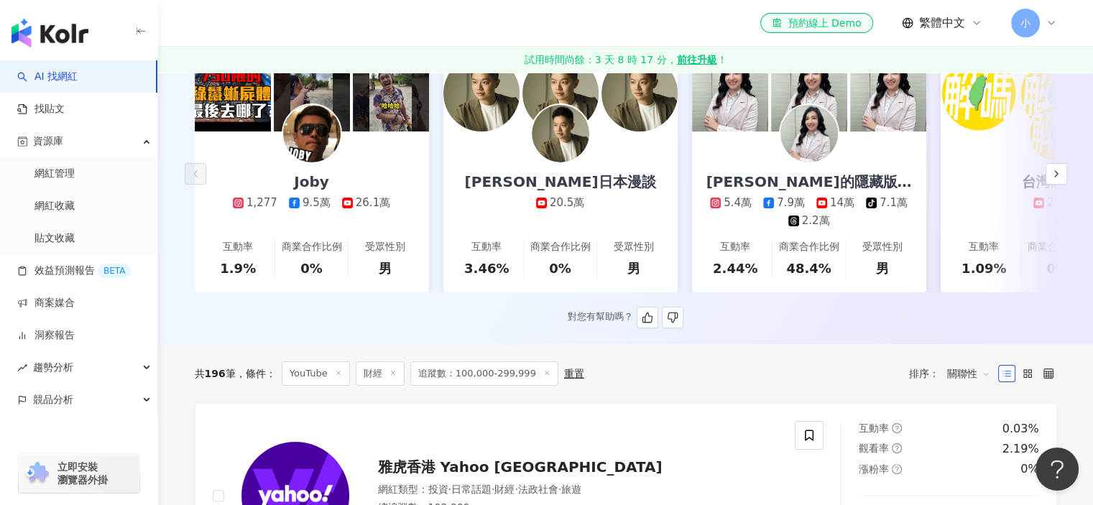
scroll to position [431, 0]
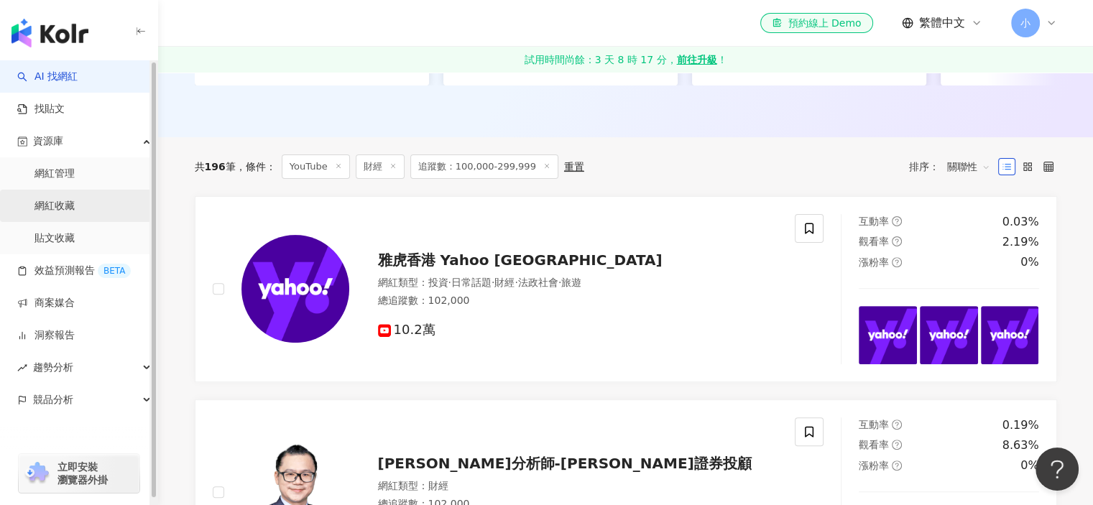
click at [75, 208] on link "網紅收藏" at bounding box center [54, 206] width 40 height 14
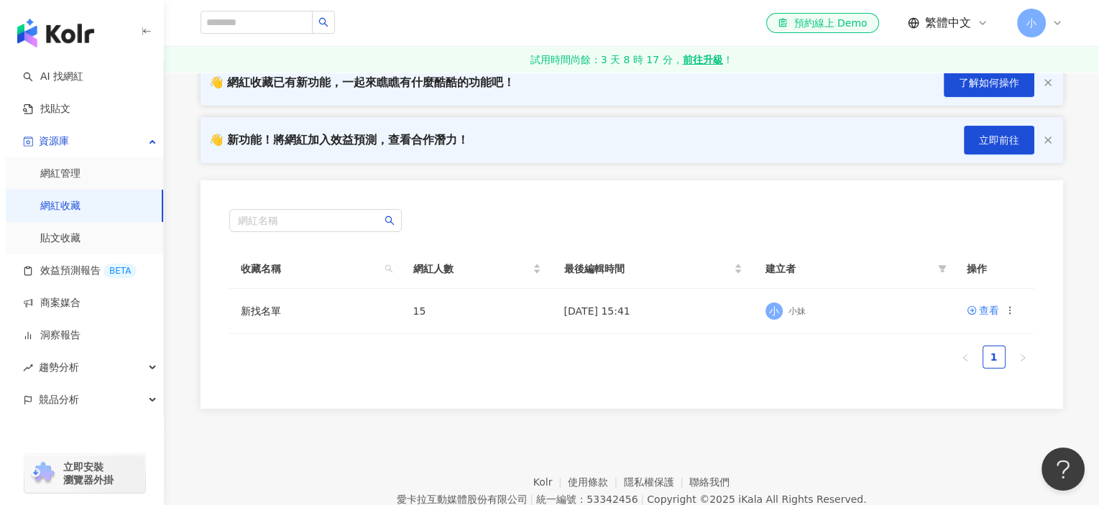
scroll to position [144, 0]
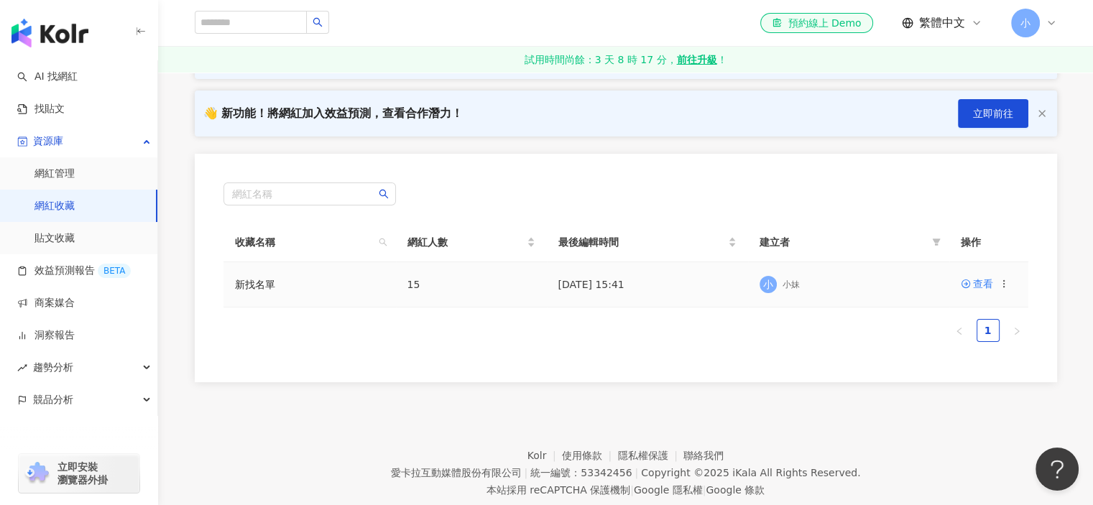
click at [1003, 281] on icon at bounding box center [1004, 284] width 10 height 10
click at [980, 334] on div "匯出收藏" at bounding box center [967, 341] width 60 height 16
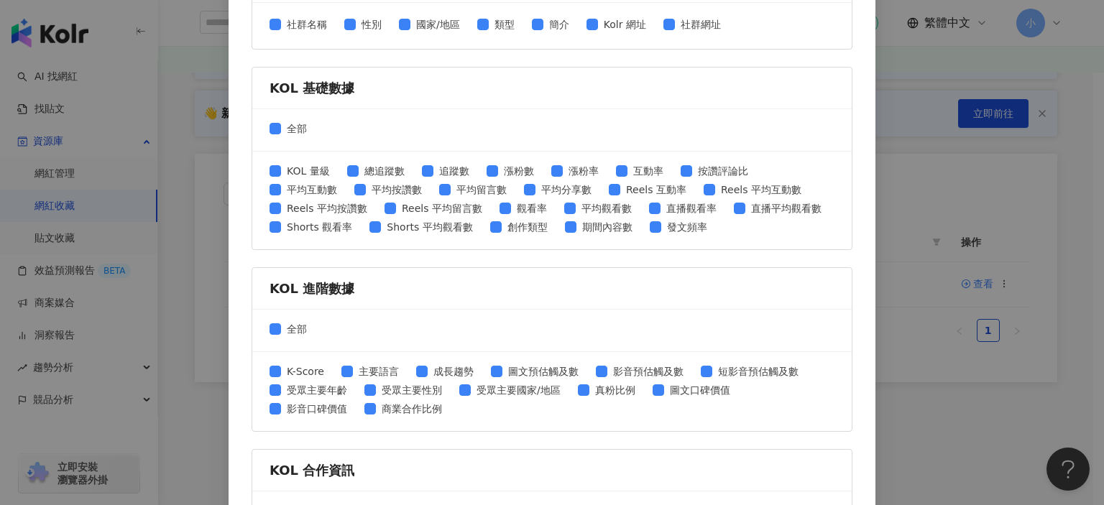
scroll to position [575, 0]
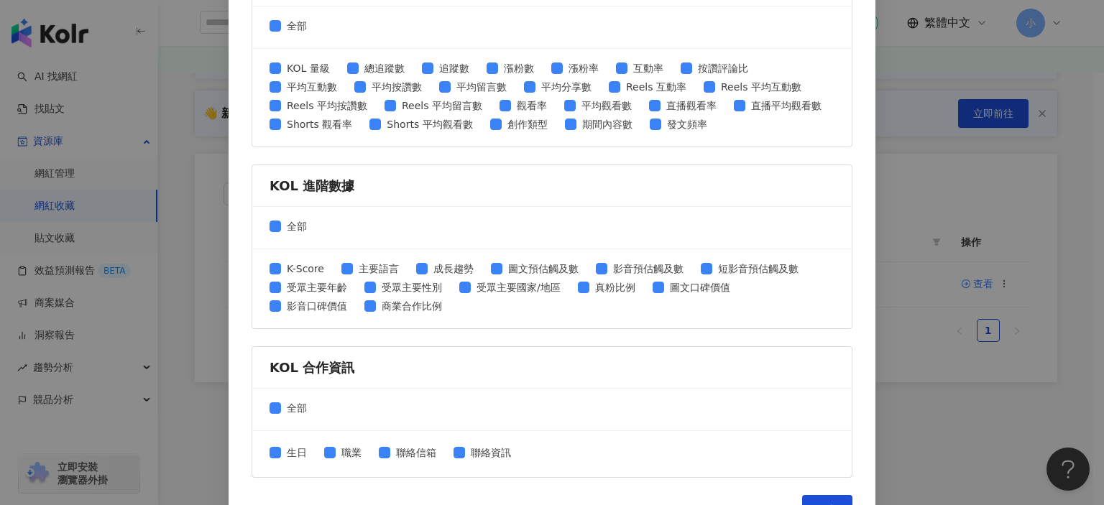
click at [278, 389] on div "全部" at bounding box center [551, 410] width 599 height 42
click at [279, 394] on div "全部" at bounding box center [551, 410] width 599 height 42
click at [281, 400] on span "全部" at bounding box center [297, 408] width 32 height 16
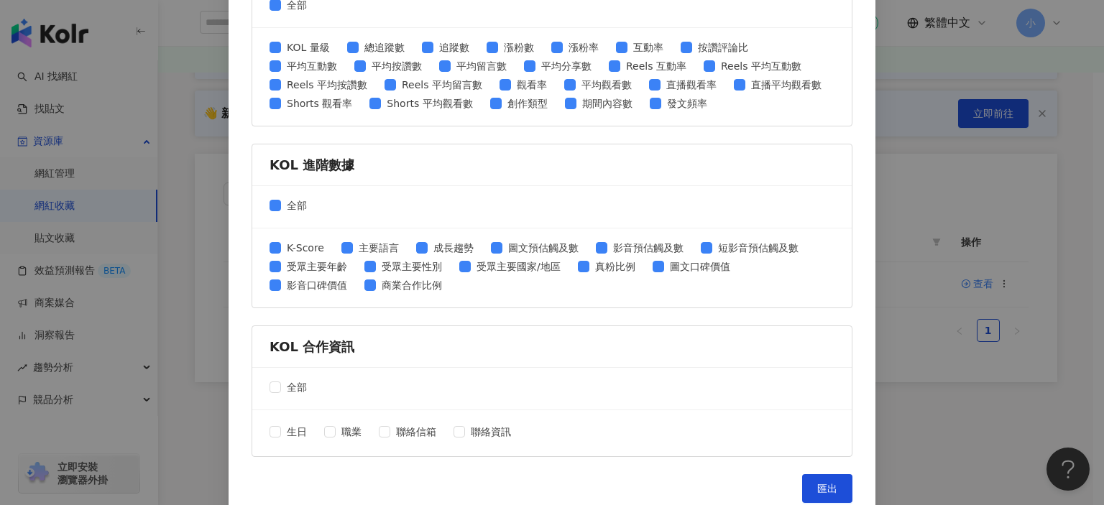
scroll to position [607, 0]
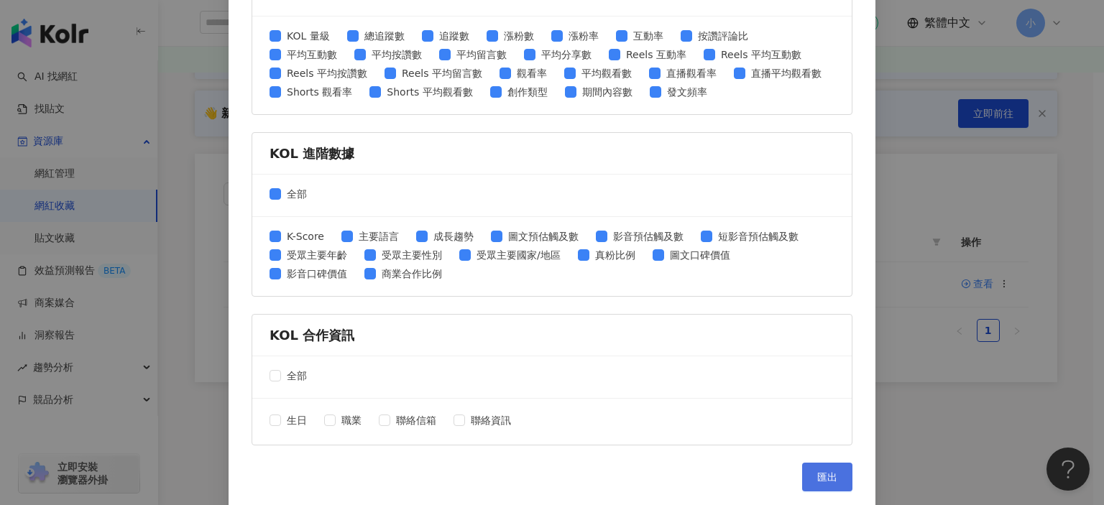
click at [817, 472] on span "匯出" at bounding box center [827, 476] width 20 height 11
click at [819, 471] on span "匯出" at bounding box center [827, 476] width 20 height 11
click at [1002, 145] on div "匯出收藏 請選擇您欲匯出的項目 社群平台 全部 Facebook Instagram YouTube TikTok X 數據時間 全部 近三個月 近六個月 K…" at bounding box center [552, 252] width 1104 height 505
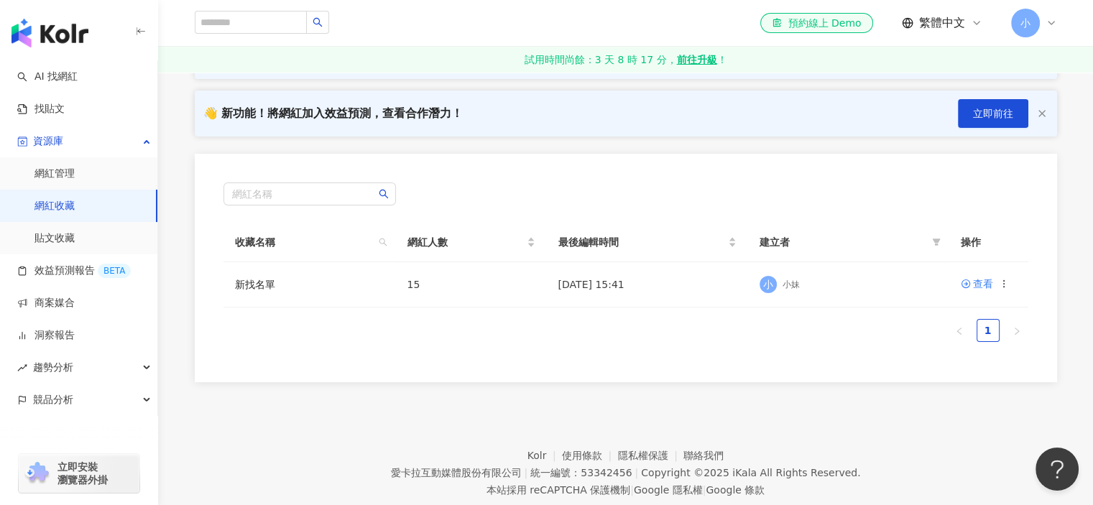
click at [594, 186] on div "網紅名稱" at bounding box center [626, 194] width 805 height 23
click at [571, 300] on td "2025/9/25 15:41" at bounding box center [647, 284] width 201 height 45
click at [532, 387] on footer "Kolr 使用條款 隱私權保護 聯絡我們 愛卡拉互動媒體股份有限公司 | 統一編號：53342456 | Copyright © 2025 iKala All…" at bounding box center [625, 462] width 935 height 160
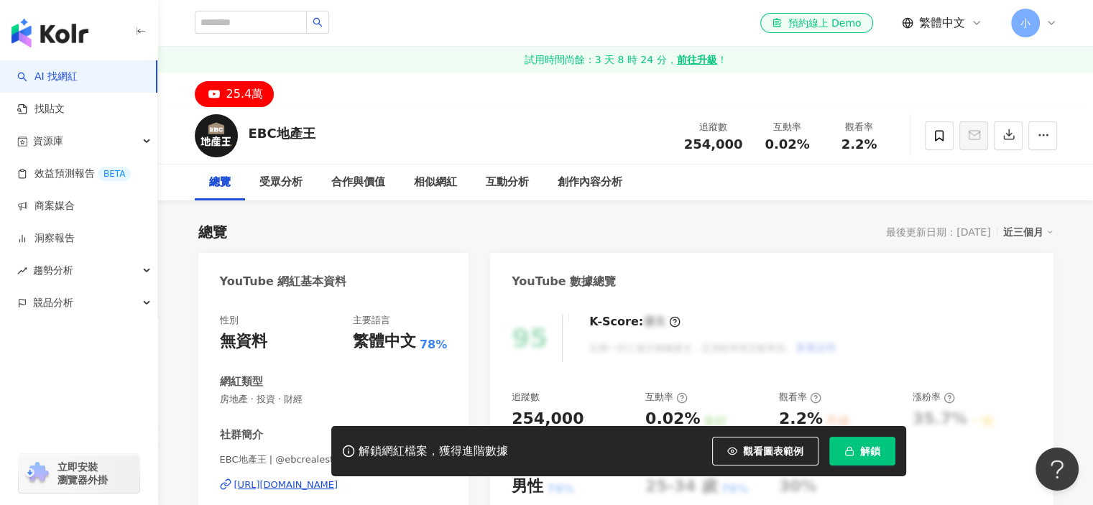
click at [837, 233] on div "總覽 最後更新日期：[DATE] 近三個月" at bounding box center [625, 232] width 855 height 20
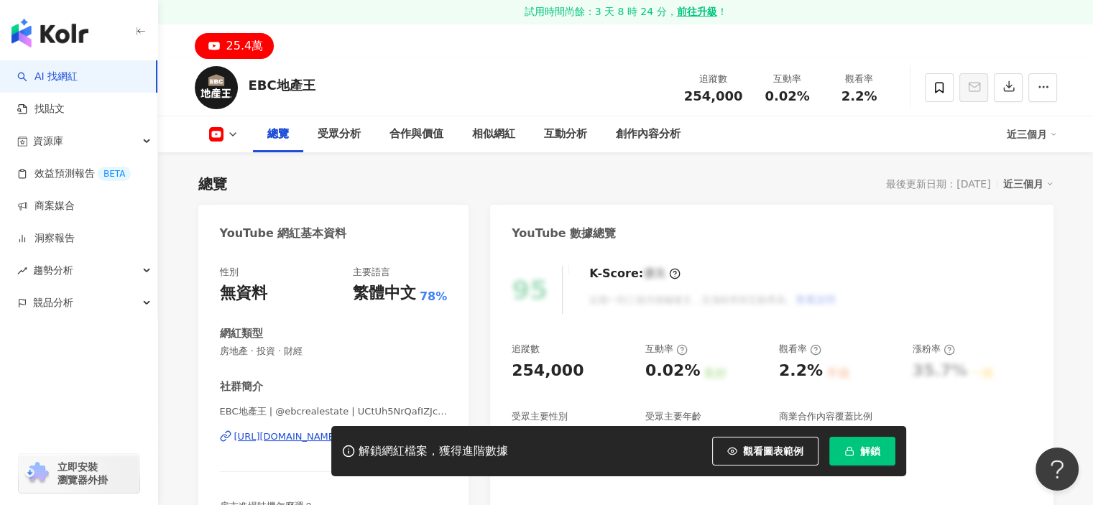
scroll to position [144, 0]
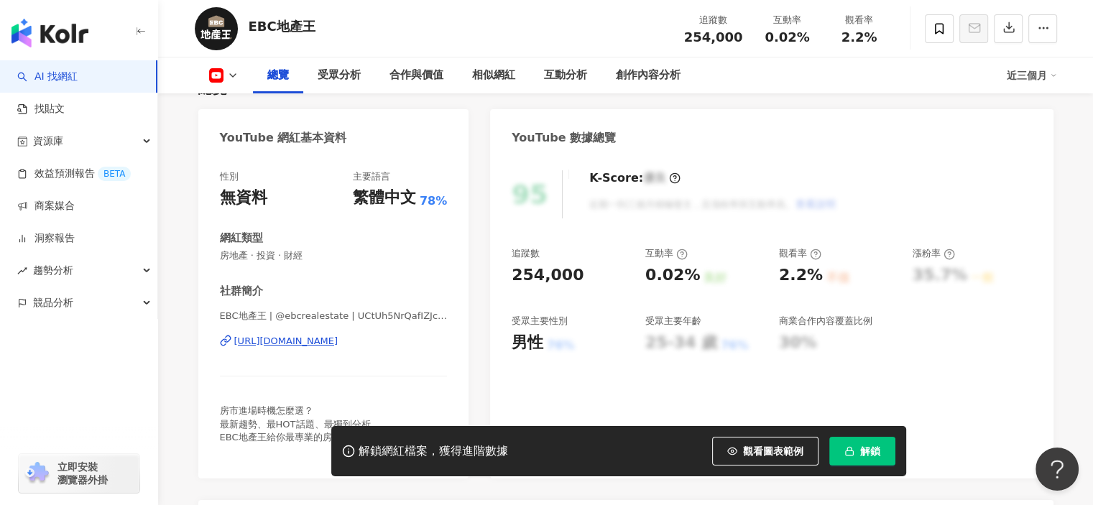
click at [306, 339] on div "[URL][DOMAIN_NAME]" at bounding box center [286, 341] width 104 height 13
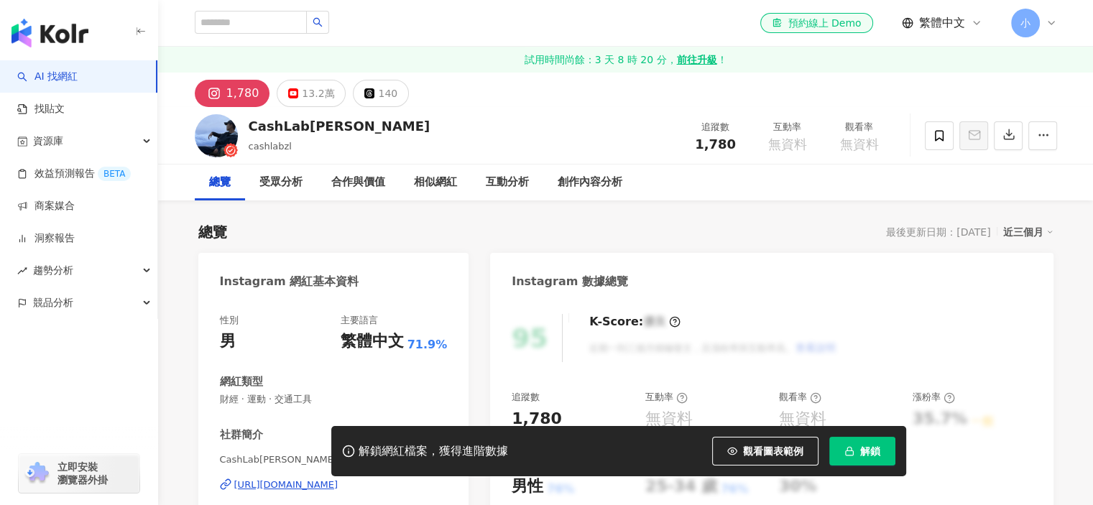
click at [317, 88] on div "13.2萬" at bounding box center [318, 93] width 32 height 20
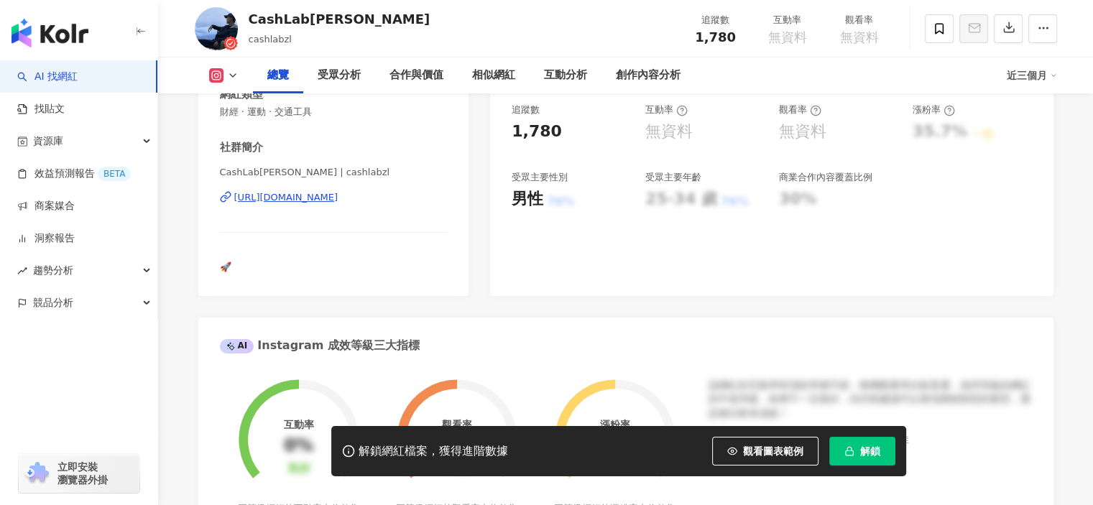
scroll to position [298, 0]
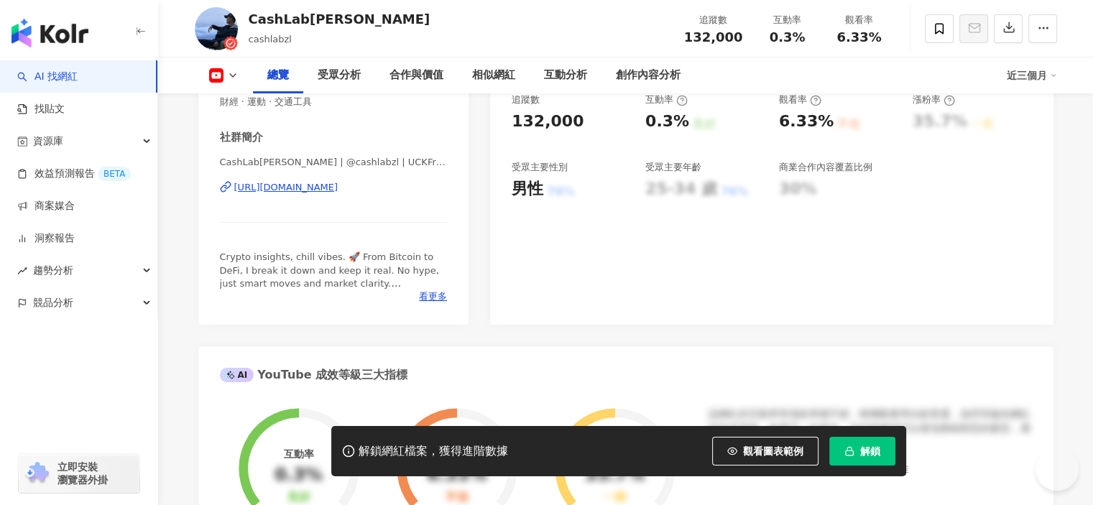
click at [336, 204] on div "CashLab[PERSON_NAME] | @cashlabzl | UCKFrY_VVbvDwvQ3Mmd3DvUg [URL][DOMAIN_NAME]" at bounding box center [334, 198] width 228 height 84
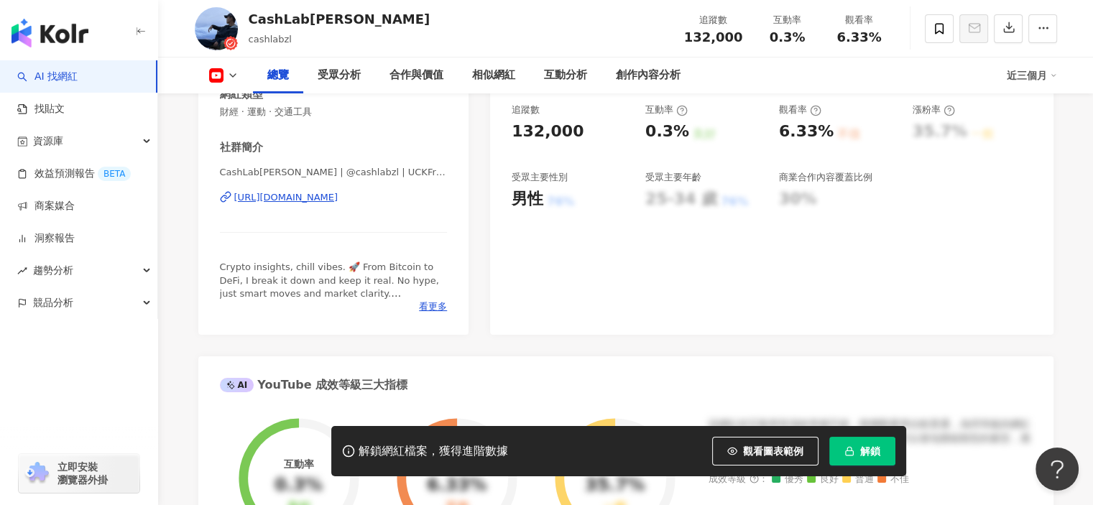
click at [336, 200] on div "[URL][DOMAIN_NAME]" at bounding box center [286, 197] width 104 height 13
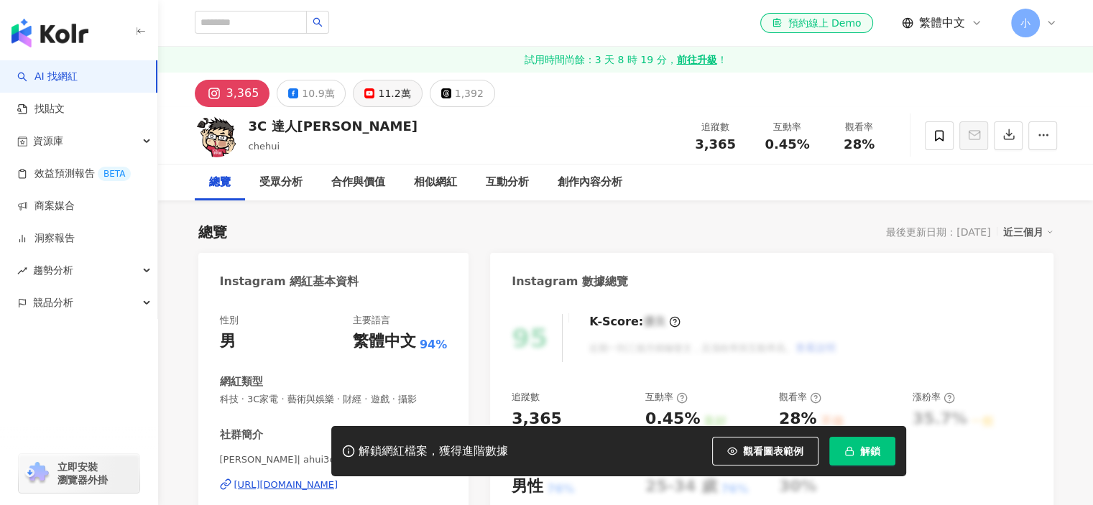
click at [364, 96] on icon at bounding box center [369, 93] width 10 height 10
click at [382, 88] on div "11.2萬" at bounding box center [394, 93] width 32 height 20
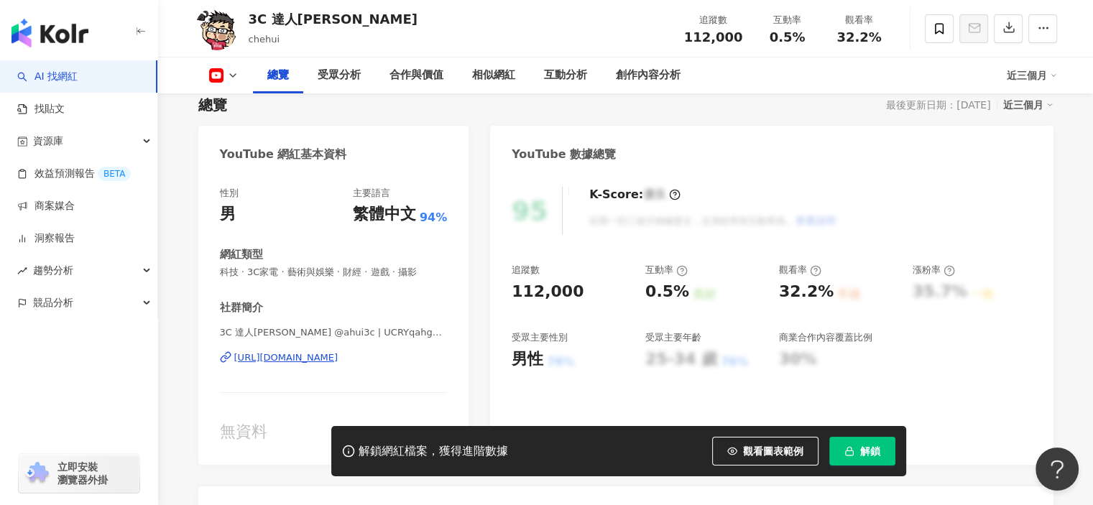
click at [339, 351] on div "[URL][DOMAIN_NAME]" at bounding box center [286, 357] width 104 height 13
